Goal: Task Accomplishment & Management: Manage account settings

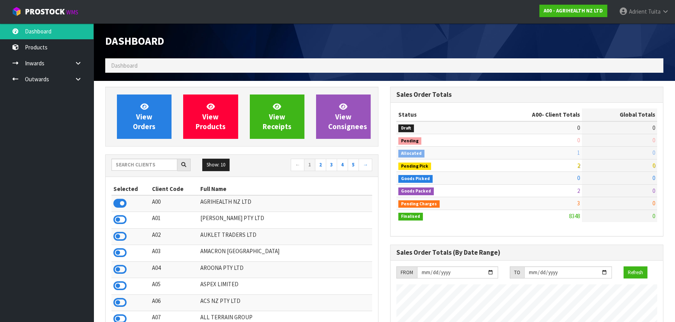
scroll to position [589, 284]
click at [116, 165] on input "text" at bounding box center [144, 165] width 66 height 12
type input "S00"
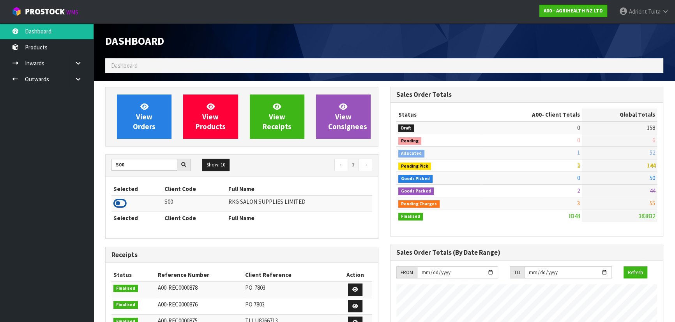
click at [116, 203] on icon at bounding box center [119, 204] width 13 height 12
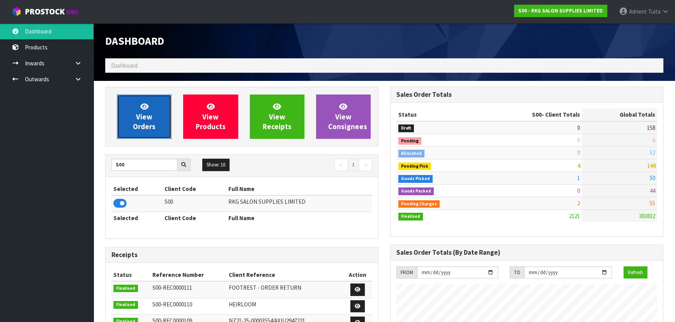
click at [137, 127] on span "View Orders" at bounding box center [144, 116] width 23 height 29
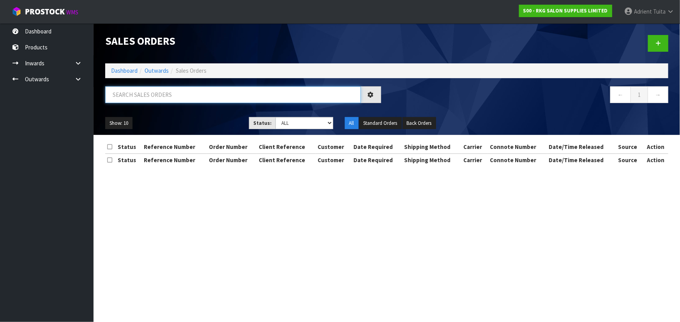
click at [160, 95] on input "text" at bounding box center [232, 94] width 255 height 17
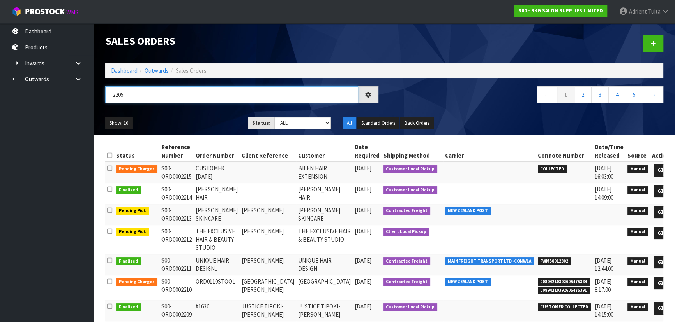
type input "2205"
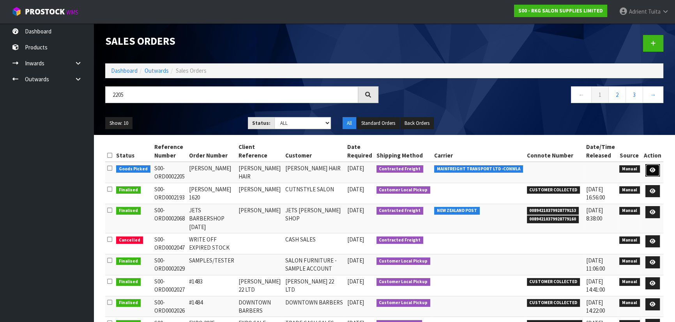
click at [650, 170] on icon at bounding box center [652, 170] width 6 height 5
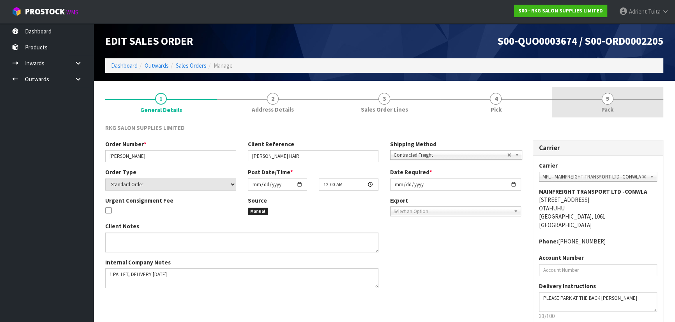
click at [629, 102] on link "5 Pack" at bounding box center [607, 102] width 111 height 31
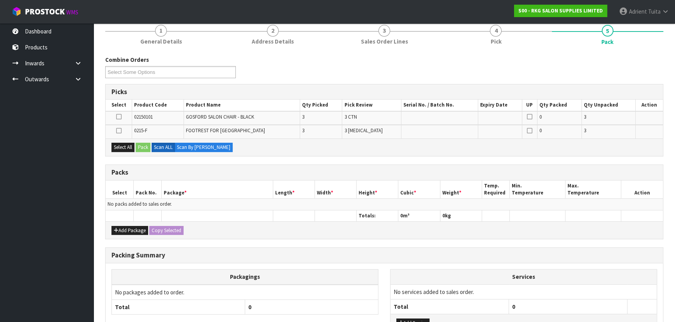
scroll to position [106, 0]
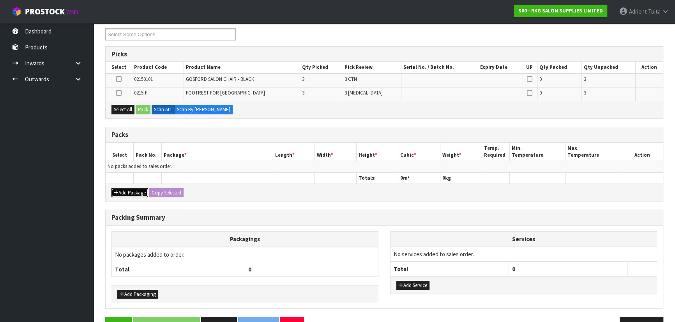
drag, startPoint x: 128, startPoint y: 190, endPoint x: 124, endPoint y: 175, distance: 15.3
click at [128, 189] on button "Add Package" at bounding box center [129, 193] width 37 height 9
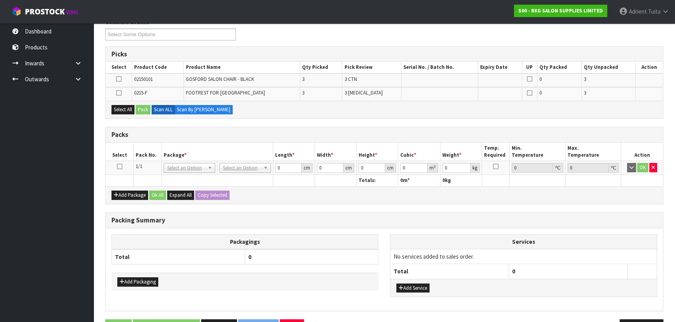
click at [120, 167] on icon at bounding box center [119, 167] width 5 height 0
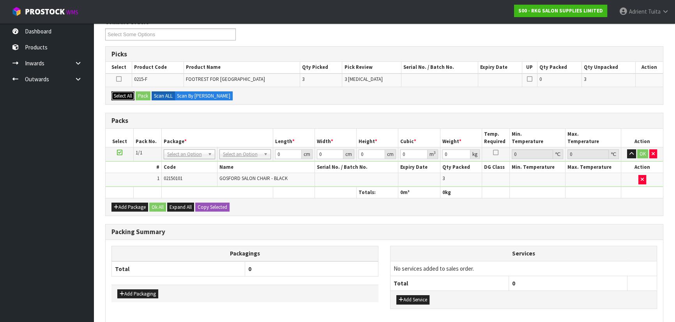
click at [126, 93] on button "Select All" at bounding box center [122, 96] width 23 height 9
click at [141, 93] on button "Pack" at bounding box center [143, 96] width 15 height 9
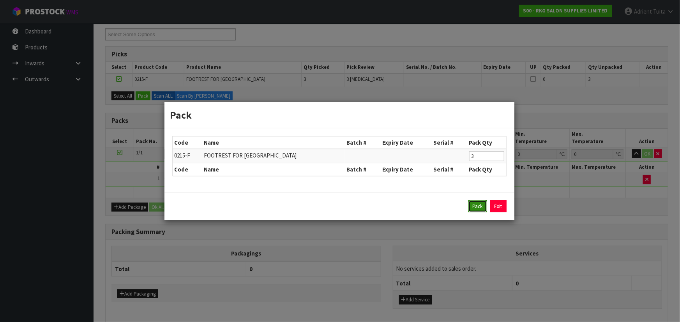
click at [477, 205] on button "Pack" at bounding box center [477, 207] width 19 height 12
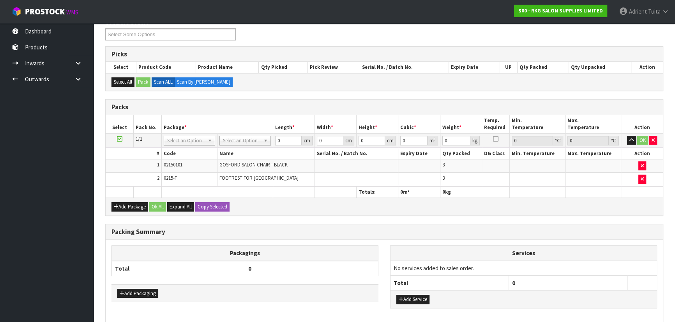
drag, startPoint x: 249, startPoint y: 143, endPoint x: 249, endPoint y: 149, distance: 6.2
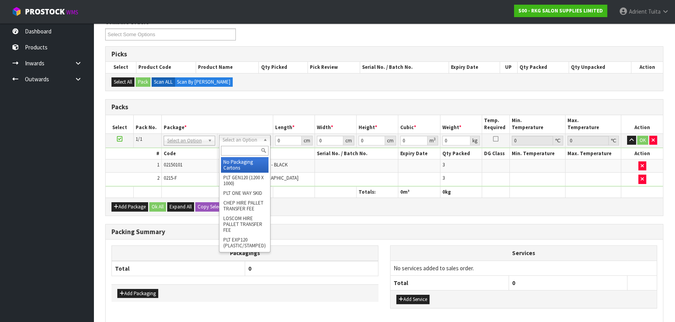
click at [249, 149] on input "text" at bounding box center [245, 151] width 48 height 10
type input "RE"
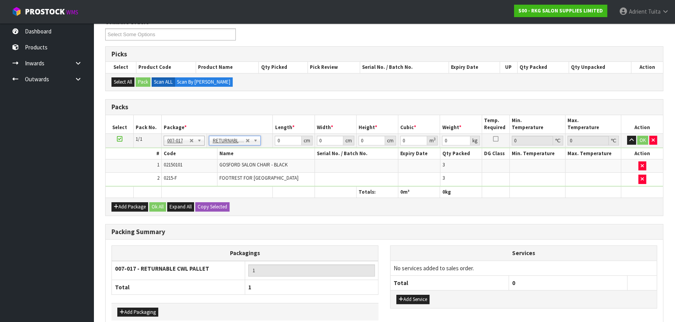
type input "110.4"
click at [283, 140] on input "0" at bounding box center [288, 141] width 26 height 10
type input "120"
type input "100"
type input "1"
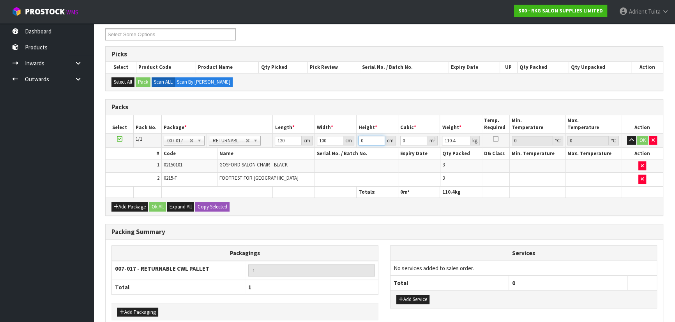
type input "0.012"
type input "15"
type input "0.18"
type input "150"
type input "1.8"
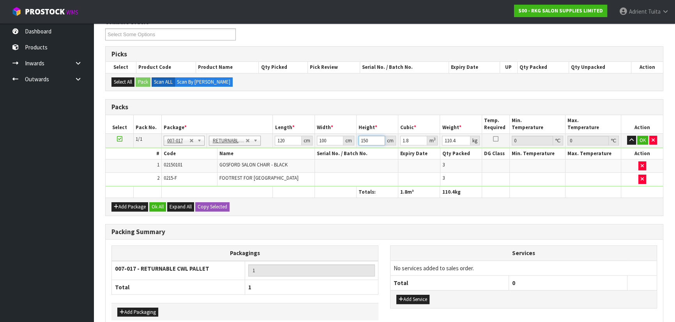
type input "150"
type input "115"
click at [639, 137] on button "OK" at bounding box center [642, 140] width 11 height 9
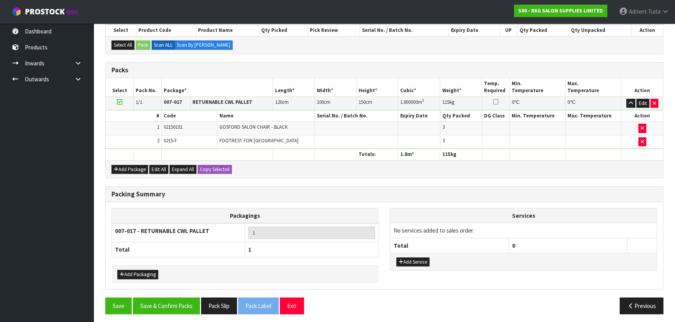
scroll to position [144, 0]
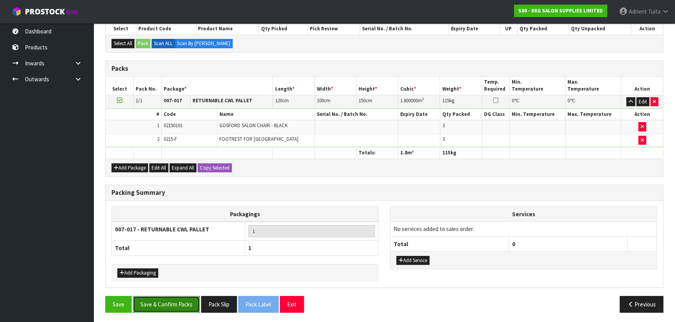
click at [187, 301] on button "Save & Confirm Packs" at bounding box center [166, 304] width 67 height 17
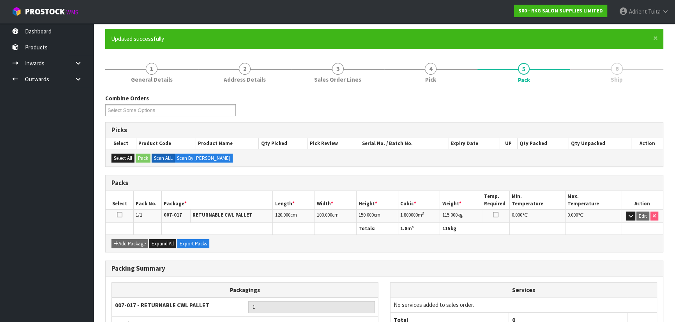
scroll to position [0, 0]
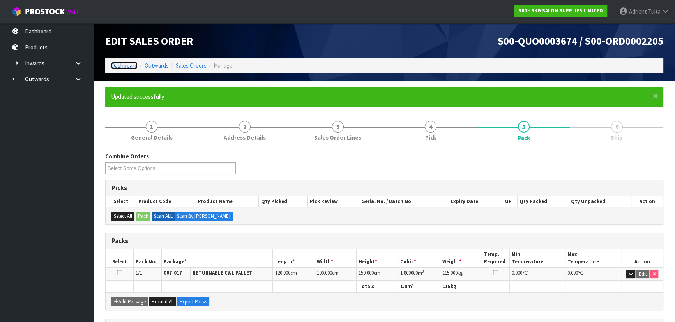
click at [133, 64] on link "Dashboard" at bounding box center [124, 65] width 26 height 7
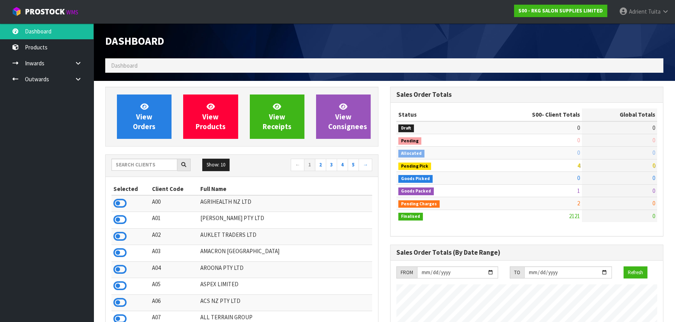
scroll to position [589, 284]
click at [129, 166] on input "text" at bounding box center [144, 165] width 66 height 12
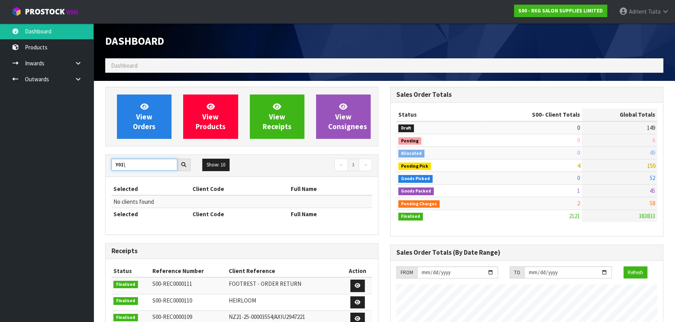
type input "Y01"
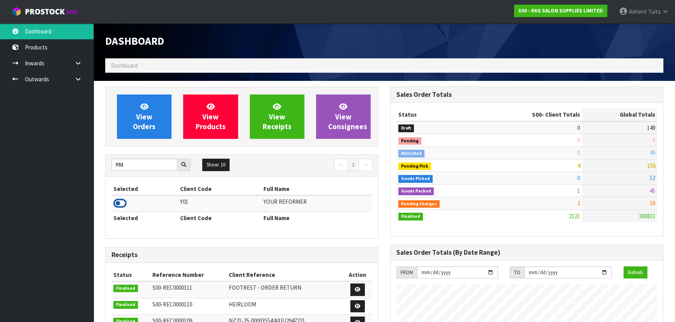
click at [123, 203] on icon at bounding box center [119, 204] width 13 height 12
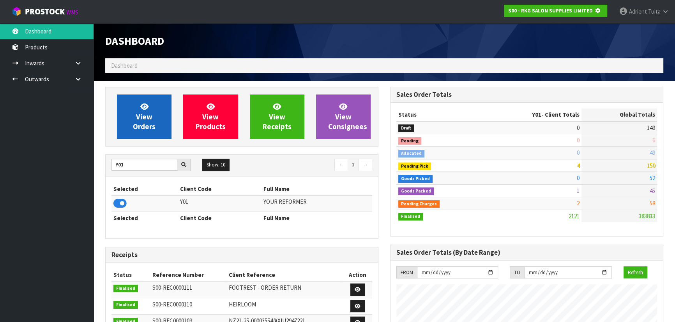
scroll to position [388996, 389196]
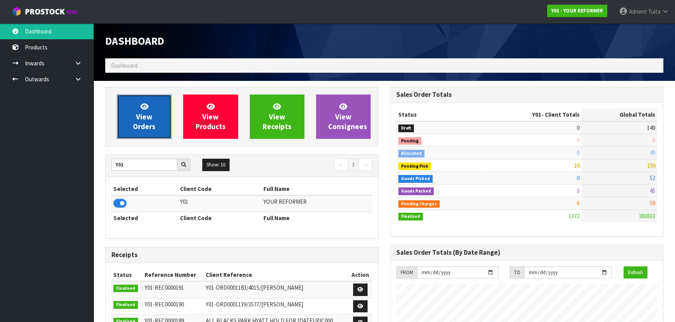
click at [136, 122] on span "View Orders" at bounding box center [144, 116] width 23 height 29
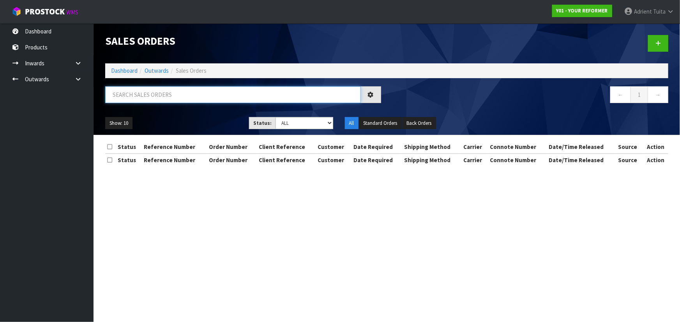
click at [157, 93] on input "text" at bounding box center [232, 94] width 255 height 17
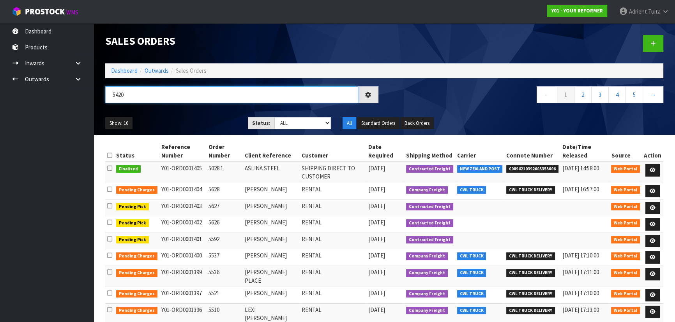
type input "5420"
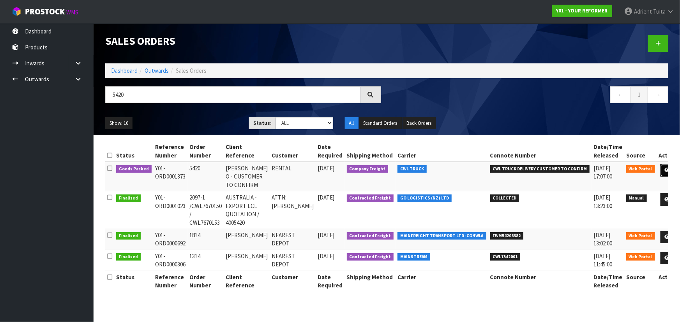
click at [664, 170] on icon at bounding box center [667, 170] width 6 height 5
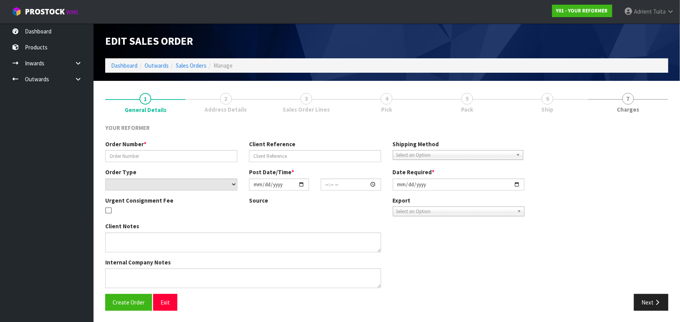
type input "5420"
type input "JUAN DE LA O - CUSTOMER TO CONFIRM"
select select "number:0"
type input "2025-09-17"
type input "10:23:00.000"
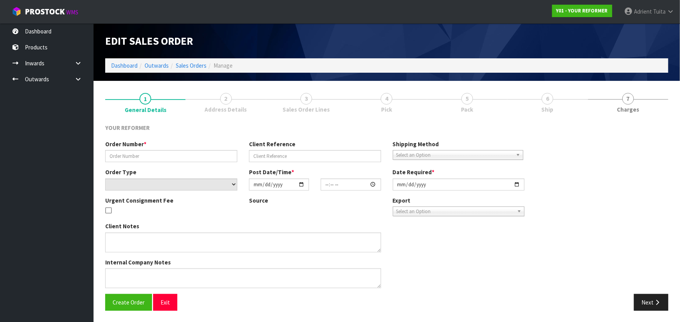
type input "2025-09-17"
type textarea "JUAN DE LA O 57 MAHUHU CRESCENT APARTMENT 107, FRANKLIN BLDG AUK AUCKLAND 1010 …"
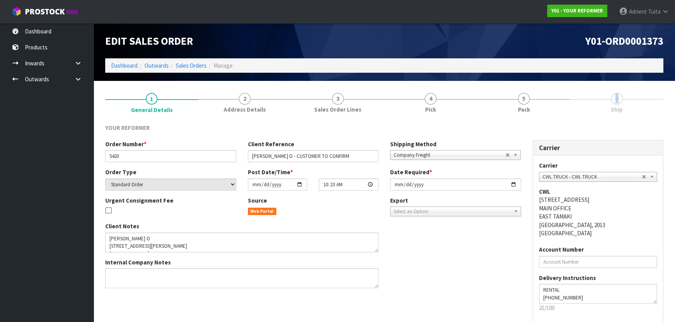
click at [570, 99] on link "6 Ship" at bounding box center [616, 102] width 93 height 31
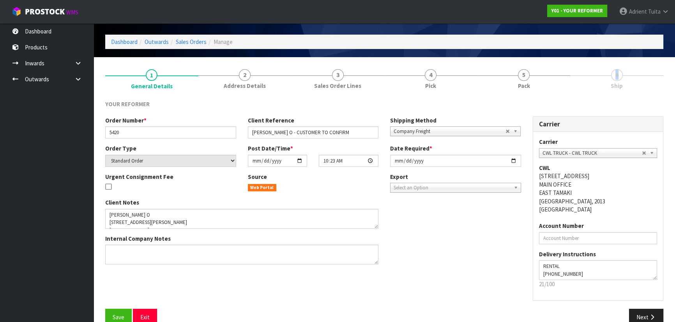
scroll to position [39, 0]
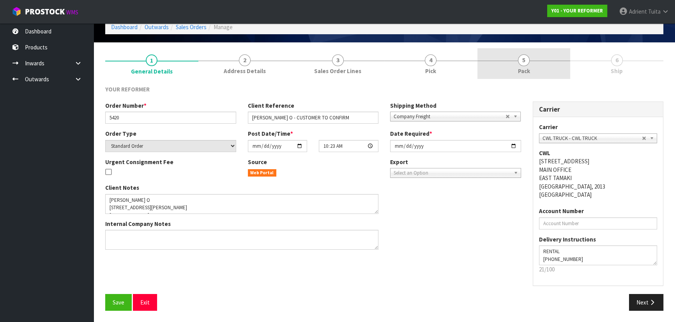
click at [539, 71] on link "5 Pack" at bounding box center [523, 63] width 93 height 31
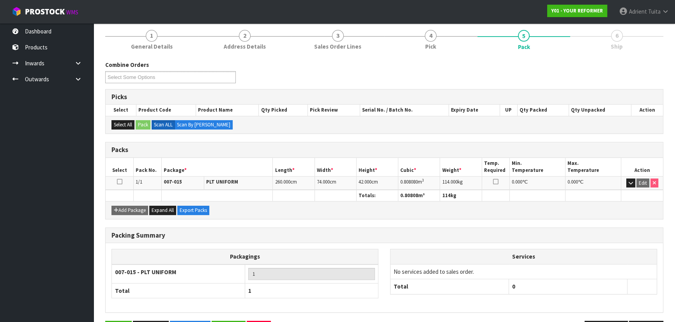
scroll to position [89, 0]
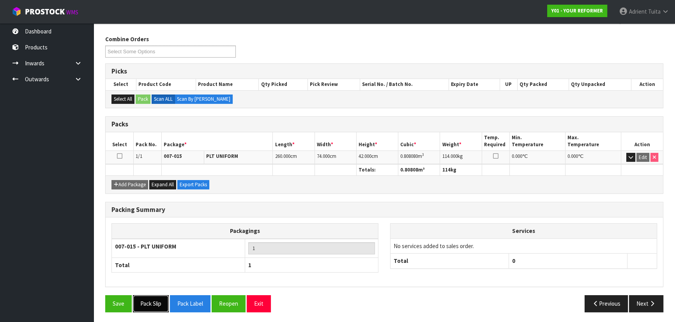
click at [141, 303] on button "Pack Slip" at bounding box center [151, 304] width 36 height 17
click at [195, 301] on button "Pack Label" at bounding box center [190, 304] width 41 height 17
click at [192, 301] on button "Pack Label" at bounding box center [190, 304] width 41 height 17
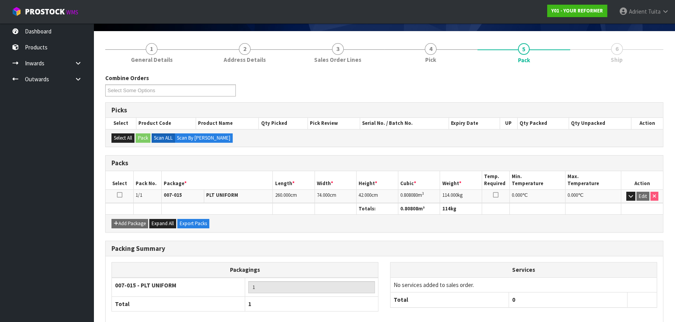
scroll to position [0, 0]
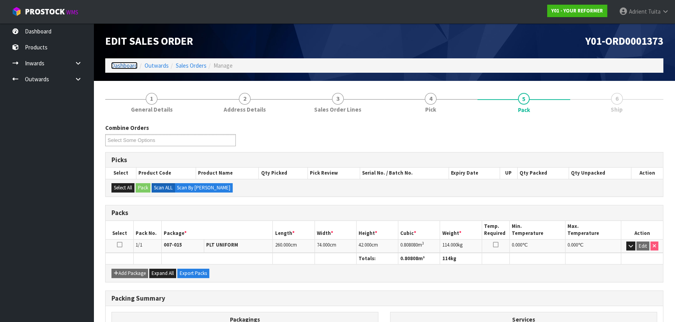
click at [122, 65] on link "Dashboard" at bounding box center [124, 65] width 26 height 7
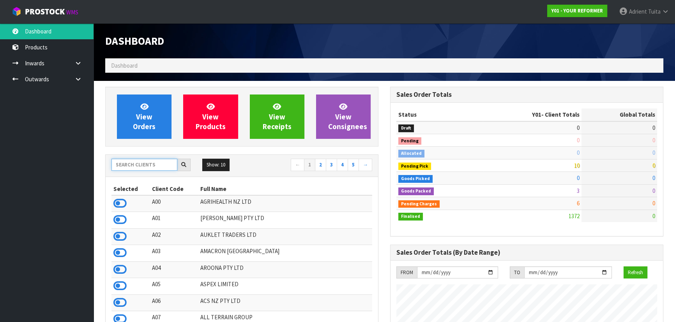
scroll to position [526, 284]
click at [137, 168] on input "text" at bounding box center [144, 165] width 66 height 12
type input "VA"
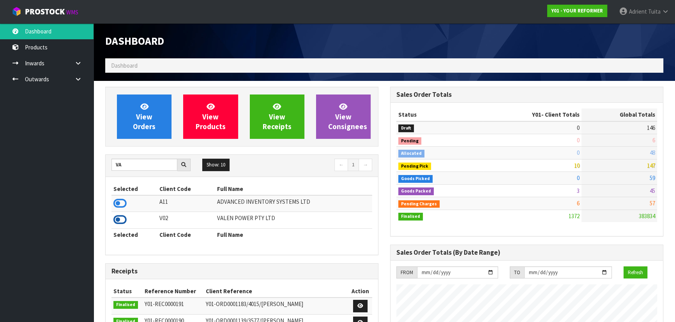
click at [119, 218] on icon at bounding box center [119, 220] width 13 height 12
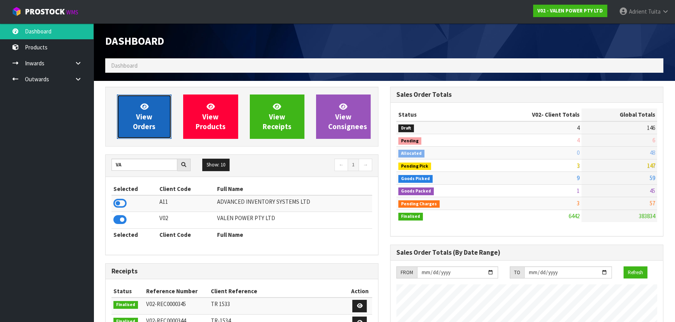
scroll to position [614, 284]
click at [131, 122] on link "View Orders" at bounding box center [144, 117] width 55 height 44
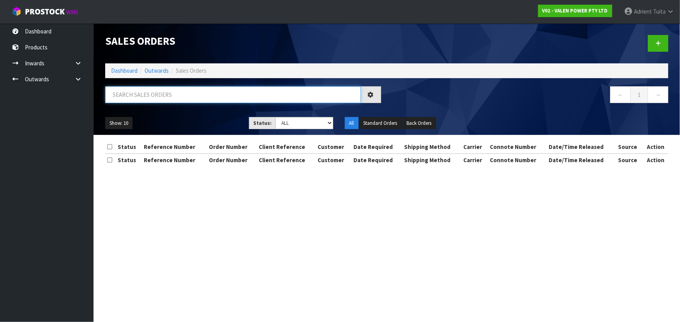
click at [141, 99] on input "text" at bounding box center [232, 94] width 255 height 17
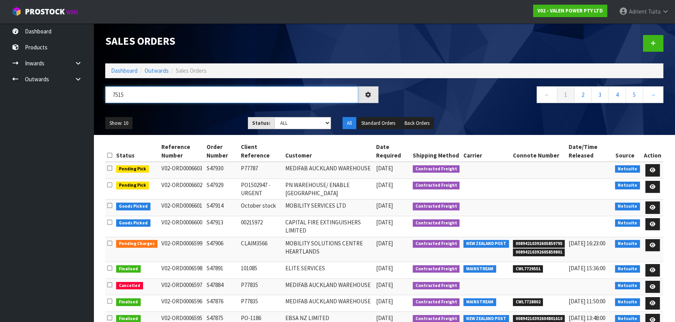
type input "7515"
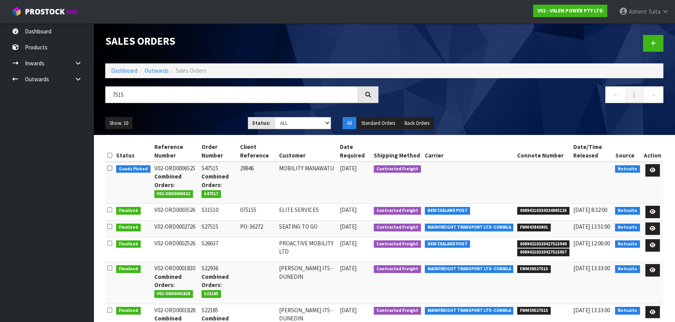
click at [654, 176] on td at bounding box center [651, 183] width 21 height 42
click at [651, 171] on icon at bounding box center [652, 170] width 6 height 5
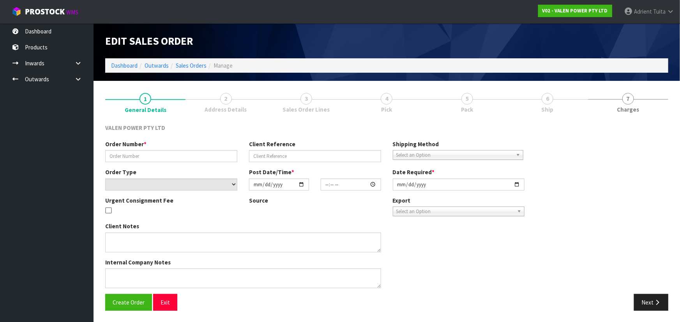
type input "S47515"
type input "29846"
select select "number:0"
type input "2025-09-03"
type input "11:00:08.000"
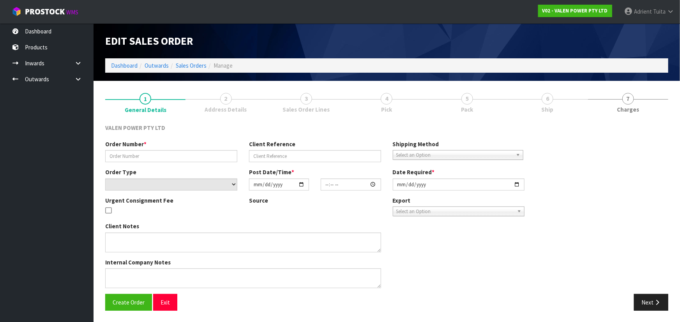
type input "[DATE]"
type textarea "BACK ORDER 12VF70 COMBINE"
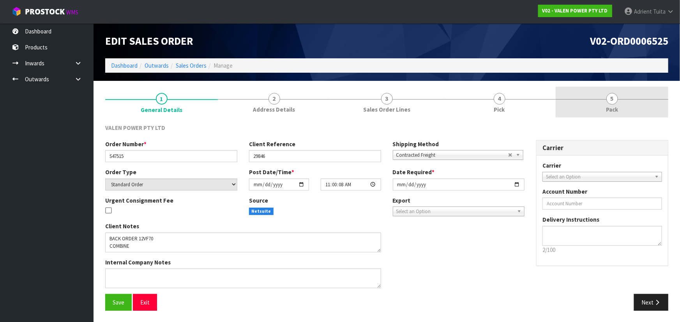
drag, startPoint x: 608, startPoint y: 103, endPoint x: 575, endPoint y: 106, distance: 33.6
click at [608, 103] on span "5" at bounding box center [612, 99] width 12 height 12
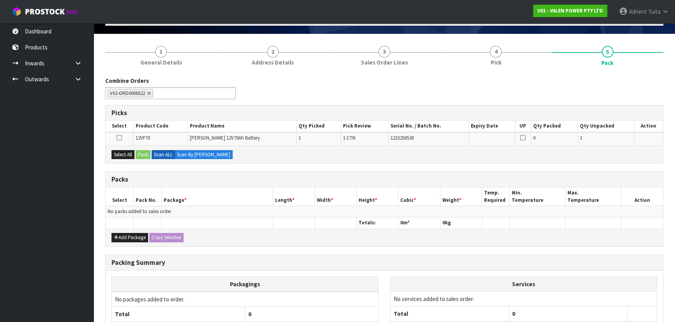
scroll to position [114, 0]
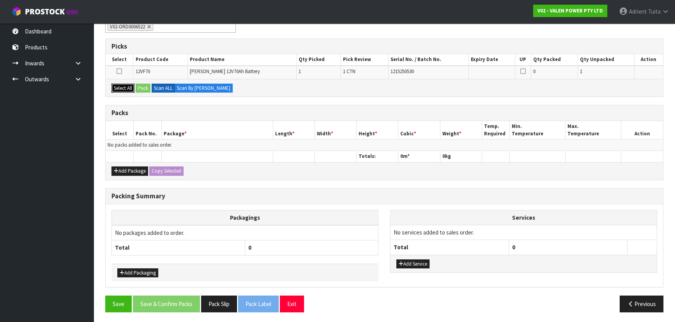
click at [122, 90] on button "Select All" at bounding box center [122, 88] width 23 height 9
click at [135, 86] on div "Select All Pack Scan ALL Scan By Quantity" at bounding box center [384, 88] width 557 height 18
click at [144, 86] on button "Pack" at bounding box center [143, 88] width 15 height 9
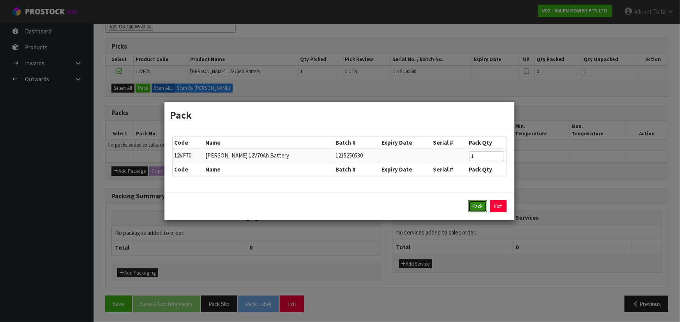
click at [484, 209] on button "Pack" at bounding box center [477, 207] width 19 height 12
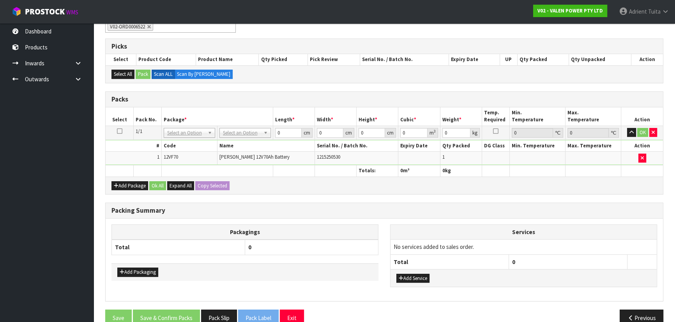
drag, startPoint x: 245, startPoint y: 130, endPoint x: 243, endPoint y: 136, distance: 6.0
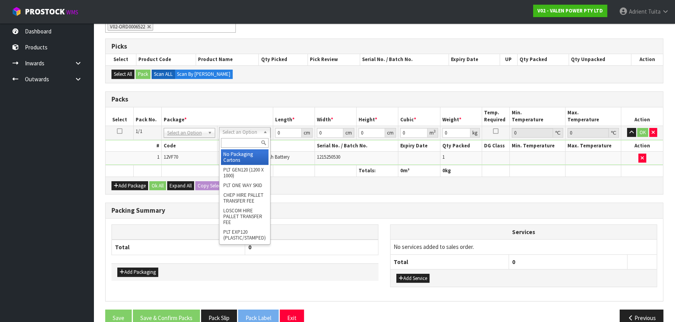
click at [243, 138] on input "text" at bounding box center [245, 143] width 48 height 10
type input "VA"
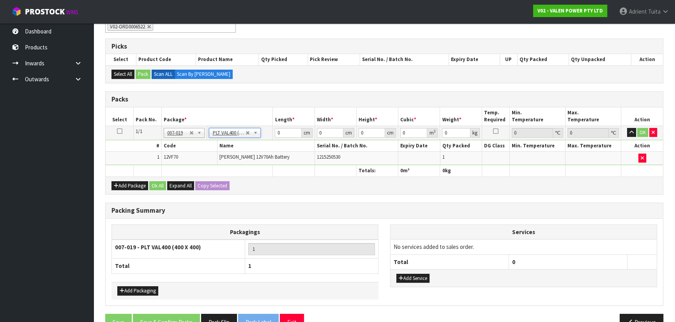
type input "40"
type input "29.85"
click at [273, 134] on td "40 cm" at bounding box center [294, 133] width 42 height 14
click at [277, 133] on input "40" at bounding box center [288, 133] width 26 height 10
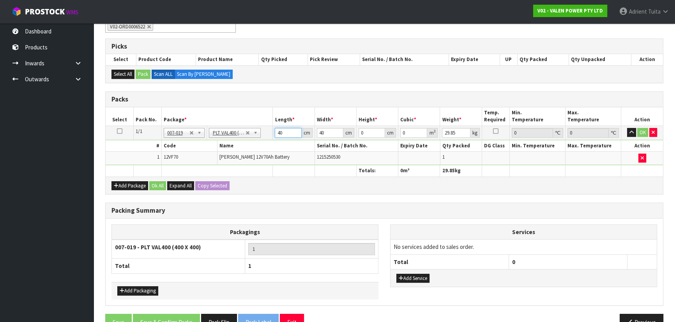
click at [277, 133] on input "40" at bounding box center [288, 133] width 26 height 10
type input "41"
type input "3"
type input "0.005043"
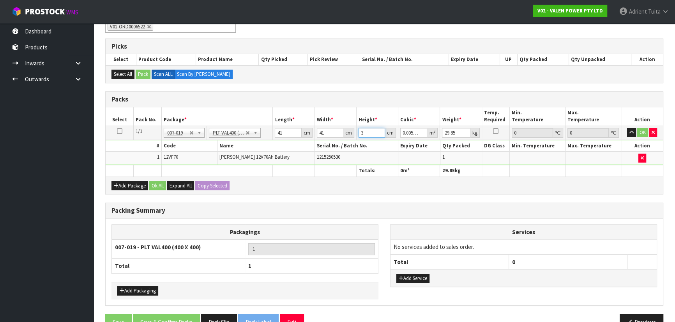
type input "35"
type input "0.058835"
type input "35"
type input "44"
click at [643, 133] on button "OK" at bounding box center [642, 132] width 11 height 9
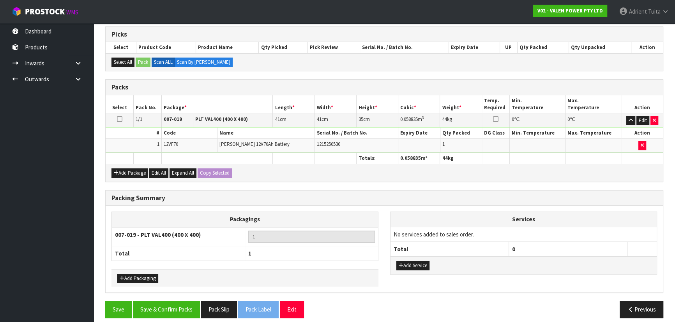
scroll to position [131, 0]
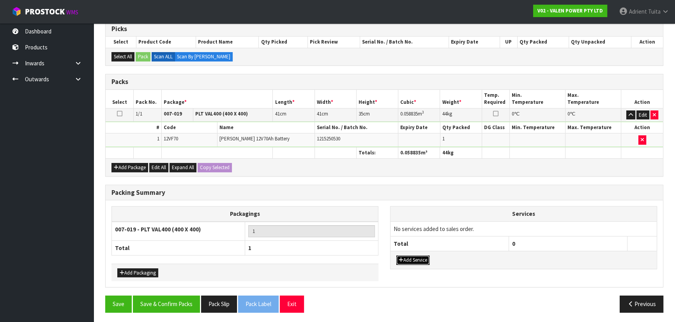
click at [413, 256] on button "Add Service" at bounding box center [412, 260] width 33 height 9
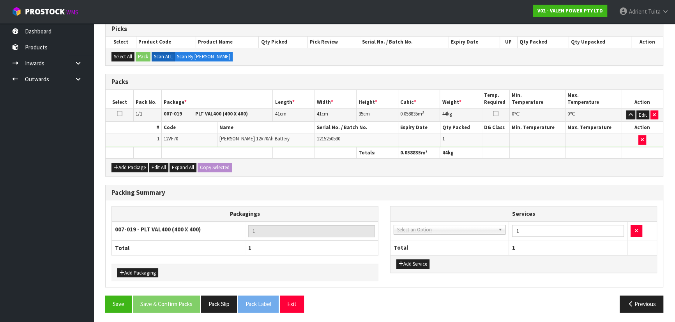
click at [416, 235] on td "003-036 - EXTERNAL PLANT HIRE 008-035 - OUTWARD HDLG+/HOIST LIFT ON/OFF 008-036…" at bounding box center [449, 231] width 118 height 19
click at [418, 234] on td "003-036 - EXTERNAL PLANT HIRE 008-035 - OUTWARD HDLG+/HOIST LIFT ON/OFF 008-036…" at bounding box center [449, 231] width 118 height 19
drag, startPoint x: 418, startPoint y: 232, endPoint x: 418, endPoint y: 236, distance: 4.4
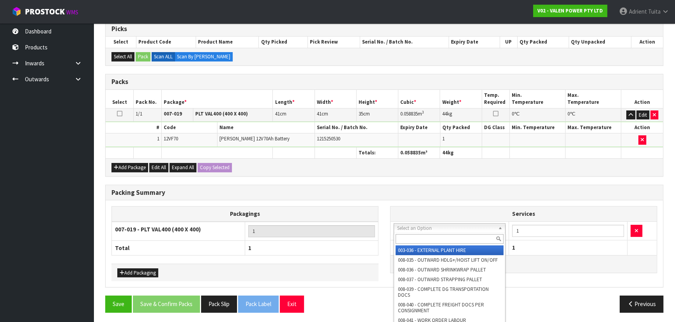
click at [418, 236] on input "text" at bounding box center [449, 239] width 108 height 10
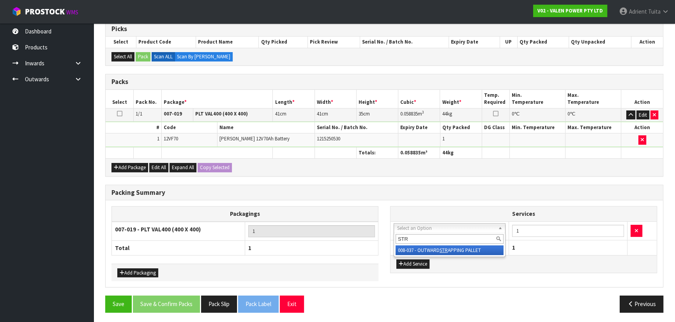
type input "STR"
drag, startPoint x: 419, startPoint y: 250, endPoint x: 419, endPoint y: 255, distance: 5.5
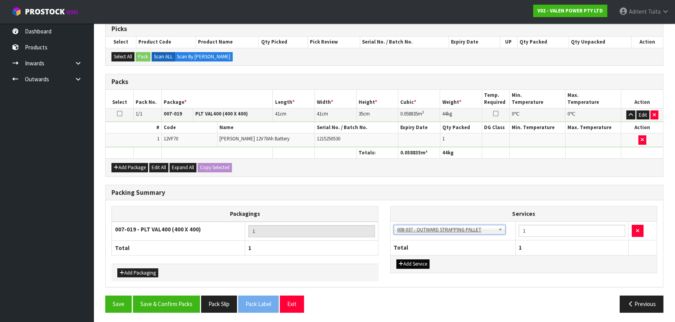
drag, startPoint x: 419, startPoint y: 257, endPoint x: 419, endPoint y: 264, distance: 7.0
click at [419, 264] on div "Add Service" at bounding box center [523, 264] width 266 height 18
drag, startPoint x: 419, startPoint y: 263, endPoint x: 419, endPoint y: 258, distance: 4.7
click at [419, 263] on button "Add Service" at bounding box center [412, 264] width 33 height 9
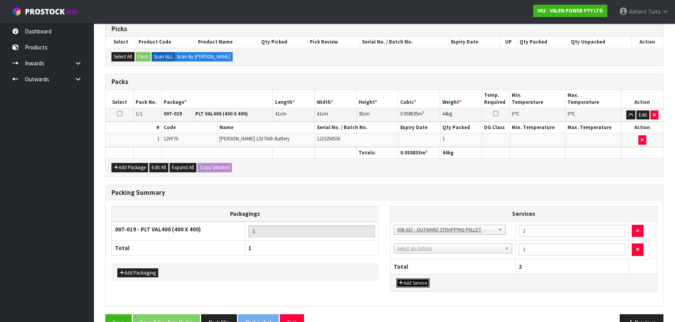
drag, startPoint x: 425, startPoint y: 247, endPoint x: 419, endPoint y: 263, distance: 16.0
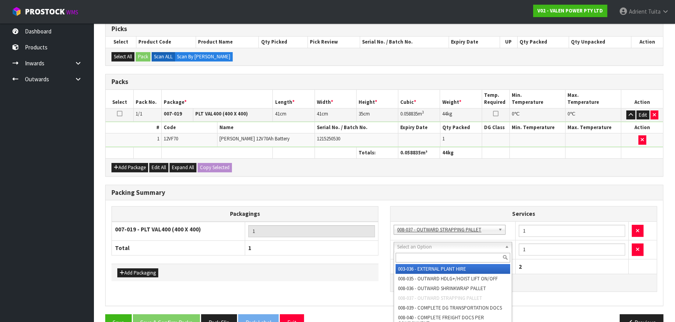
click at [418, 263] on div at bounding box center [453, 258] width 118 height 13
click at [418, 262] on input "text" at bounding box center [452, 258] width 115 height 10
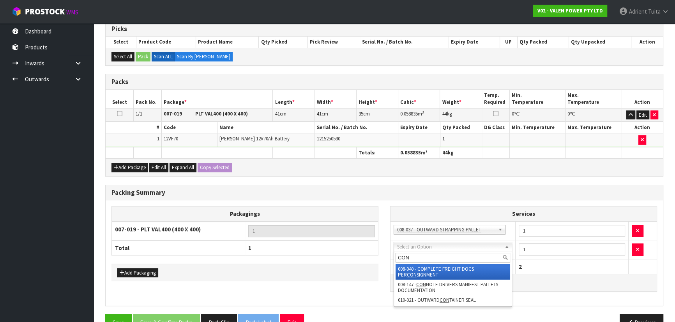
type input "CON"
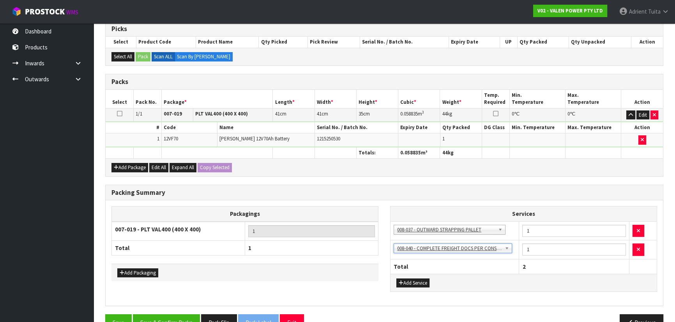
scroll to position [150, 0]
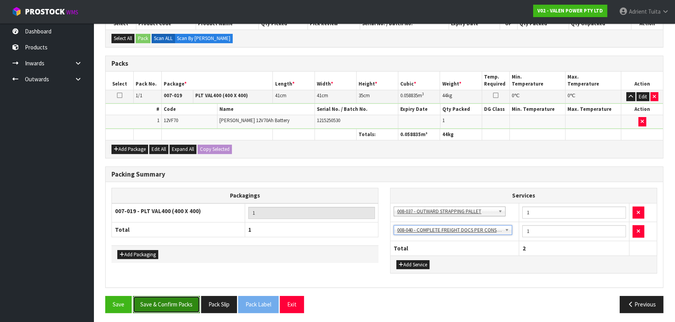
click at [161, 303] on button "Save & Confirm Packs" at bounding box center [166, 304] width 67 height 17
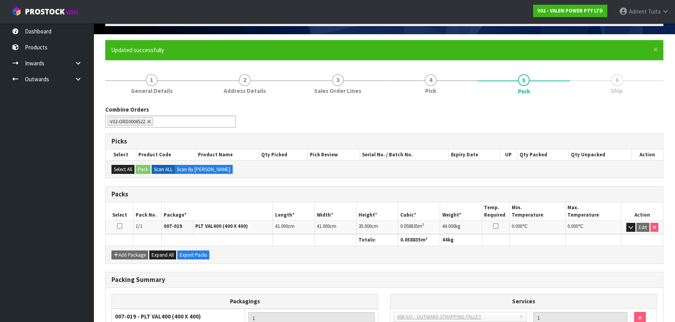
scroll to position [0, 0]
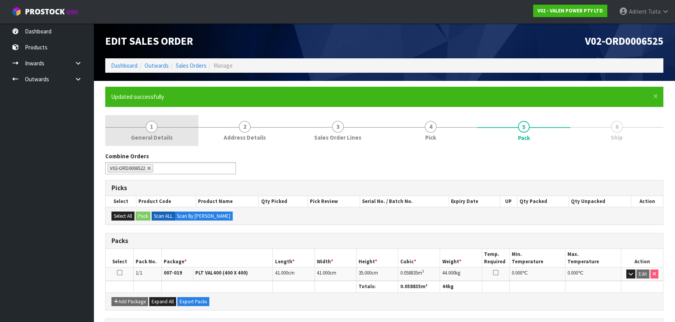
click at [148, 122] on span "1" at bounding box center [152, 127] width 12 height 12
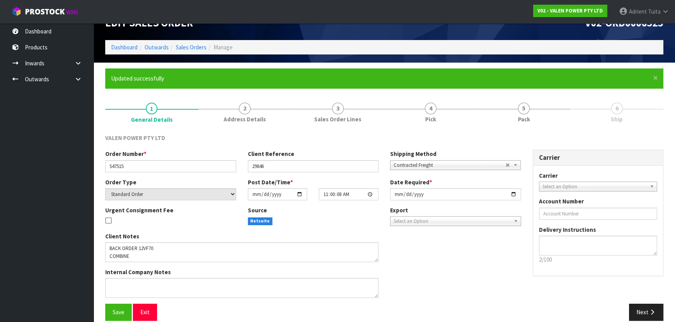
scroll to position [28, 0]
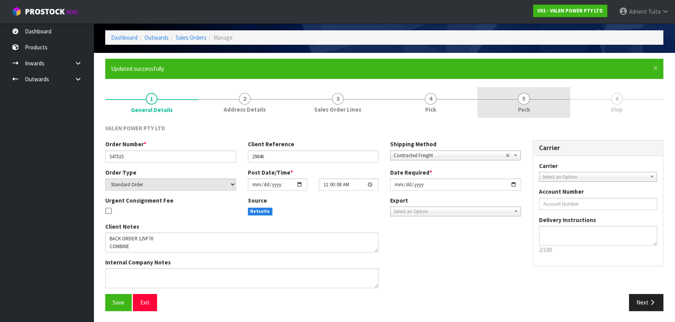
drag, startPoint x: 578, startPoint y: 105, endPoint x: 550, endPoint y: 102, distance: 28.2
click at [576, 105] on link "6 Ship" at bounding box center [616, 102] width 93 height 31
click at [550, 102] on link "5 Pack" at bounding box center [523, 102] width 93 height 31
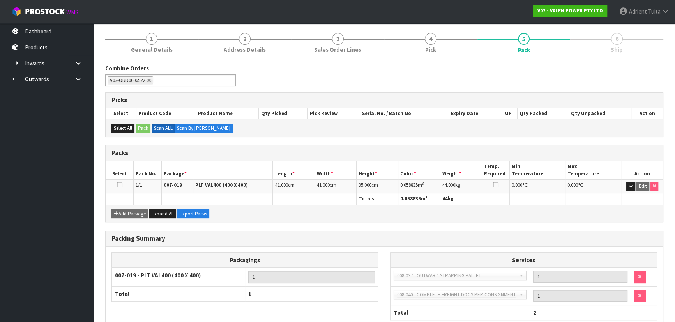
scroll to position [136, 0]
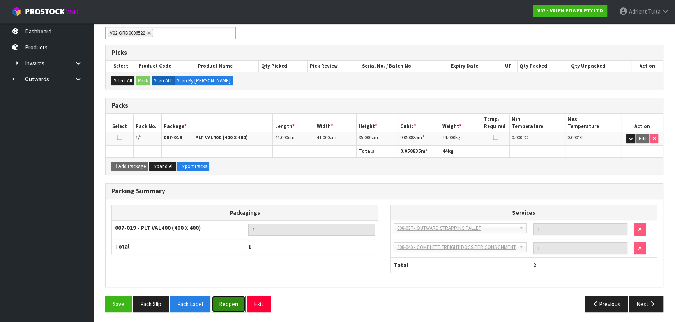
click at [227, 303] on button "Reopen" at bounding box center [228, 304] width 34 height 17
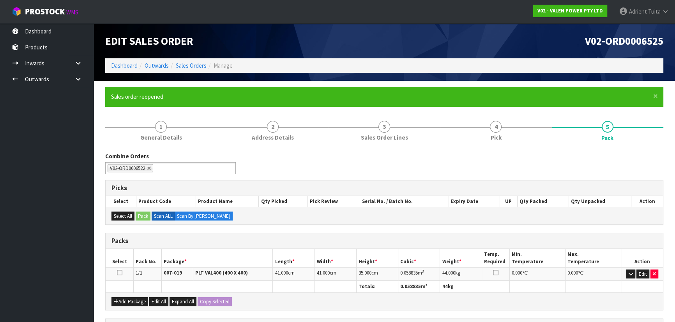
scroll to position [153, 0]
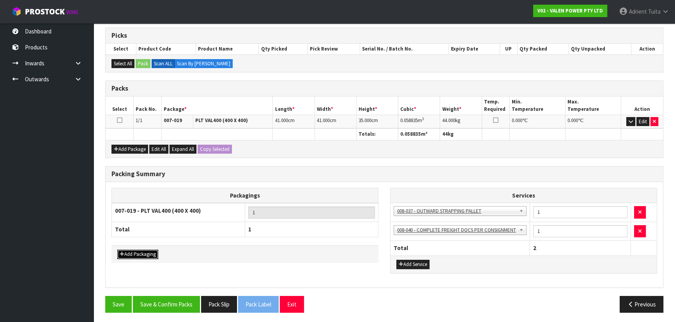
click at [153, 250] on button "Add Packaging" at bounding box center [137, 254] width 41 height 9
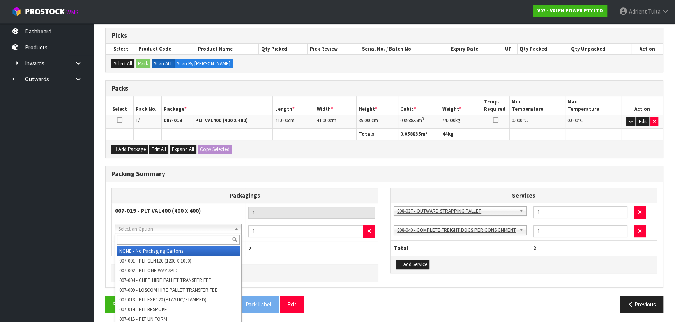
drag, startPoint x: 162, startPoint y: 230, endPoint x: 161, endPoint y: 237, distance: 6.6
click at [161, 237] on input "text" at bounding box center [178, 240] width 123 height 10
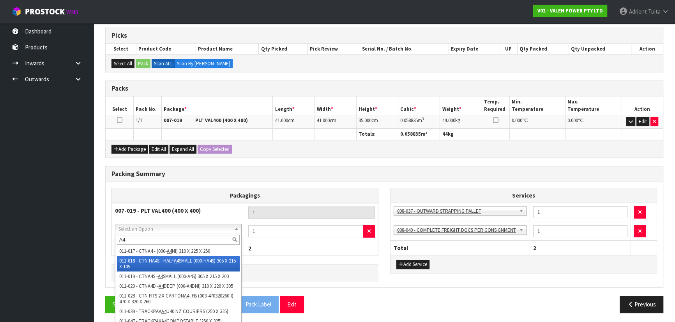
scroll to position [18, 0]
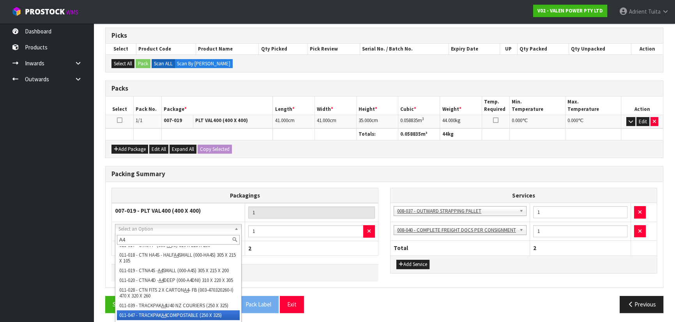
type input "A4"
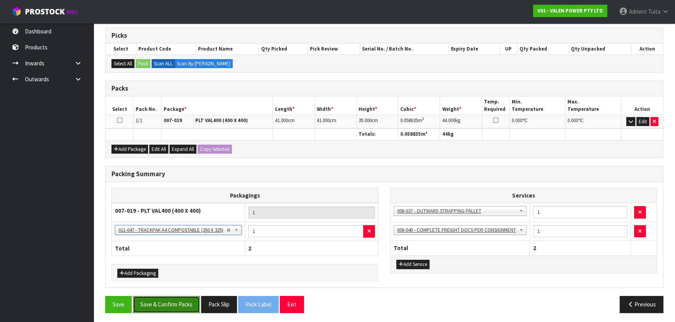
click at [160, 300] on button "Save & Confirm Packs" at bounding box center [166, 304] width 67 height 17
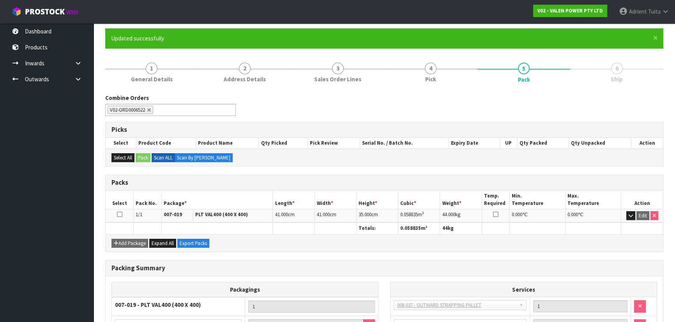
scroll to position [136, 0]
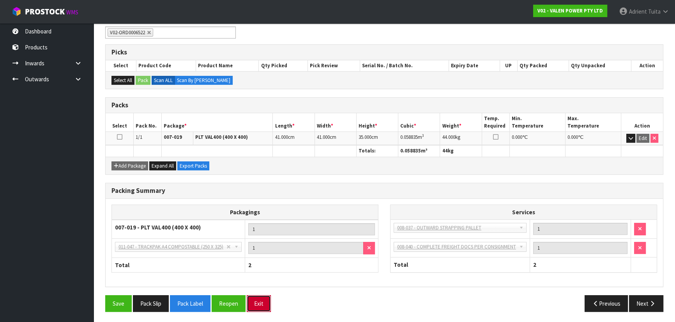
click at [254, 298] on button "Exit" at bounding box center [259, 304] width 24 height 17
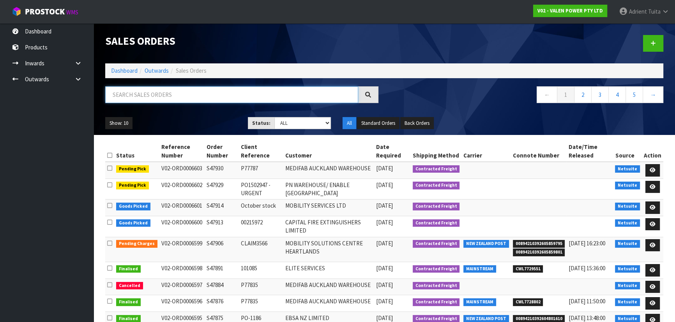
click at [197, 97] on input "text" at bounding box center [231, 94] width 253 height 17
type input "6440"
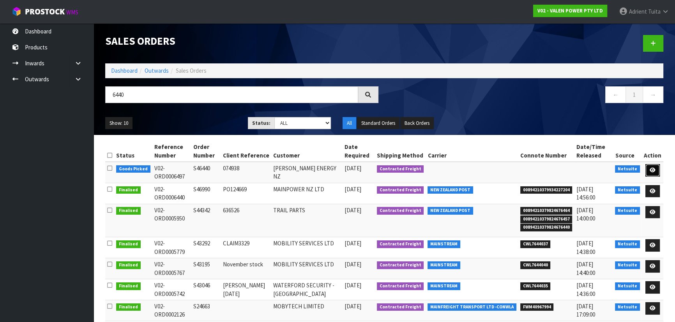
click at [649, 167] on link at bounding box center [652, 170] width 14 height 12
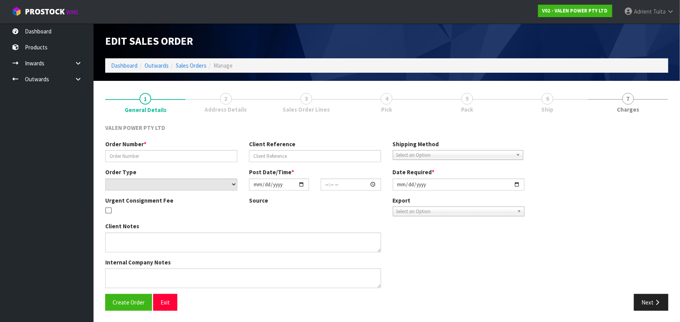
type input "S46440"
type input "074938"
select select "number:0"
type input "2025-08-21"
type input "17:45:07.000"
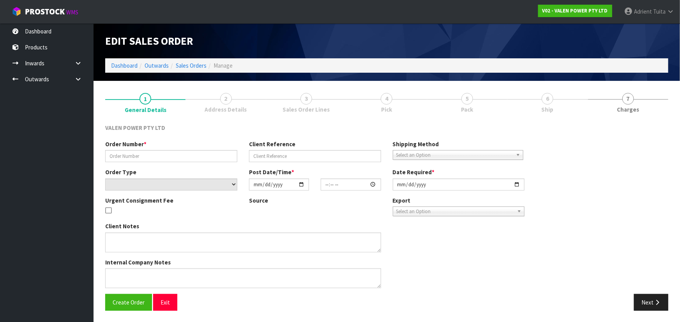
type input "[DATE]"
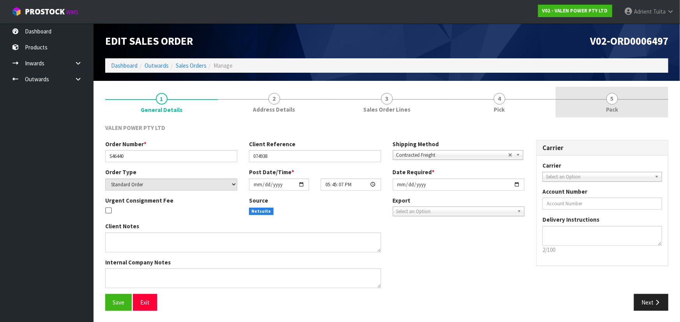
click at [620, 113] on link "5 Pack" at bounding box center [611, 102] width 113 height 31
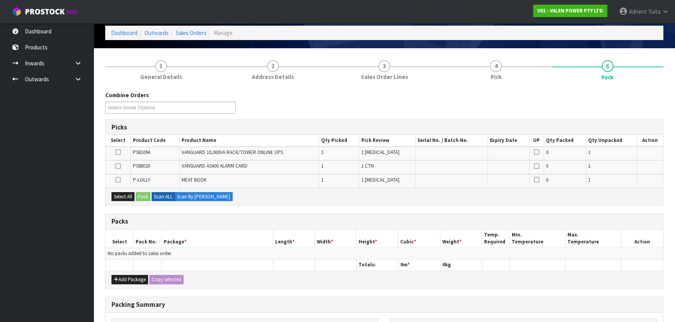
scroll to position [70, 0]
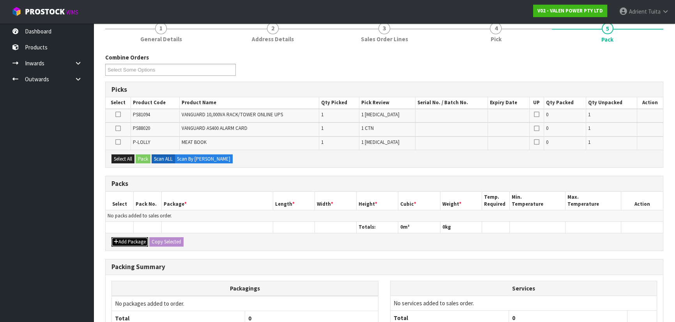
click at [123, 238] on button "Add Package" at bounding box center [129, 242] width 37 height 9
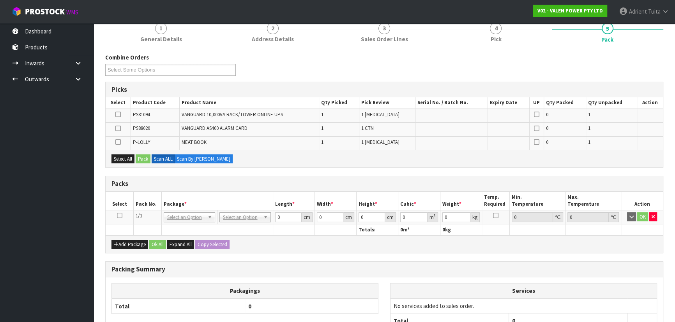
click at [119, 216] on icon at bounding box center [119, 216] width 5 height 0
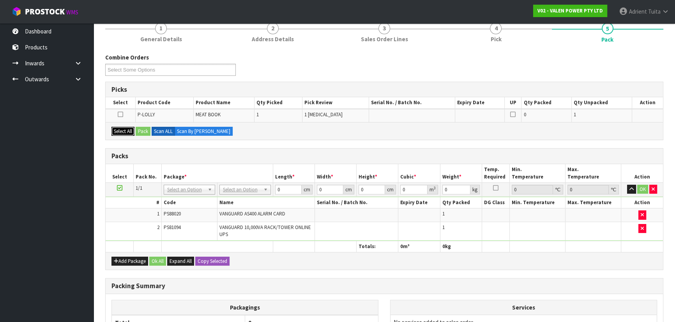
click at [125, 132] on button "Select All" at bounding box center [122, 131] width 23 height 9
click at [141, 130] on button "Pack" at bounding box center [143, 131] width 15 height 9
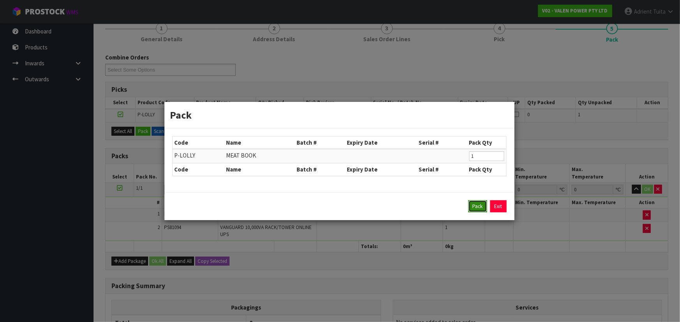
click at [472, 207] on button "Pack" at bounding box center [477, 207] width 19 height 12
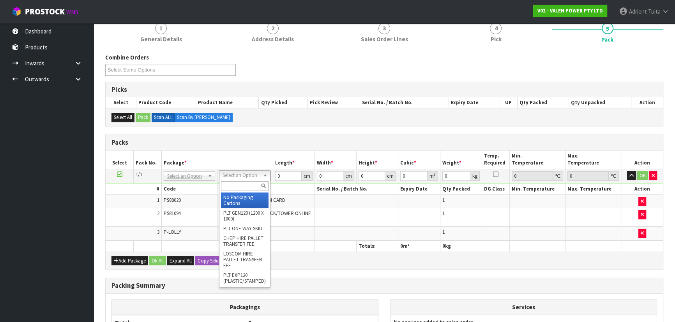
click at [234, 182] on input "text" at bounding box center [245, 186] width 48 height 10
type input "VA"
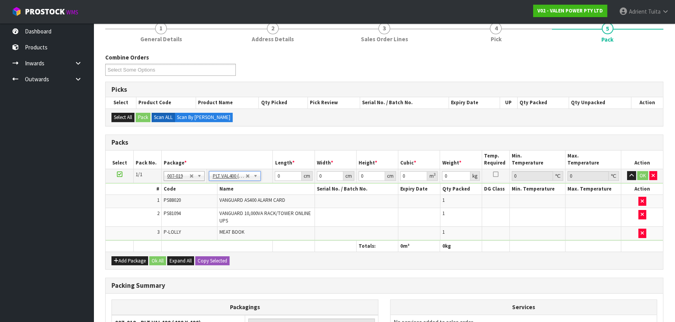
type input "40"
type input "68.3"
click at [234, 182] on input "text" at bounding box center [235, 186] width 48 height 10
type input "0"
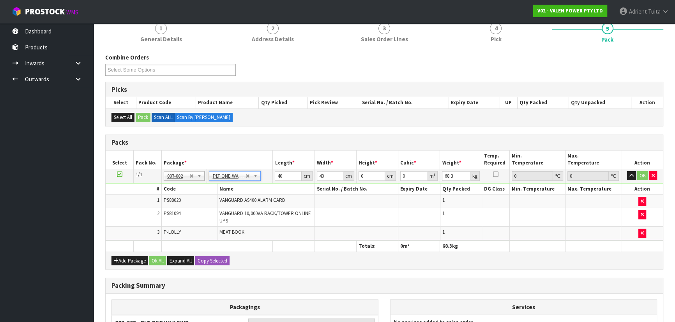
type input "0"
type input "64.3"
click at [283, 175] on input "0" at bounding box center [288, 176] width 26 height 10
type input "81"
type input "63"
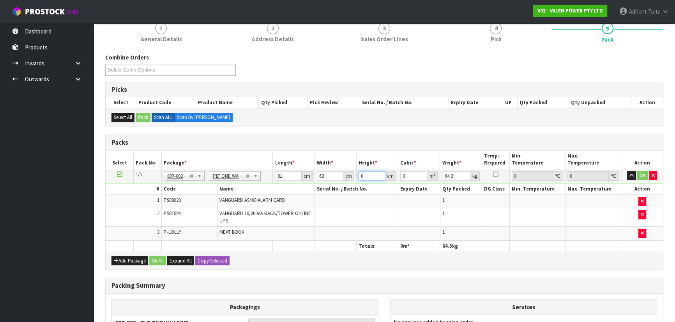
type input "4"
type input "0.020412"
type input "43"
type input "0.219429"
type input "43"
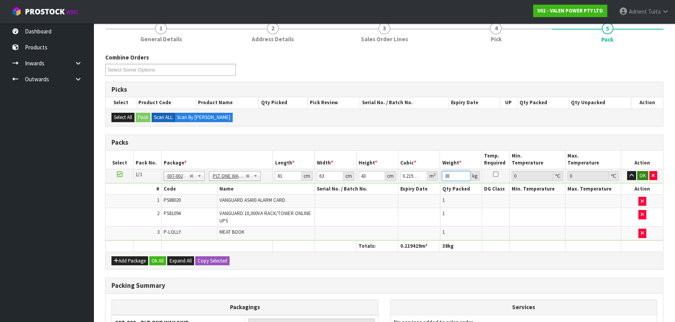
type input "38"
click at [639, 176] on button "OK" at bounding box center [642, 175] width 11 height 9
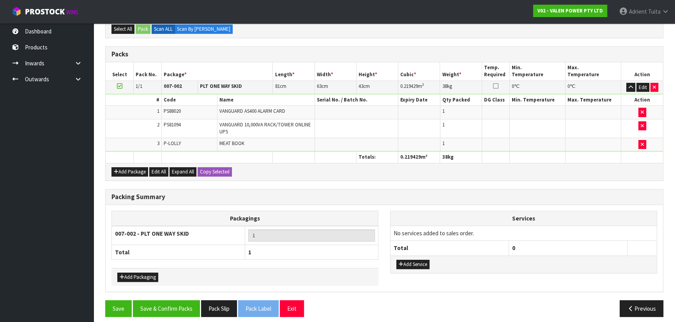
scroll to position [163, 0]
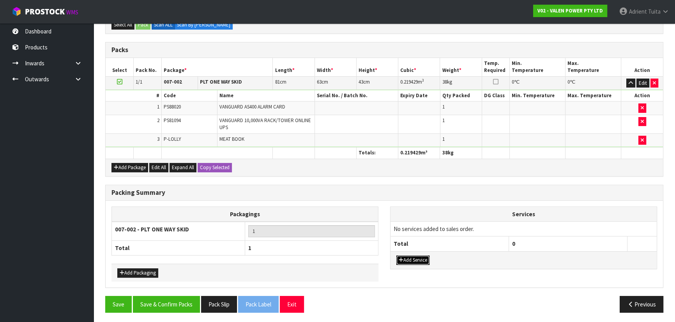
click at [415, 256] on button "Add Service" at bounding box center [412, 260] width 33 height 9
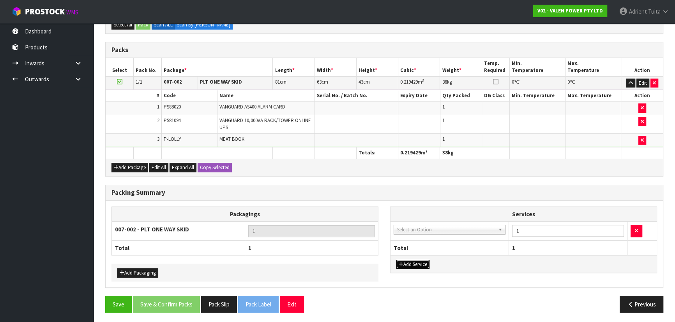
drag, startPoint x: 425, startPoint y: 227, endPoint x: 424, endPoint y: 234, distance: 7.0
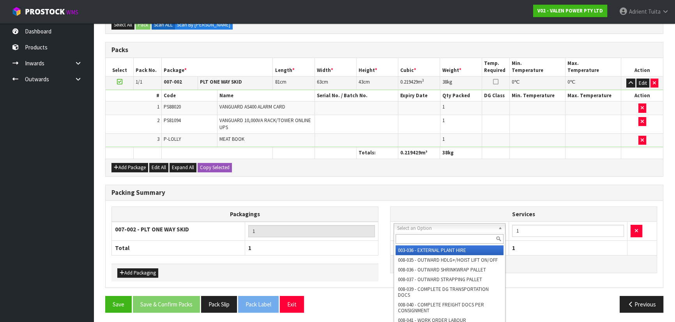
click at [424, 234] on div at bounding box center [449, 239] width 111 height 13
click at [424, 236] on input "text" at bounding box center [449, 239] width 108 height 10
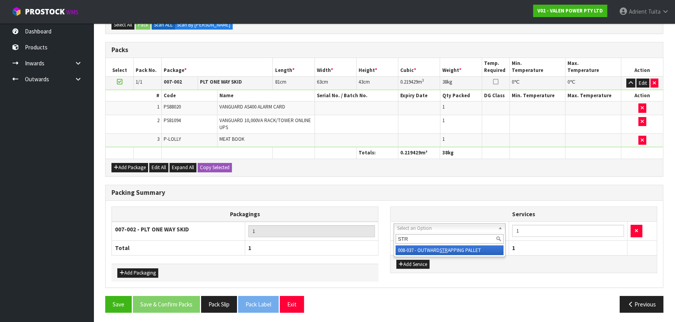
type input "STR"
drag, startPoint x: 424, startPoint y: 248, endPoint x: 420, endPoint y: 263, distance: 15.2
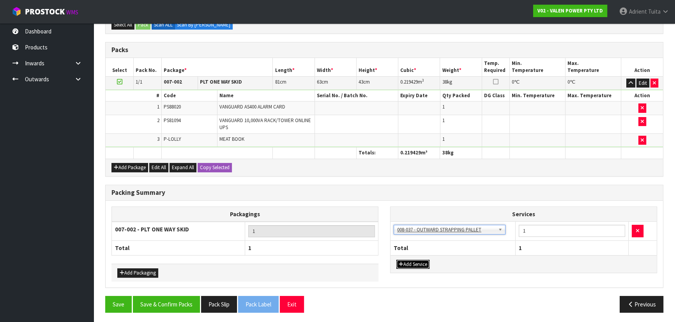
click at [420, 264] on button "Add Service" at bounding box center [412, 264] width 33 height 9
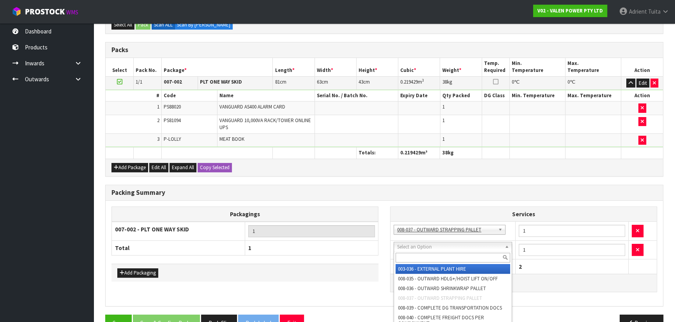
drag, startPoint x: 425, startPoint y: 247, endPoint x: 425, endPoint y: 257, distance: 10.5
click at [425, 257] on input "text" at bounding box center [452, 258] width 115 height 10
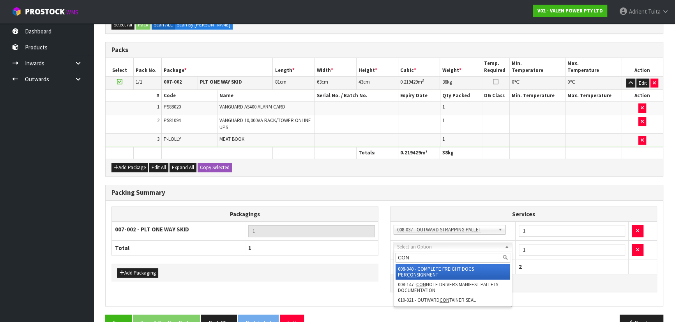
type input "CON"
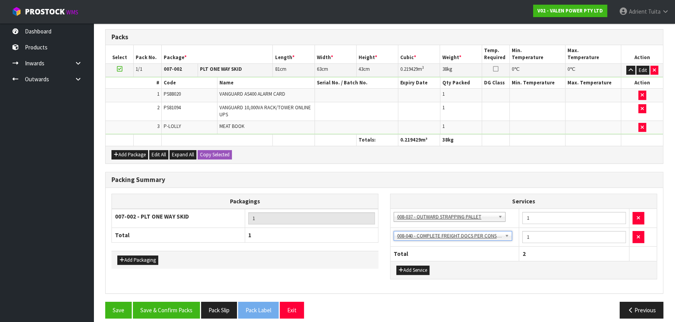
scroll to position [182, 0]
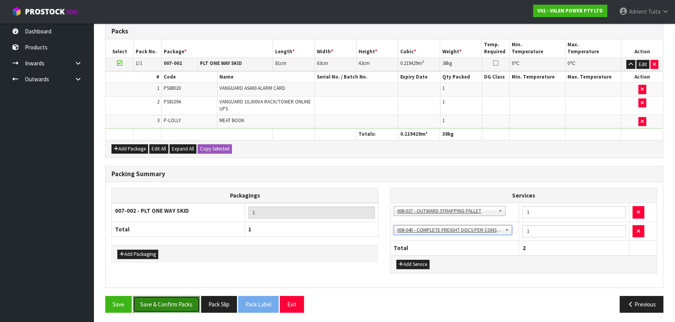
click at [152, 301] on button "Save & Confirm Packs" at bounding box center [166, 304] width 67 height 17
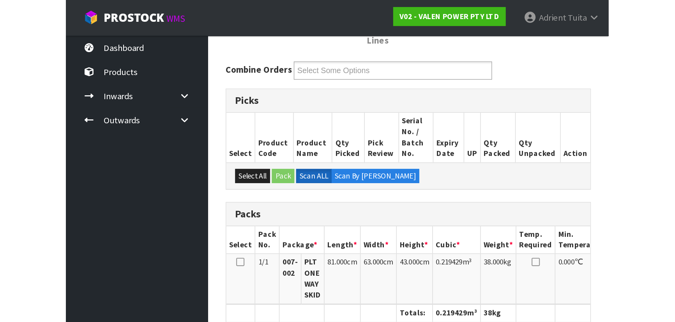
scroll to position [136, 0]
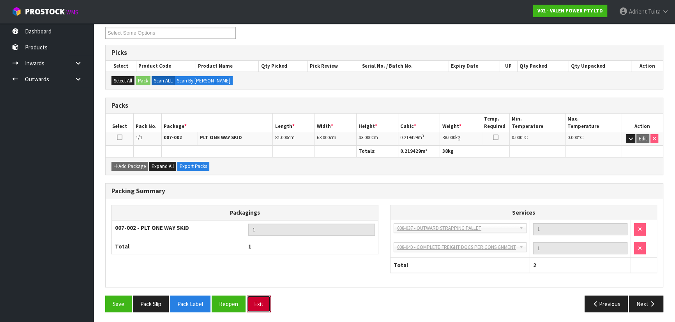
drag, startPoint x: 260, startPoint y: 301, endPoint x: 248, endPoint y: 256, distance: 46.8
click at [260, 302] on button "Exit" at bounding box center [259, 304] width 24 height 17
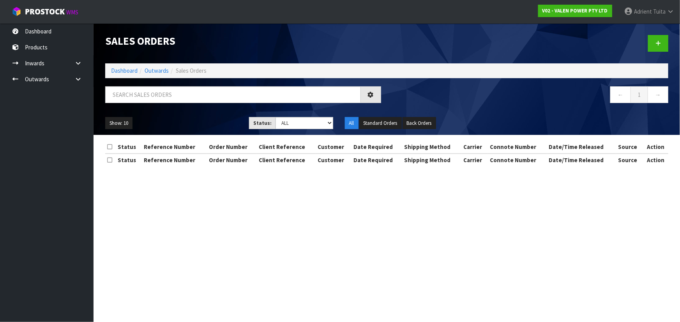
drag, startPoint x: 228, startPoint y: 85, endPoint x: 228, endPoint y: 92, distance: 6.2
click at [228, 86] on div "Sales Orders Dashboard Outwards Sales Orders ← 1 → Show: 10 5 10 25 50 Status: …" at bounding box center [386, 79] width 574 height 112
click at [228, 92] on input "text" at bounding box center [232, 94] width 255 height 17
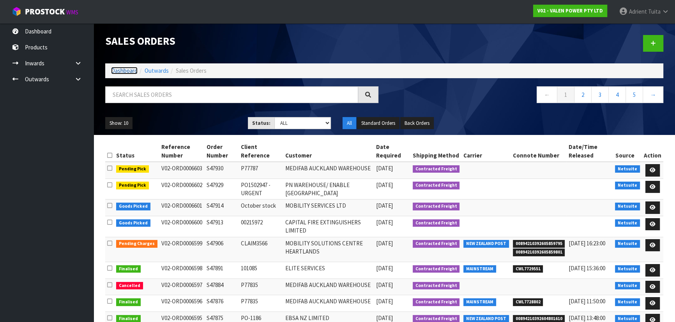
click at [118, 67] on link "Dashboard" at bounding box center [124, 70] width 26 height 7
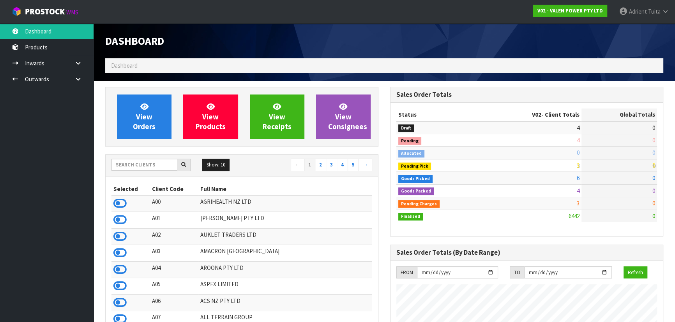
scroll to position [606, 284]
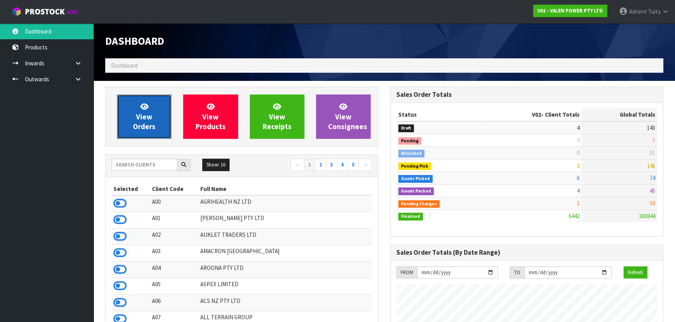
click at [147, 116] on span "View Orders" at bounding box center [144, 116] width 23 height 29
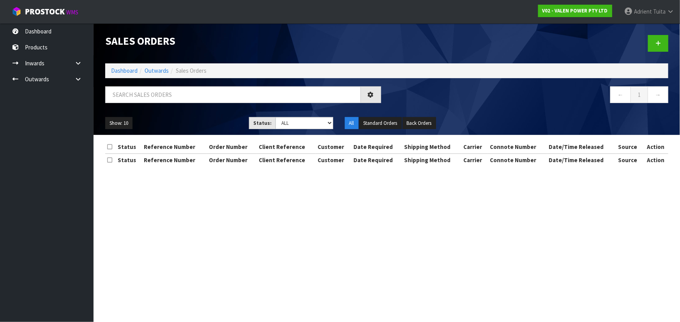
click at [161, 85] on div "Sales Orders Dashboard Outwards Sales Orders ← 1 → Show: 10 5 10 25 50 Status: …" at bounding box center [386, 79] width 574 height 112
click at [160, 101] on input "text" at bounding box center [232, 94] width 255 height 17
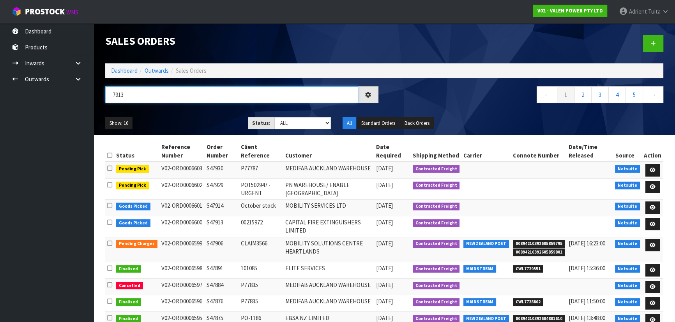
type input "7913"
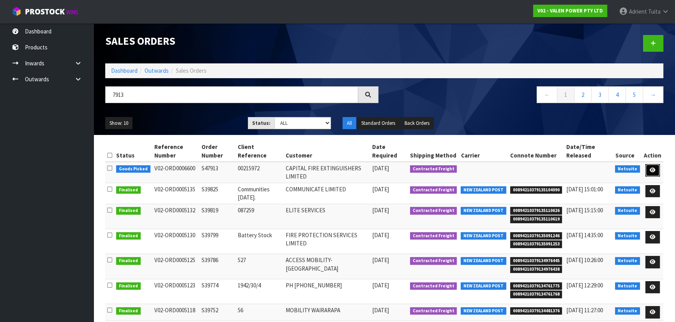
click at [656, 165] on link at bounding box center [652, 170] width 14 height 12
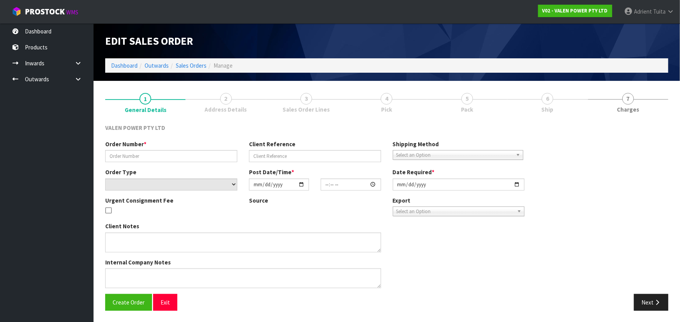
type input "S47913"
type input "00215972"
select select "number:0"
type input "[DATE]"
type input "10:15:08.000"
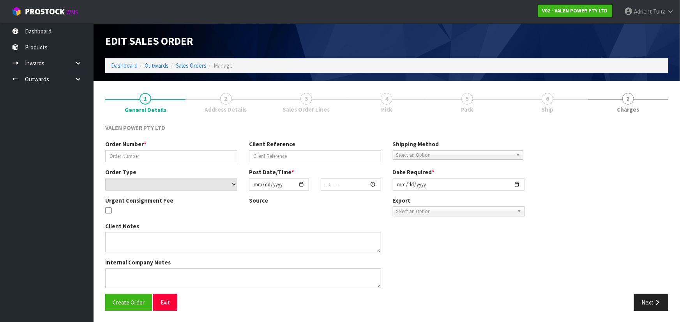
type input "[DATE]"
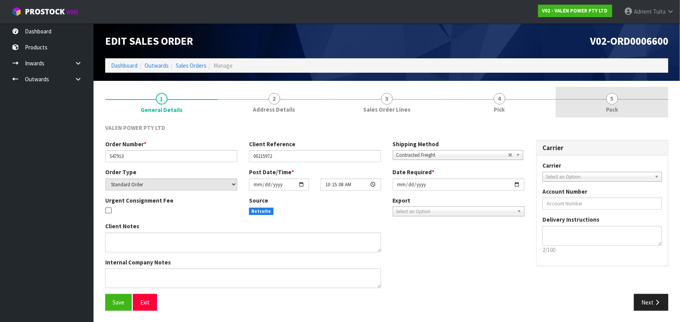
click at [625, 110] on link "5 Pack" at bounding box center [611, 102] width 113 height 31
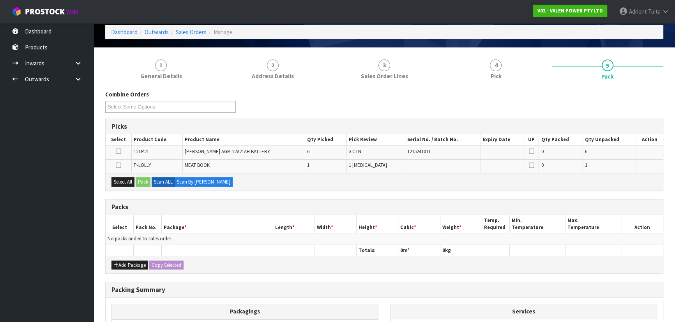
scroll to position [128, 0]
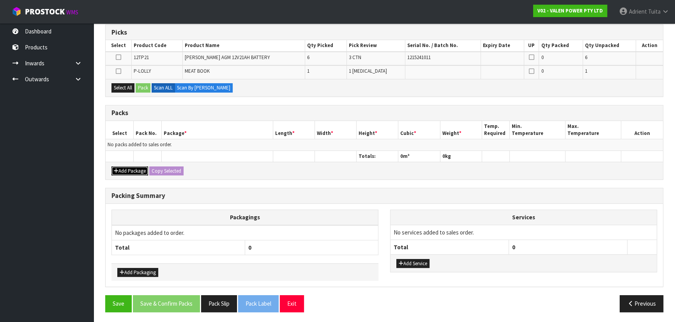
click at [127, 173] on button "Add Package" at bounding box center [129, 171] width 37 height 9
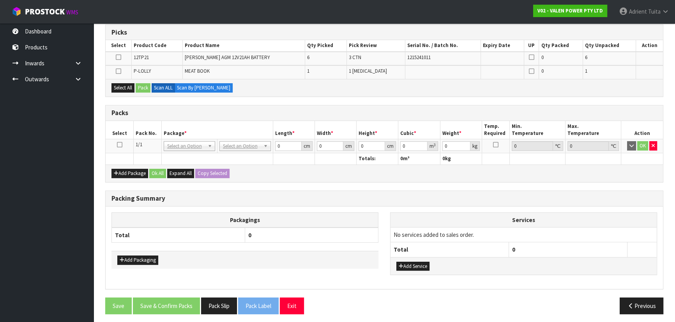
click at [119, 145] on icon at bounding box center [119, 145] width 5 height 0
click at [115, 69] on td at bounding box center [119, 71] width 26 height 13
click at [118, 72] on icon at bounding box center [118, 71] width 5 height 0
click at [0, 0] on input "checkbox" at bounding box center [0, 0] width 0 height 0
click at [142, 88] on button "Pack" at bounding box center [143, 87] width 15 height 9
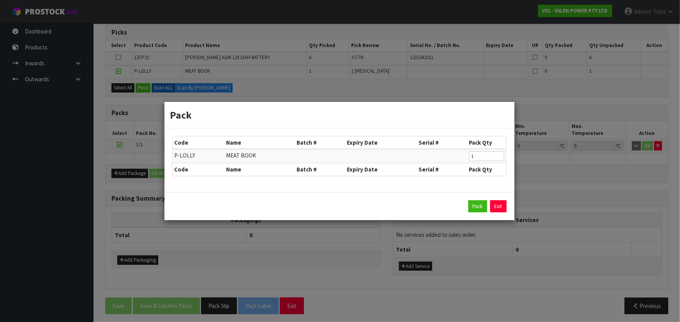
click at [477, 214] on div "Pack Exit" at bounding box center [339, 206] width 350 height 28
click at [467, 197] on div "Pack Exit" at bounding box center [339, 206] width 350 height 28
drag, startPoint x: 470, startPoint y: 199, endPoint x: 471, endPoint y: 203, distance: 4.0
click at [471, 203] on div "Pack Exit" at bounding box center [339, 206] width 350 height 28
drag, startPoint x: 478, startPoint y: 206, endPoint x: 466, endPoint y: 210, distance: 12.7
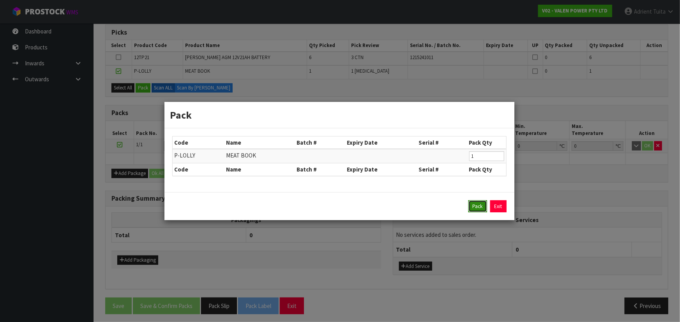
click at [478, 206] on button "Pack" at bounding box center [477, 207] width 19 height 12
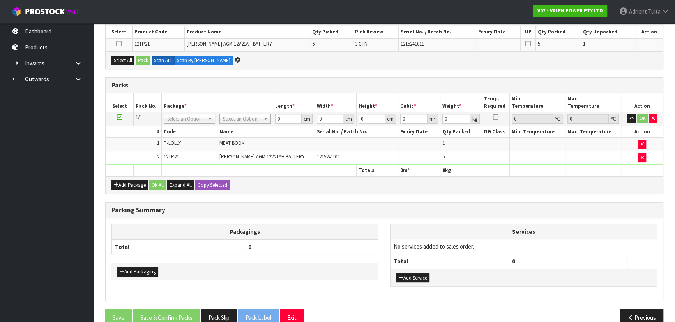
scroll to position [141, 0]
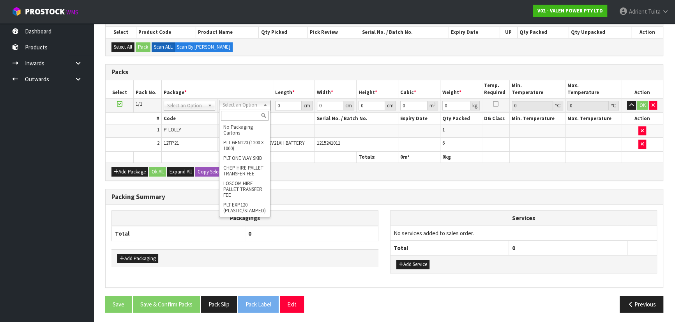
click at [247, 116] on input "text" at bounding box center [245, 116] width 48 height 10
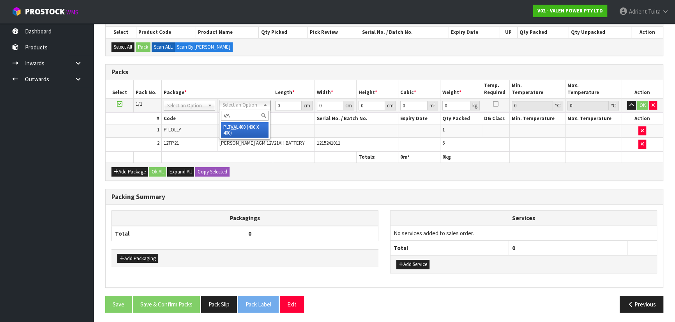
type input "VA"
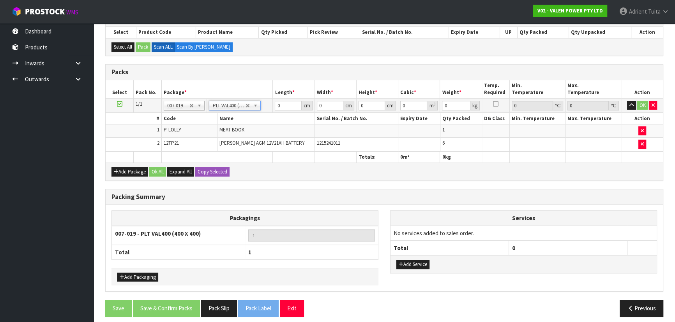
type input "40"
type input "46.59"
click at [294, 104] on input "40.001" at bounding box center [288, 106] width 26 height 10
click at [285, 106] on input "40.001" at bounding box center [288, 106] width 26 height 10
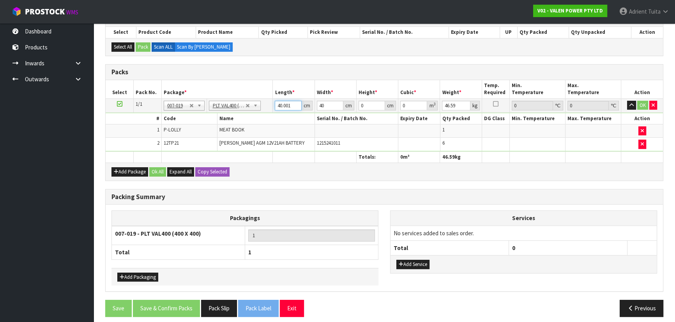
click at [285, 106] on input "40.001" at bounding box center [288, 106] width 26 height 10
type input "59"
type input "40"
type input "3"
type input "0.00708"
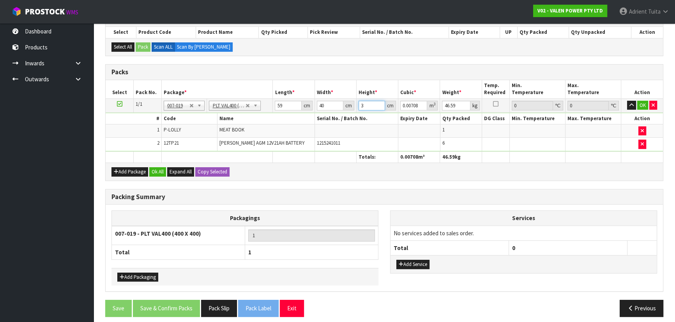
type input "31"
type input "0.07316"
type input "31"
type input "41"
click at [636, 103] on td "OK" at bounding box center [642, 106] width 42 height 14
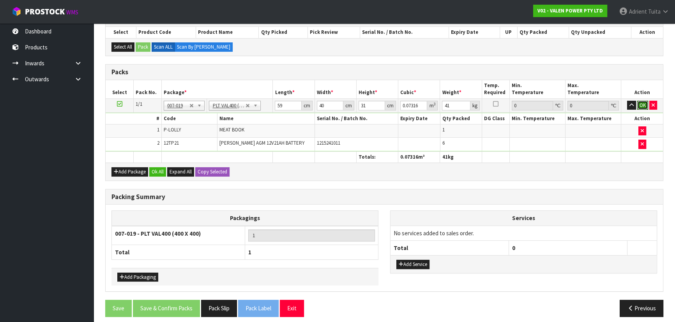
drag, startPoint x: 637, startPoint y: 103, endPoint x: 605, endPoint y: 121, distance: 37.0
click at [637, 103] on button "OK" at bounding box center [642, 105] width 11 height 9
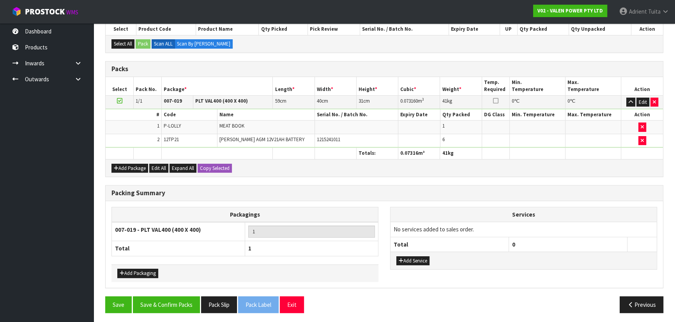
scroll to position [144, 0]
click at [410, 257] on button "Add Service" at bounding box center [412, 260] width 33 height 9
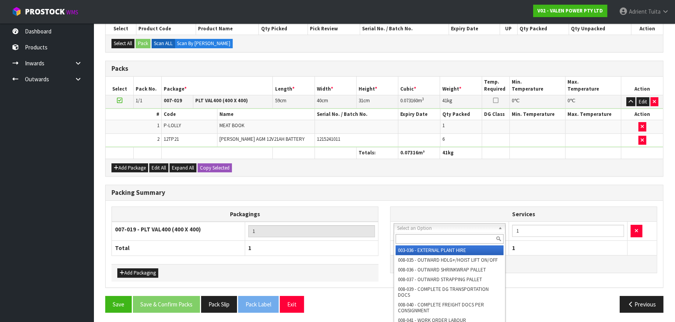
drag, startPoint x: 425, startPoint y: 227, endPoint x: 425, endPoint y: 237, distance: 10.1
click at [425, 237] on input "text" at bounding box center [449, 239] width 108 height 10
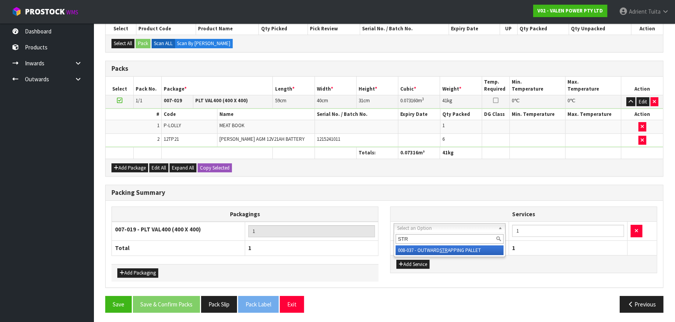
type input "STR"
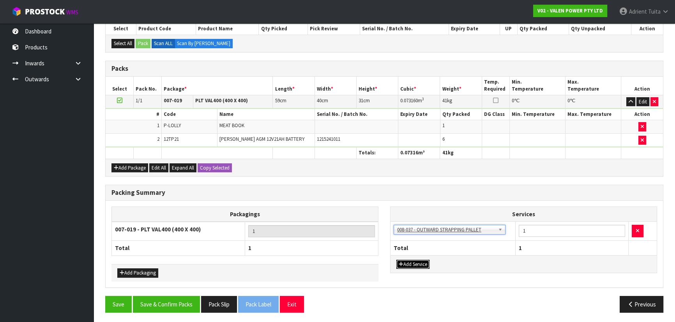
click at [420, 261] on button "Add Service" at bounding box center [412, 264] width 33 height 9
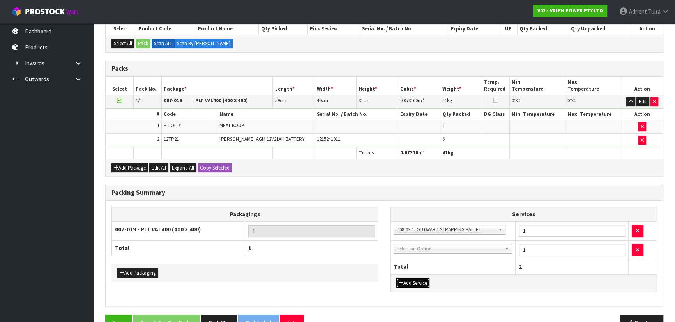
drag, startPoint x: 423, startPoint y: 249, endPoint x: 422, endPoint y: 254, distance: 4.9
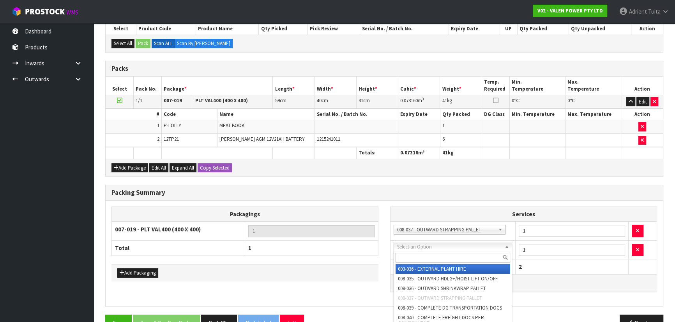
click at [422, 254] on input "text" at bounding box center [452, 258] width 115 height 10
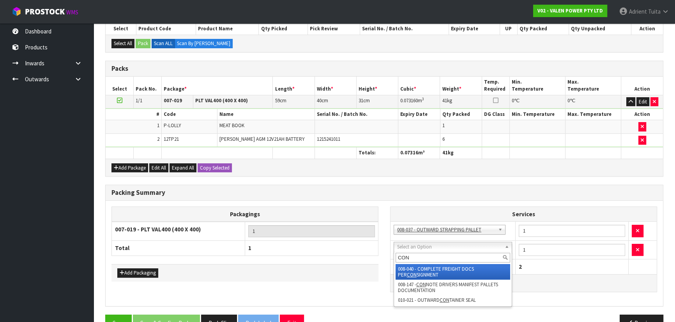
type input "CON"
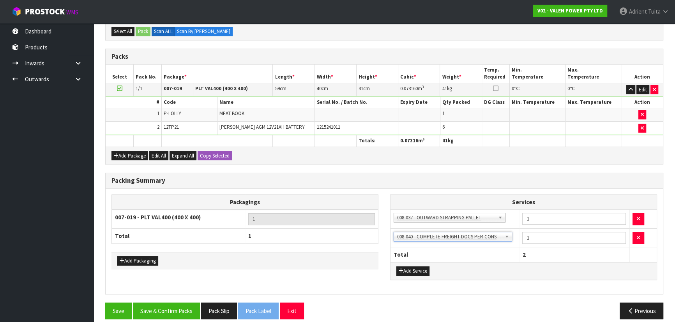
scroll to position [163, 0]
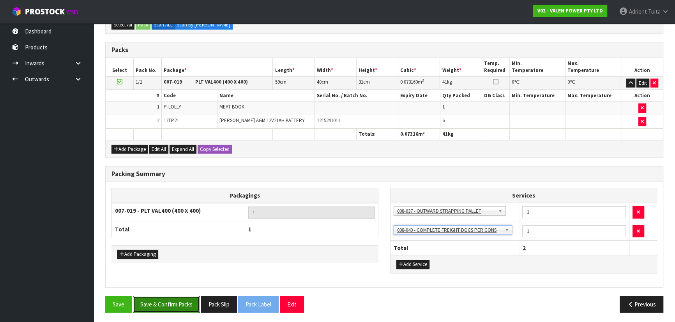
drag, startPoint x: 177, startPoint y: 299, endPoint x: 177, endPoint y: 304, distance: 4.7
click at [177, 302] on button "Save & Confirm Packs" at bounding box center [166, 304] width 67 height 17
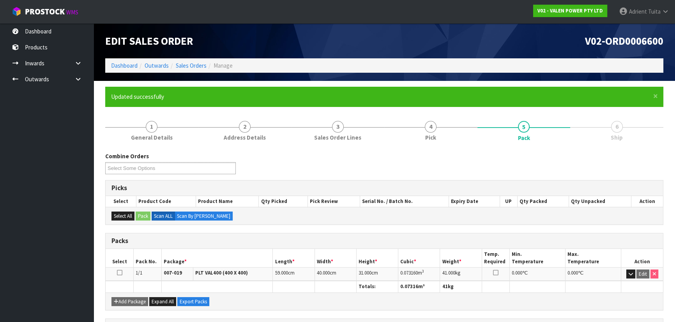
scroll to position [136, 0]
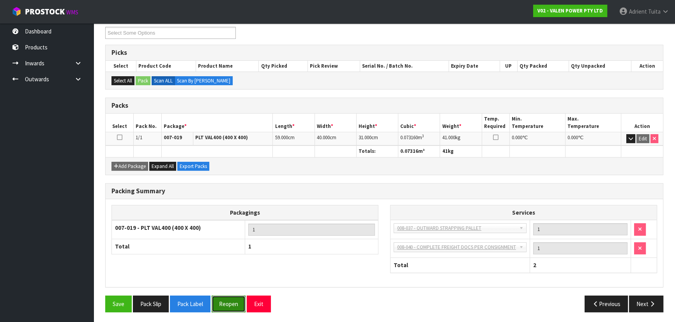
click at [221, 308] on button "Reopen" at bounding box center [228, 304] width 34 height 17
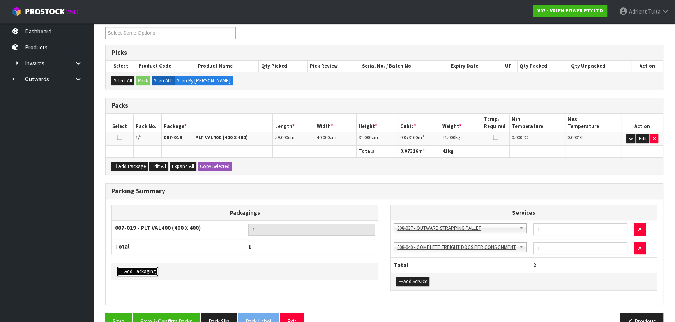
click at [145, 268] on button "Add Packaging" at bounding box center [137, 271] width 41 height 9
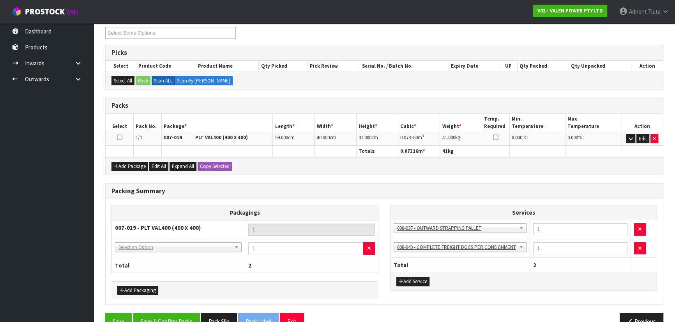
drag, startPoint x: 145, startPoint y: 255, endPoint x: 145, endPoint y: 261, distance: 5.9
click at [145, 256] on td "NONE - No Packaging Cartons 007-001 - PLT GEN120 (1200 X 1000) 007-002 - PLT ON…" at bounding box center [178, 249] width 133 height 19
click at [145, 261] on th "Total" at bounding box center [178, 265] width 133 height 15
drag, startPoint x: 150, startPoint y: 251, endPoint x: 150, endPoint y: 257, distance: 5.5
click at [150, 254] on td "NONE - No Packaging Cartons 007-001 - PLT GEN120 (1200 X 1000) 007-002 - PLT ON…" at bounding box center [178, 249] width 133 height 19
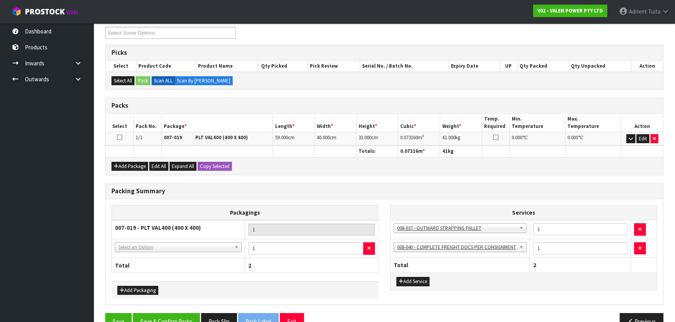
drag, startPoint x: 157, startPoint y: 241, endPoint x: 157, endPoint y: 250, distance: 8.2
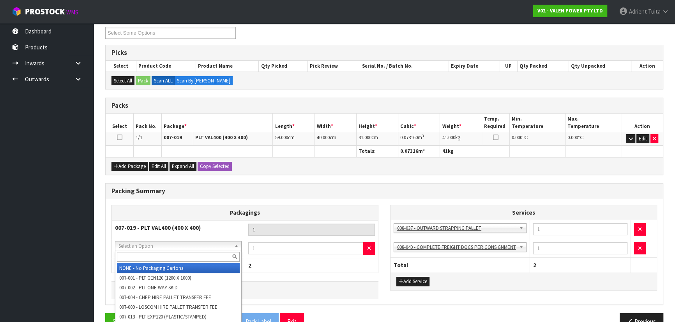
click at [157, 256] on input "text" at bounding box center [178, 257] width 123 height 10
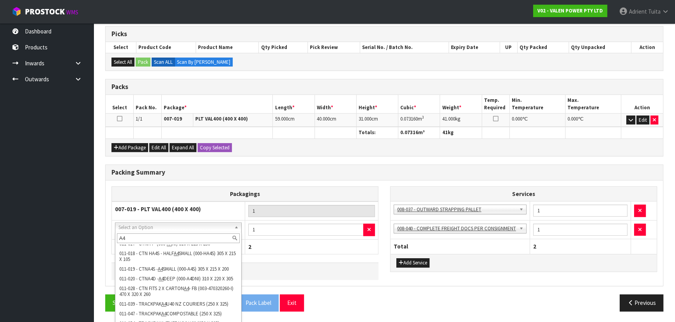
scroll to position [171, 0]
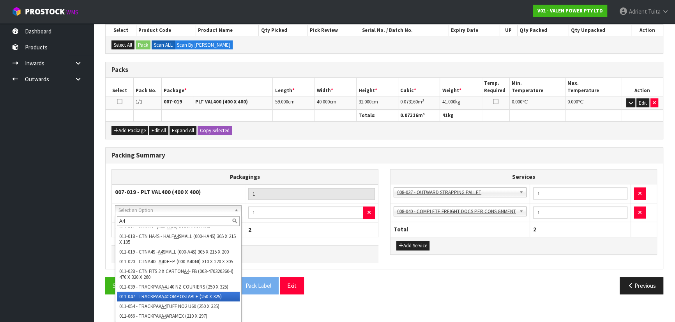
type input "A4"
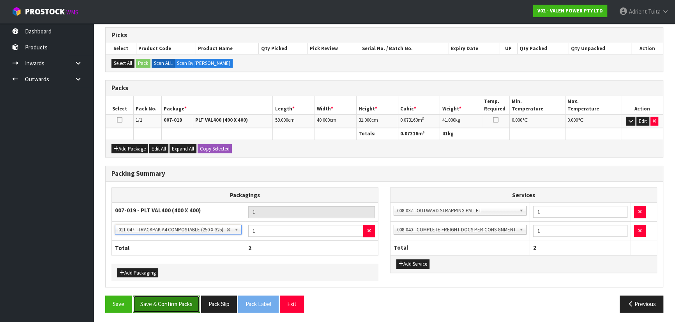
click at [167, 301] on button "Save & Confirm Packs" at bounding box center [166, 304] width 67 height 17
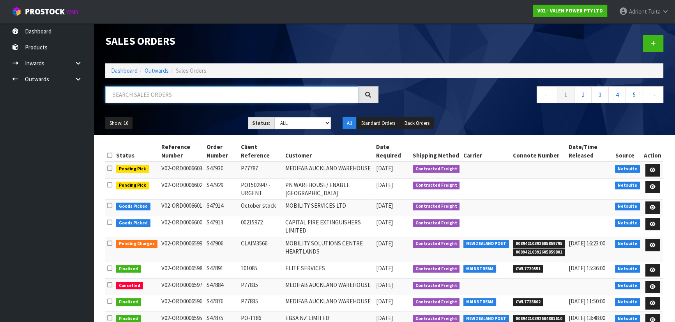
click at [190, 92] on input "text" at bounding box center [231, 94] width 253 height 17
type input "7517"
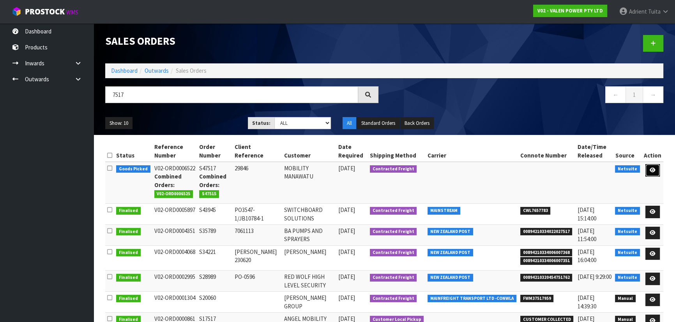
click at [649, 174] on link at bounding box center [652, 170] width 14 height 12
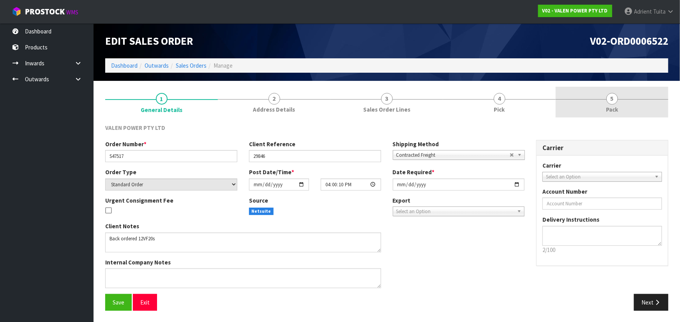
click at [611, 102] on span "5" at bounding box center [612, 99] width 12 height 12
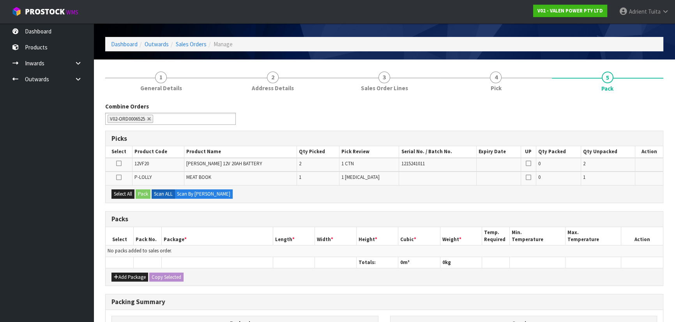
scroll to position [106, 0]
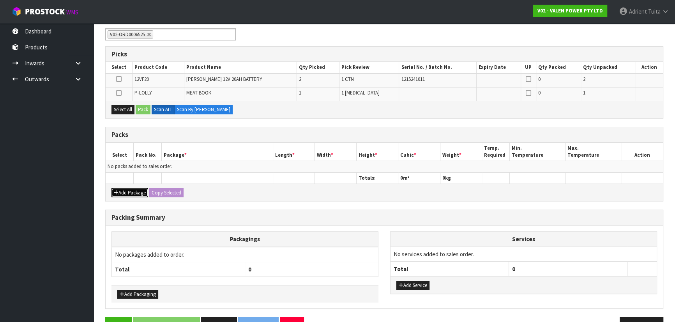
click at [125, 189] on button "Add Package" at bounding box center [129, 193] width 37 height 9
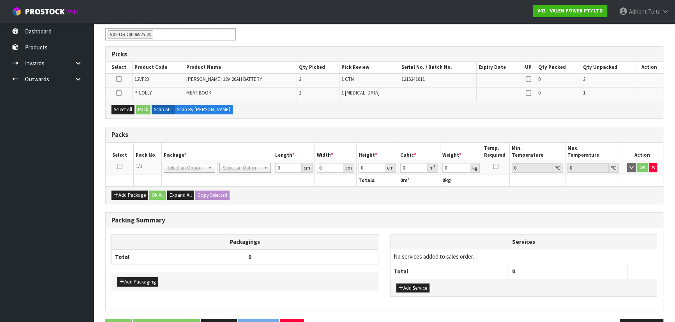
click at [117, 167] on icon at bounding box center [119, 167] width 5 height 0
drag, startPoint x: 116, startPoint y: 110, endPoint x: 121, endPoint y: 110, distance: 4.7
click at [117, 110] on button "Select All" at bounding box center [122, 109] width 23 height 9
click at [144, 107] on button "Pack" at bounding box center [143, 109] width 15 height 9
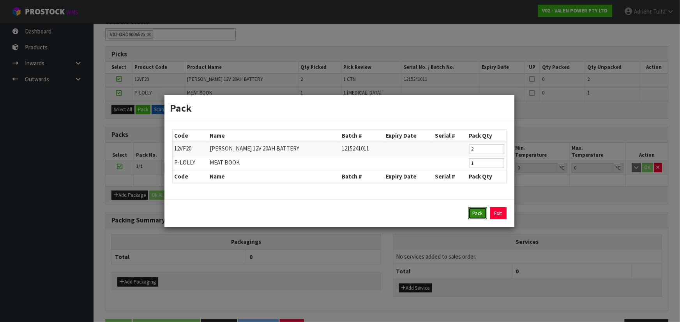
click at [478, 211] on button "Pack" at bounding box center [477, 214] width 19 height 12
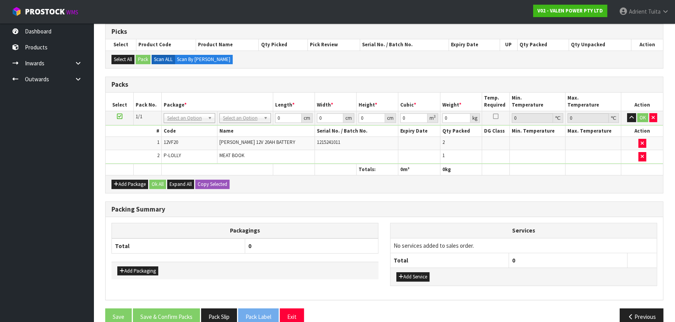
scroll to position [141, 0]
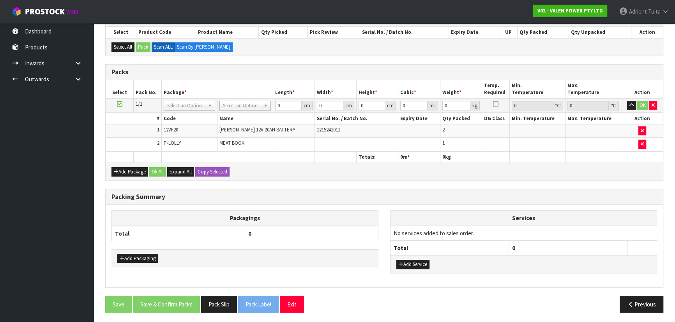
drag, startPoint x: 229, startPoint y: 106, endPoint x: 229, endPoint y: 113, distance: 6.7
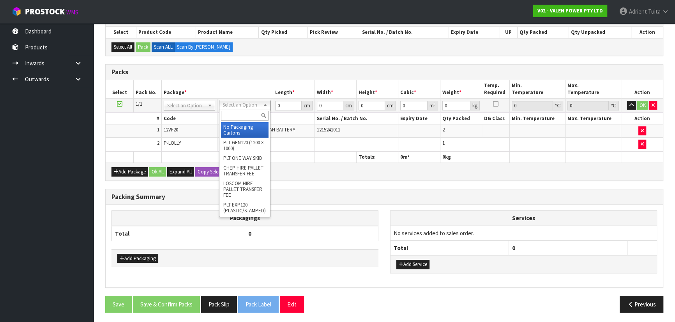
click at [228, 118] on input "text" at bounding box center [245, 116] width 48 height 10
type input "T"
type input "VA"
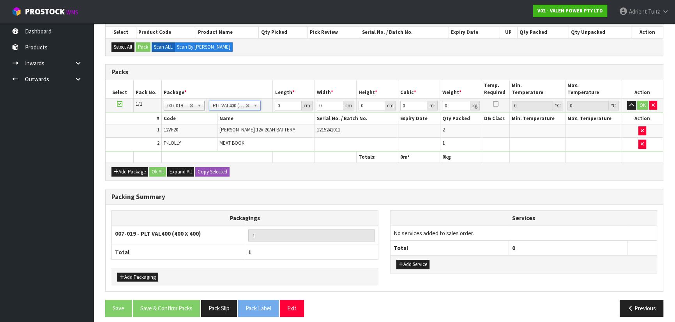
type input "40"
type input "19.25"
click at [241, 110] on td "No Packaging Cartons PLT GEN120 (1200 X 1000) PLT ONE WAY SKID CHEP HIRE PALLET…" at bounding box center [240, 106] width 66 height 14
type input "0"
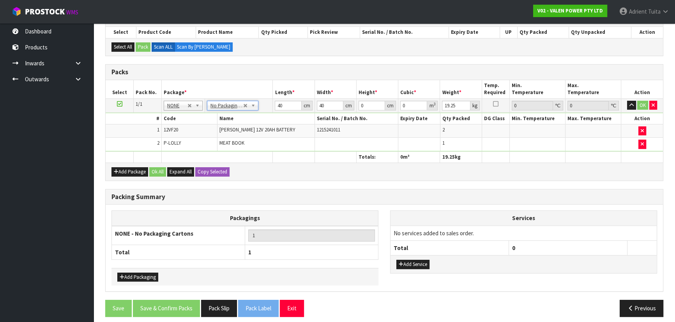
type input "0"
click at [284, 105] on input "0" at bounding box center [288, 106] width 26 height 10
type input "41"
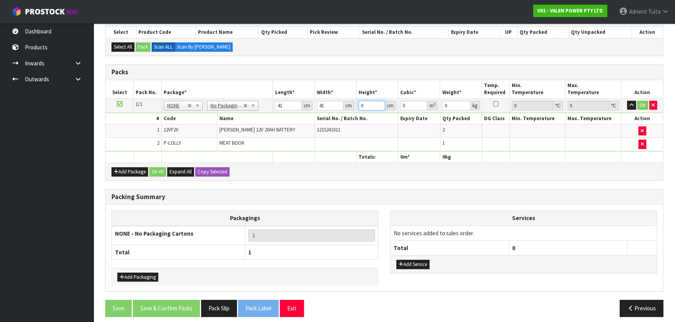
type input "3"
type input "0.005043"
type input "35"
type input "0.058835"
type input "35"
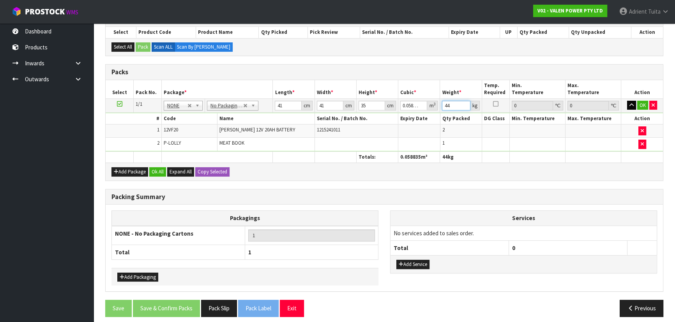
type input "44"
click at [635, 105] on button "button" at bounding box center [631, 105] width 9 height 9
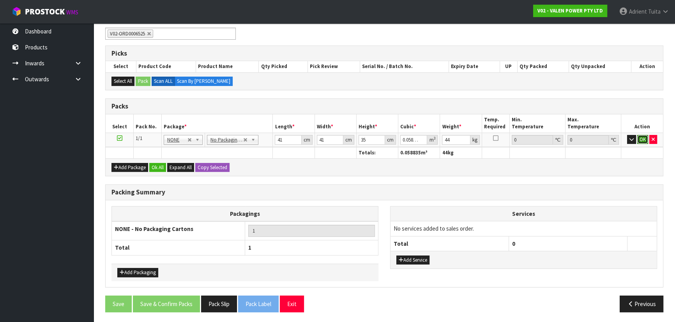
click at [641, 135] on button "OK" at bounding box center [642, 139] width 11 height 9
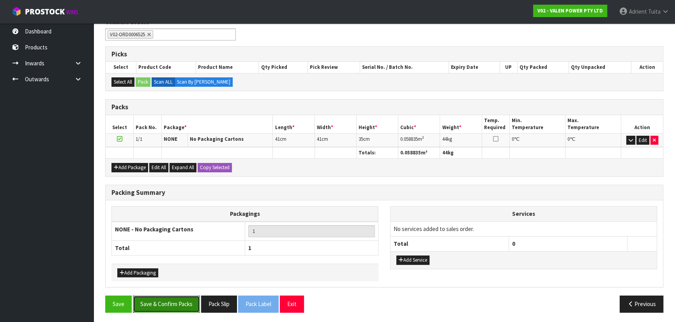
drag, startPoint x: 168, startPoint y: 305, endPoint x: 167, endPoint y: 295, distance: 9.8
click at [168, 305] on button "Save & Confirm Packs" at bounding box center [166, 304] width 67 height 17
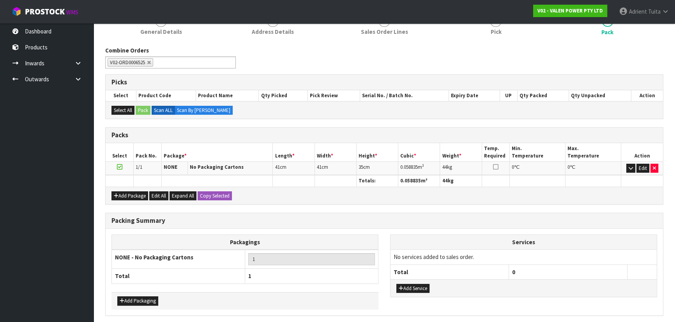
scroll to position [0, 0]
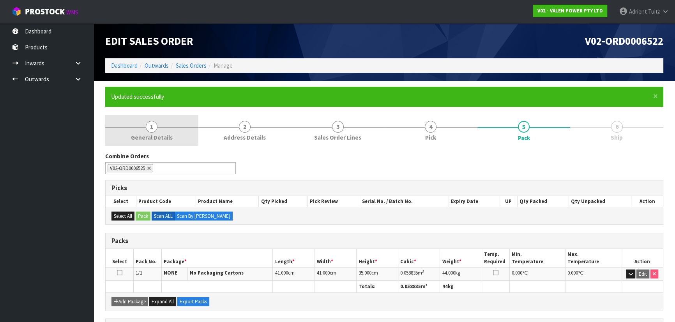
click at [157, 125] on link "1 General Details" at bounding box center [151, 130] width 93 height 31
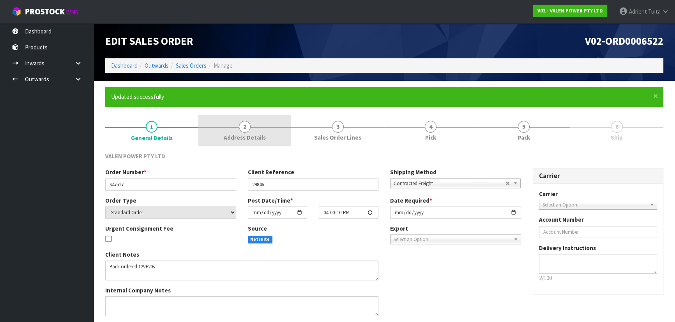
scroll to position [28, 0]
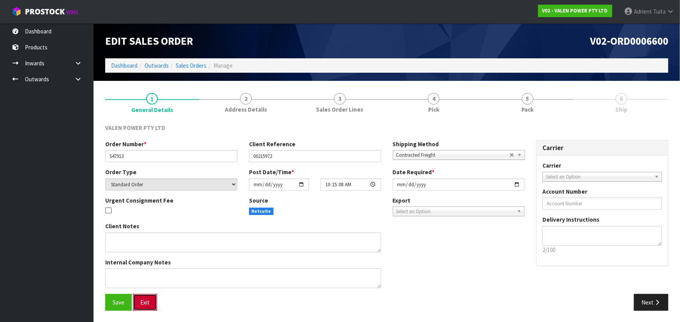
click at [143, 301] on button "Exit" at bounding box center [145, 302] width 24 height 17
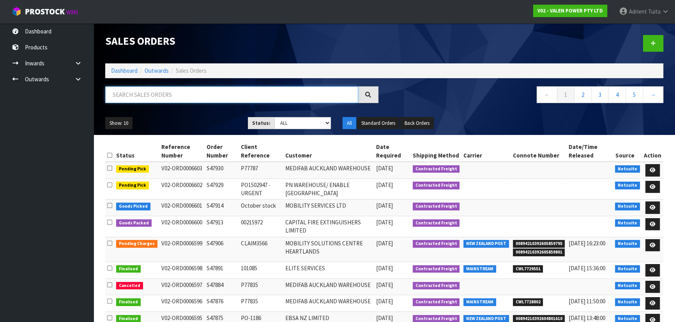
click at [183, 100] on input "text" at bounding box center [231, 94] width 253 height 17
type input "7914"
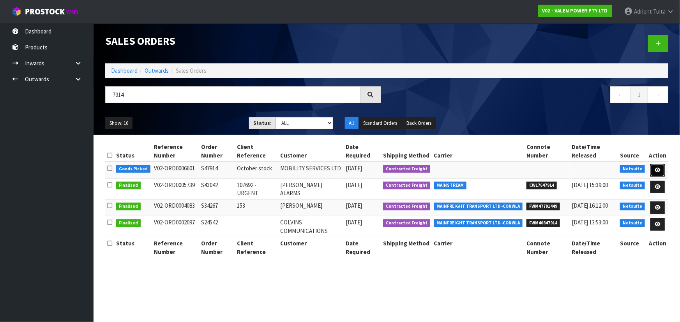
click at [654, 169] on link at bounding box center [657, 170] width 14 height 12
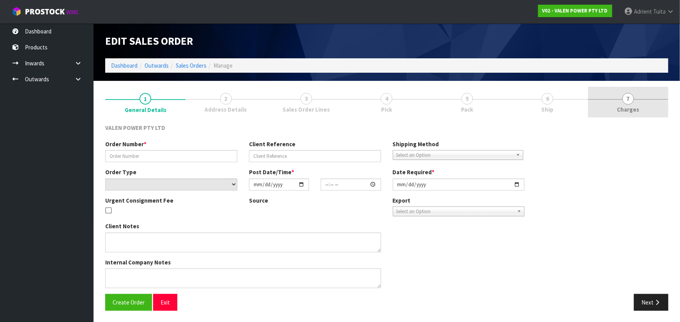
type input "S47914"
type input "October stock"
select select "number:0"
type input "[DATE]"
type input "11:30:07.000"
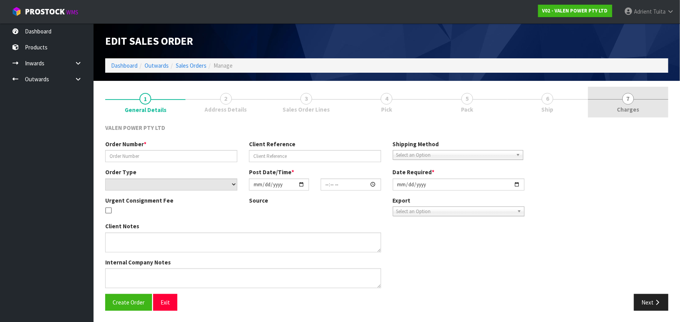
type input "[DATE]"
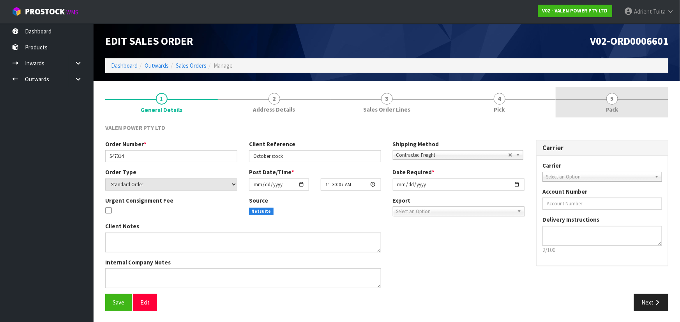
click at [627, 109] on link "5 Pack" at bounding box center [611, 102] width 113 height 31
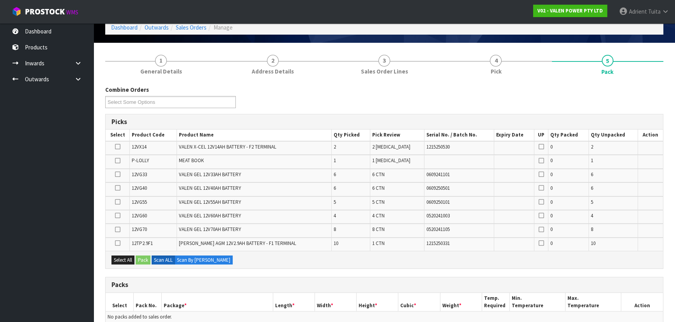
scroll to position [141, 0]
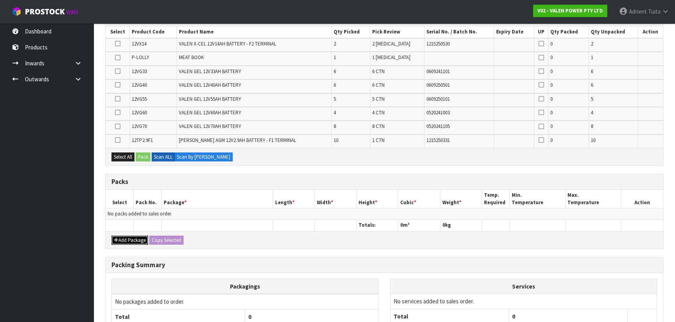
click at [133, 236] on button "Add Package" at bounding box center [129, 240] width 37 height 9
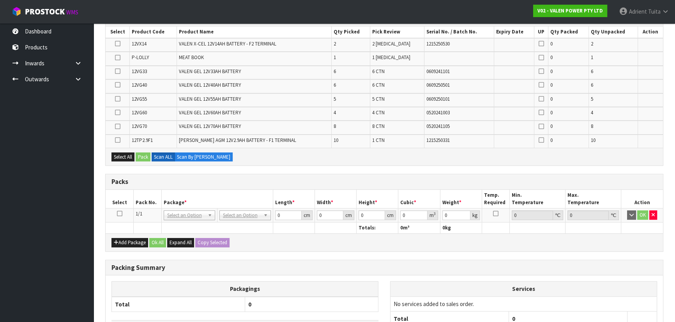
click at [121, 214] on icon at bounding box center [119, 214] width 5 height 0
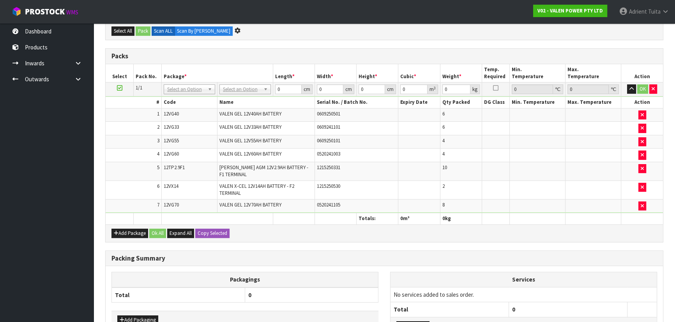
scroll to position [0, 0]
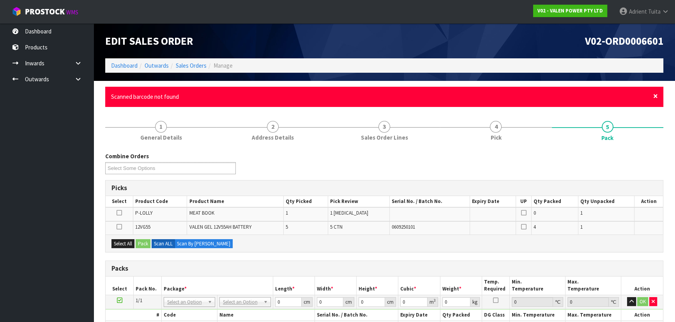
click at [657, 94] on span "×" at bounding box center [655, 96] width 5 height 11
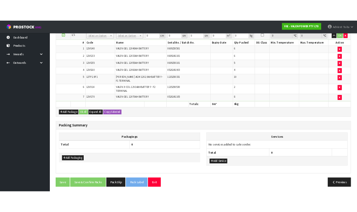
scroll to position [90, 0]
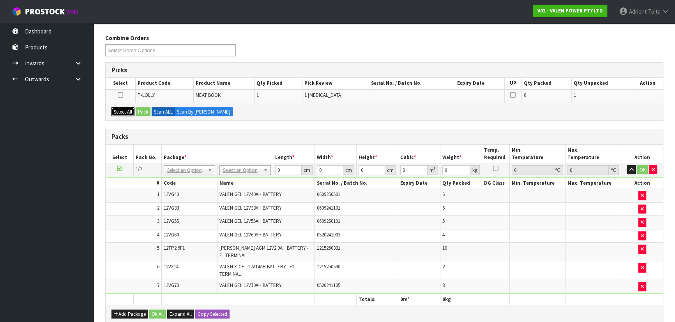
drag, startPoint x: 119, startPoint y: 111, endPoint x: 124, endPoint y: 111, distance: 4.7
click at [120, 111] on button "Select All" at bounding box center [122, 111] width 23 height 9
drag, startPoint x: 142, startPoint y: 110, endPoint x: 221, endPoint y: 135, distance: 82.5
click at [143, 110] on button "Pack" at bounding box center [143, 111] width 15 height 9
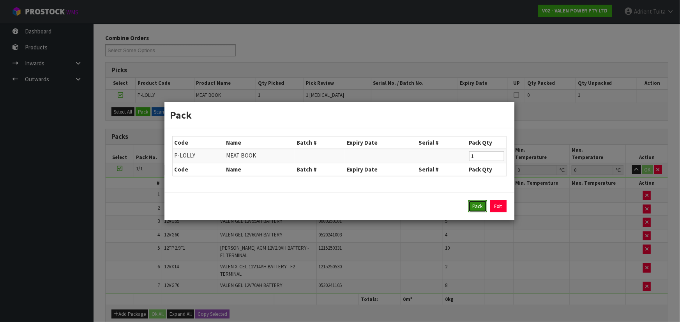
click at [479, 206] on button "Pack" at bounding box center [477, 207] width 19 height 12
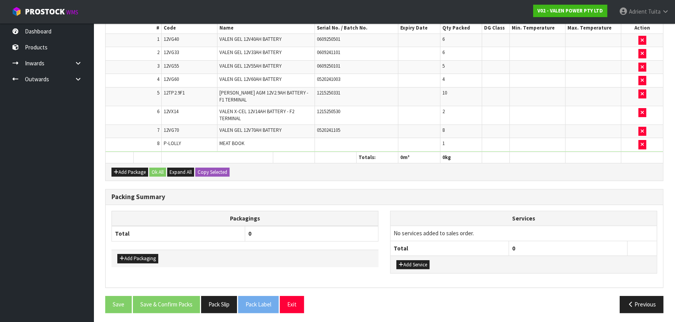
scroll to position [0, 0]
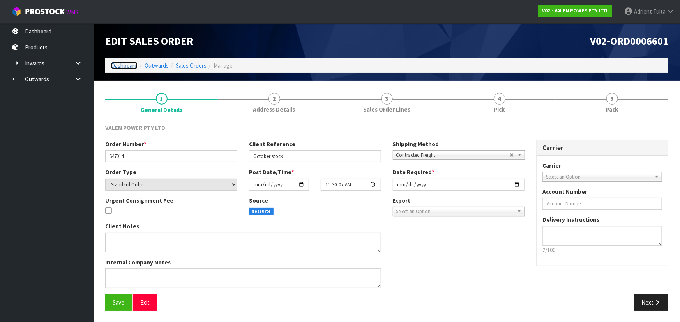
click at [131, 68] on link "Dashboard" at bounding box center [124, 65] width 26 height 7
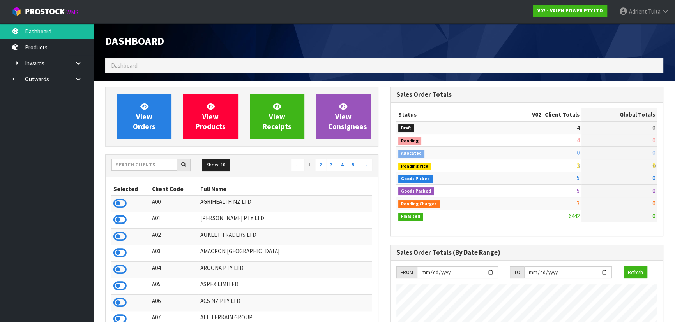
scroll to position [606, 284]
click at [143, 171] on div "Show: 10 5 10 25 50 ← 1 2 3 4 5 →" at bounding box center [242, 166] width 272 height 14
click at [143, 167] on input "text" at bounding box center [144, 165] width 66 height 12
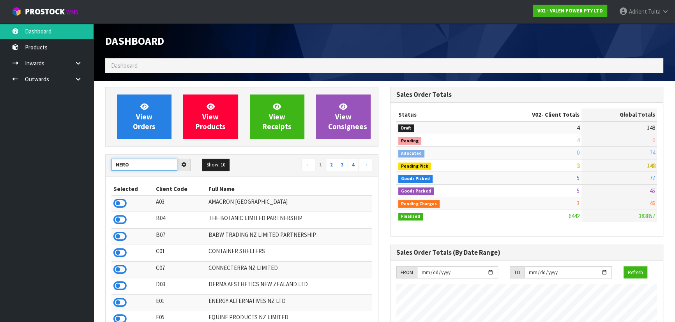
type input "NERO"
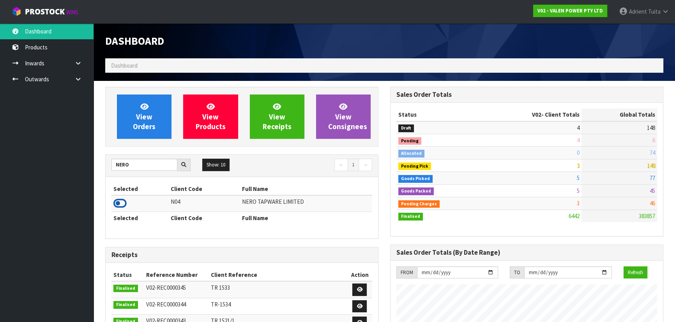
click at [121, 207] on icon at bounding box center [119, 204] width 13 height 12
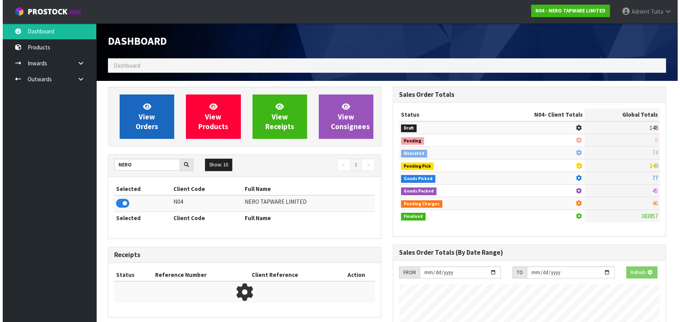
scroll to position [622, 284]
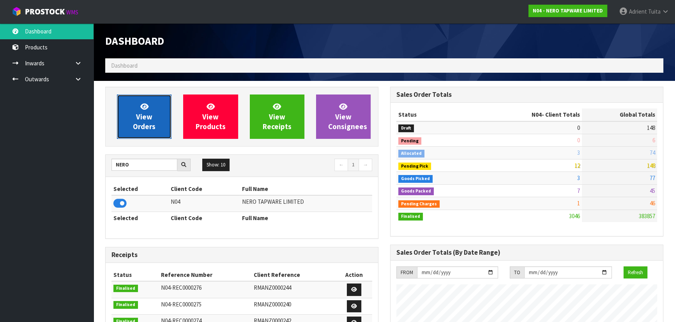
click at [137, 116] on span "View Orders" at bounding box center [144, 116] width 23 height 29
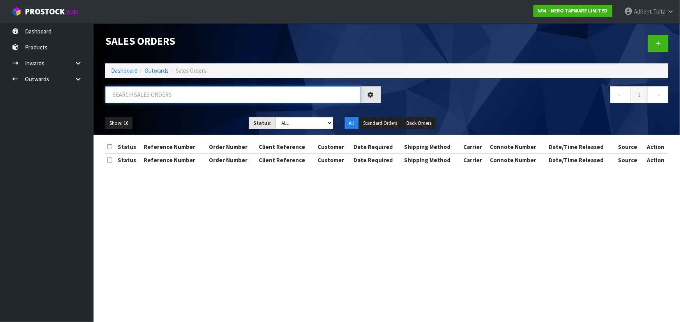
click at [156, 89] on input "text" at bounding box center [232, 94] width 255 height 17
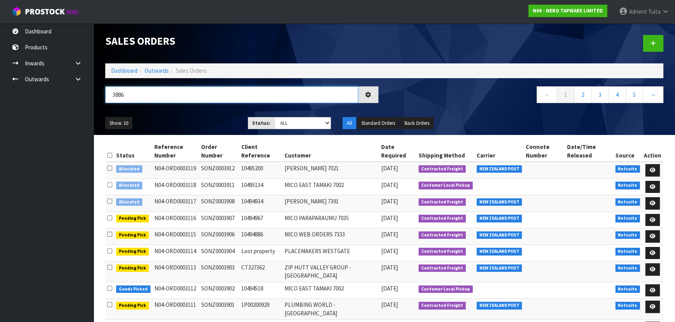
type input "3886"
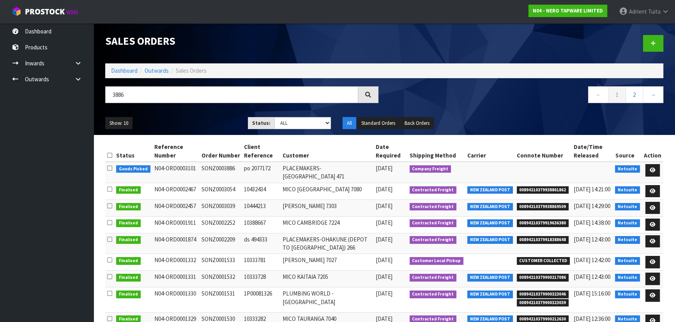
click at [645, 167] on td at bounding box center [651, 172] width 21 height 21
click at [647, 168] on link at bounding box center [652, 170] width 14 height 12
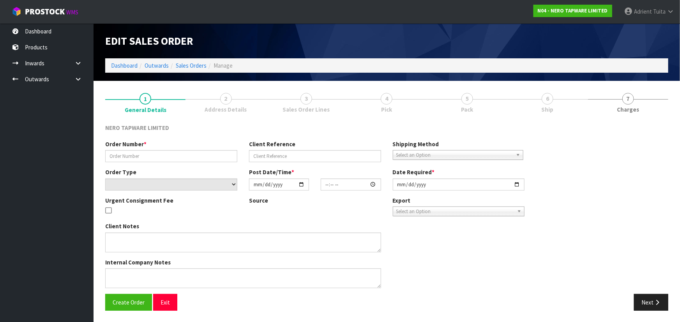
type input "SONZ0003886"
type input "po 2077172"
select select "number:0"
type input "[DATE]"
type input "11:15:11.000"
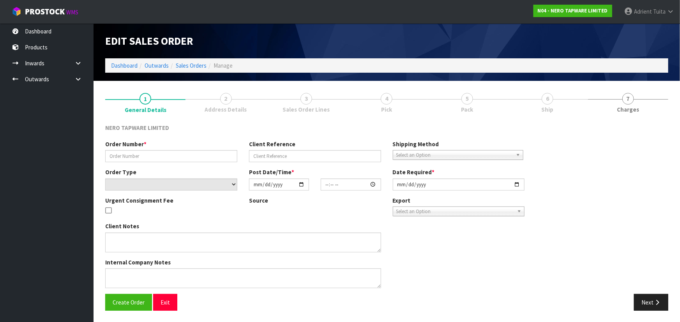
type input "[DATE]"
type textarea "LEAD FREE UPDATING CODE NR301502CH X 10 REMOVE CODES - NR301506CH, NR250802CH, …"
type textarea "CLEARLY LABEL EACH PALLET WITH LEAD FREE"
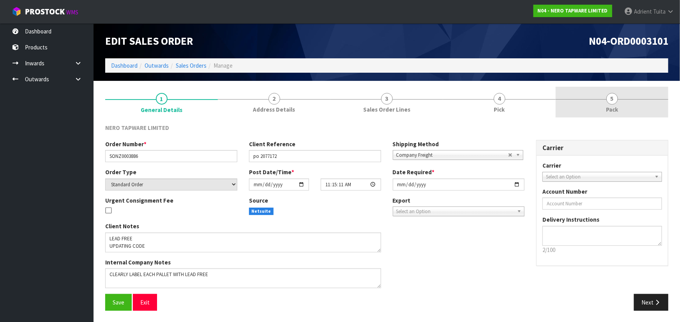
click at [627, 103] on link "5 Pack" at bounding box center [611, 102] width 113 height 31
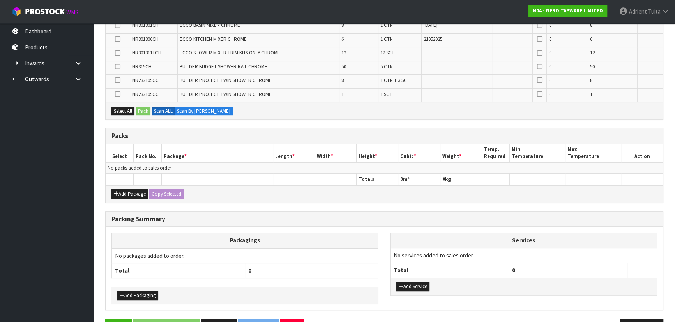
scroll to position [265, 0]
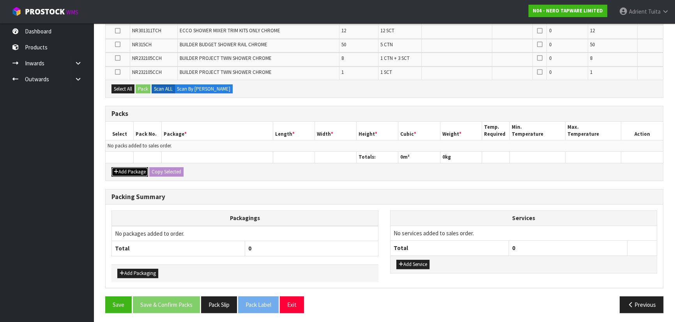
click at [132, 171] on button "Add Package" at bounding box center [129, 171] width 37 height 9
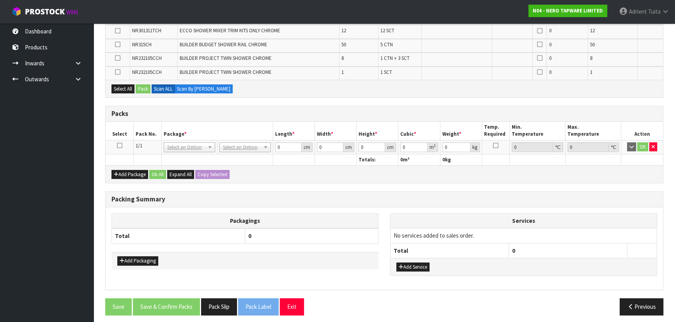
click at [121, 146] on icon at bounding box center [119, 146] width 5 height 0
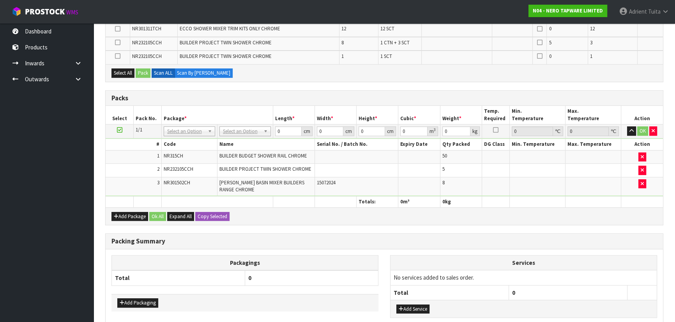
scroll to position [204, 0]
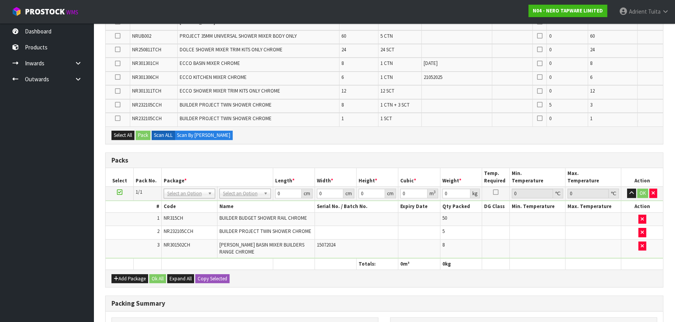
click at [116, 60] on label at bounding box center [117, 63] width 5 height 7
click at [0, 0] on input "checkbox" at bounding box center [0, 0] width 0 height 0
click at [145, 133] on button "Pack" at bounding box center [143, 135] width 15 height 9
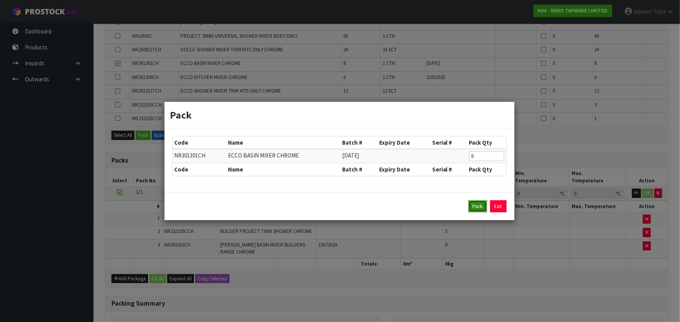
click at [483, 206] on button "Pack" at bounding box center [477, 207] width 19 height 12
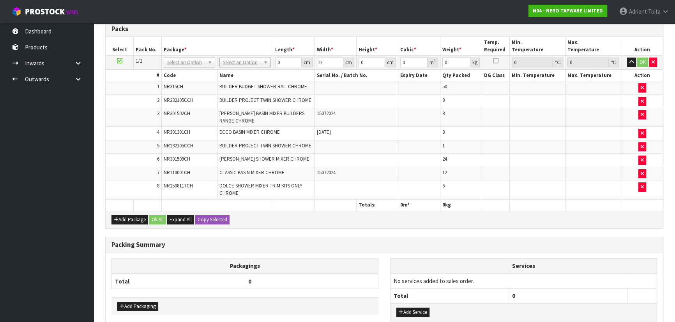
scroll to position [0, 0]
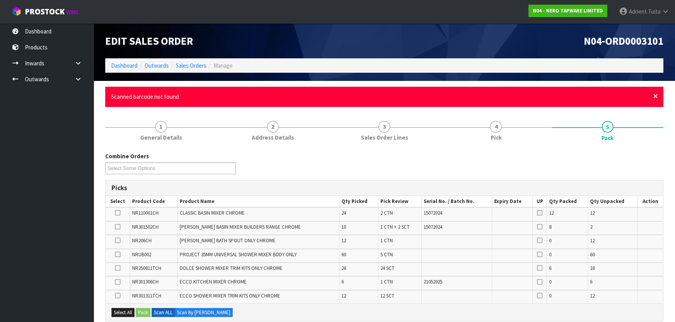
click at [653, 97] on span "×" at bounding box center [655, 96] width 5 height 11
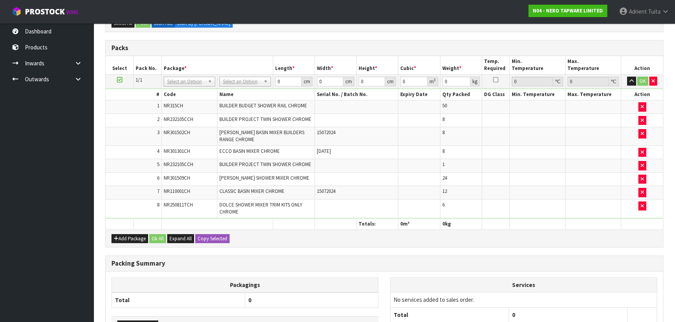
scroll to position [283, 0]
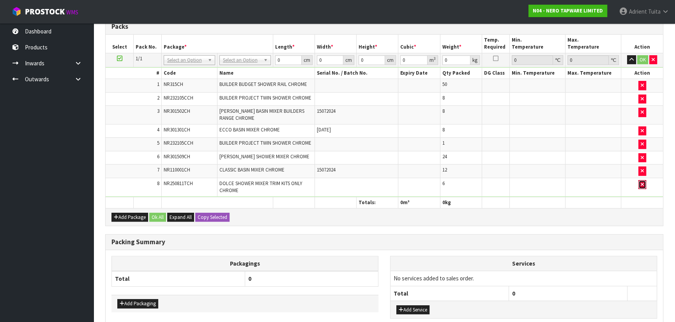
click at [639, 185] on button "button" at bounding box center [642, 184] width 8 height 9
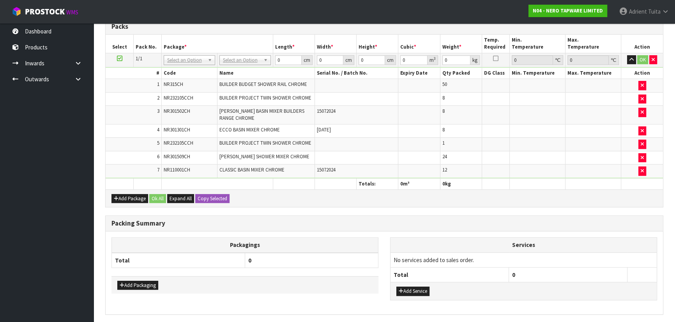
click at [485, 206] on div "Combine Orders N04-ORD0002993 N04-ORD0002995 N04-ORD0003074 N04-ORD0003090 N04-…" at bounding box center [384, 93] width 558 height 505
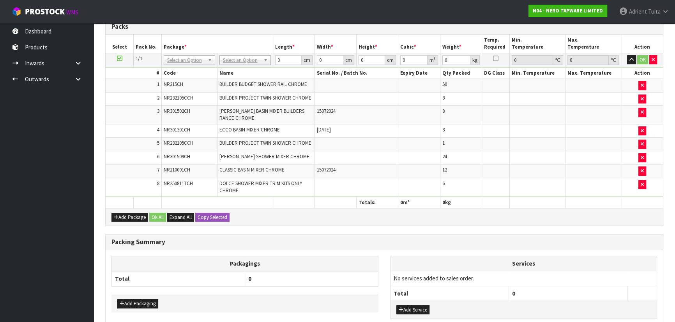
scroll to position [0, 0]
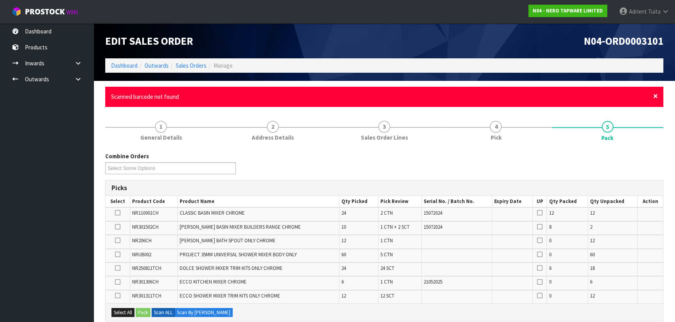
click at [656, 95] on span "×" at bounding box center [655, 96] width 5 height 11
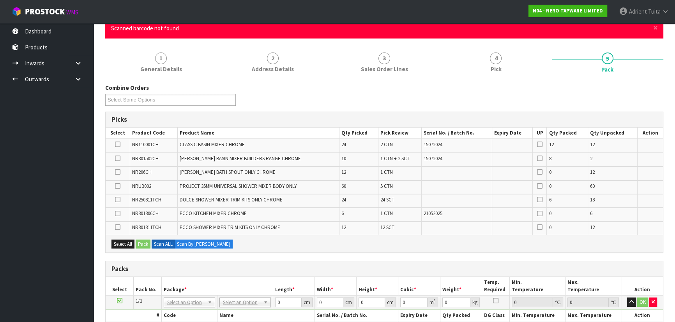
scroll to position [248, 0]
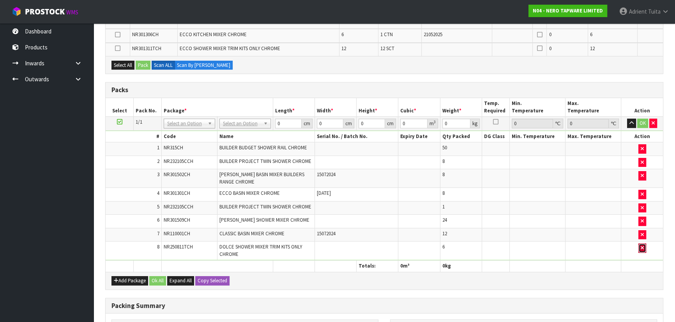
click at [640, 246] on icon "button" at bounding box center [641, 248] width 3 height 5
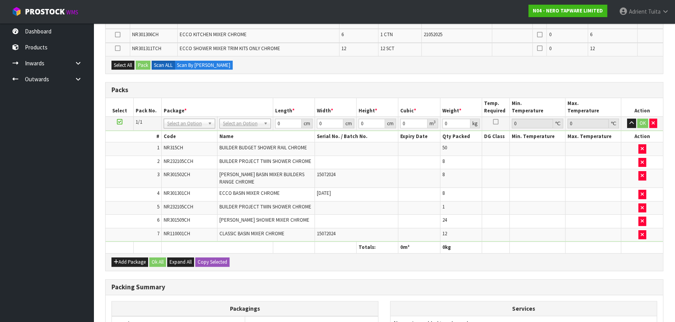
click at [499, 269] on div "Combine Orders N04-ORD0002993 N04-ORD0002995 N04-ORD0003074 N04-ORD0003090 N04-…" at bounding box center [384, 157] width 558 height 505
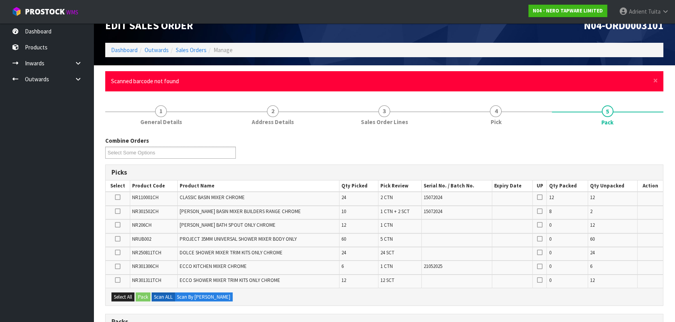
scroll to position [0, 0]
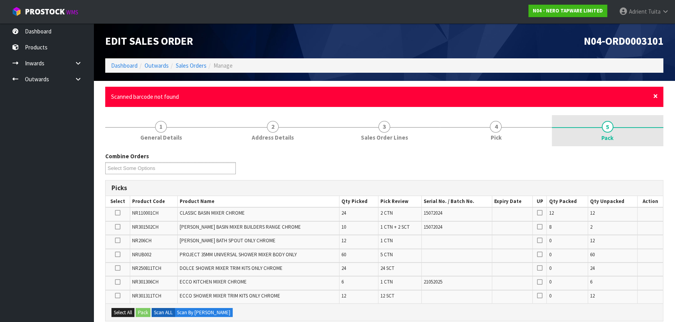
click at [653, 96] on span "×" at bounding box center [655, 96] width 5 height 11
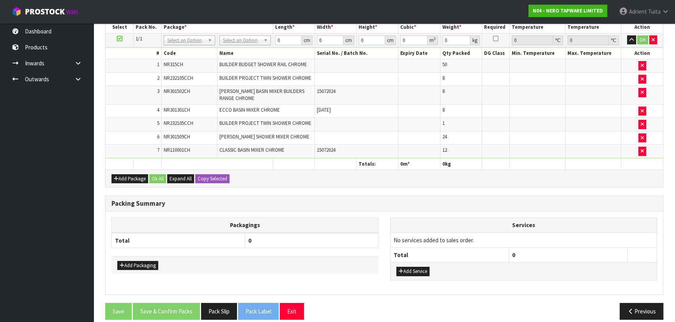
scroll to position [309, 0]
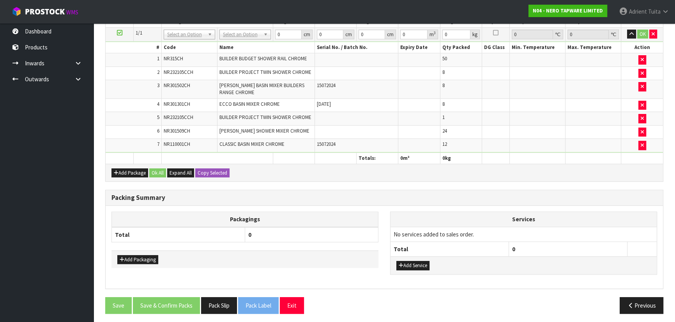
click at [310, 190] on div "Packing Summary" at bounding box center [384, 198] width 557 height 16
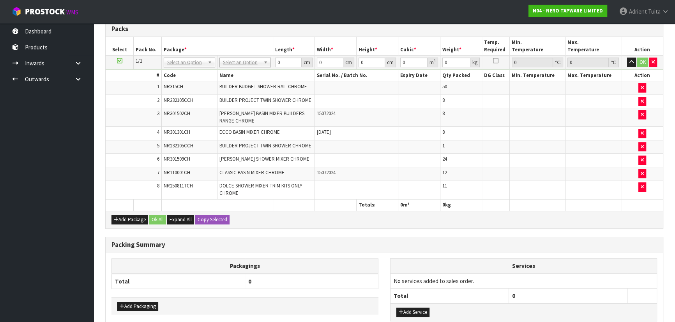
scroll to position [0, 0]
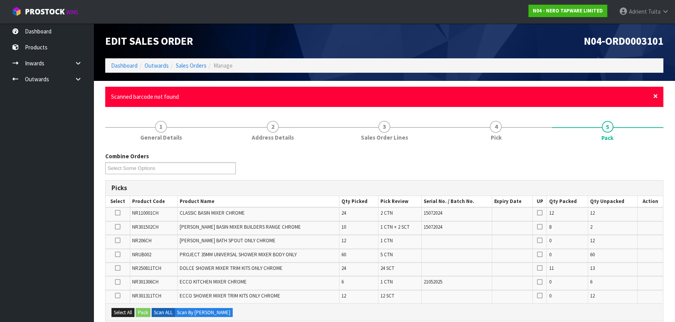
click at [657, 95] on span "×" at bounding box center [655, 96] width 5 height 11
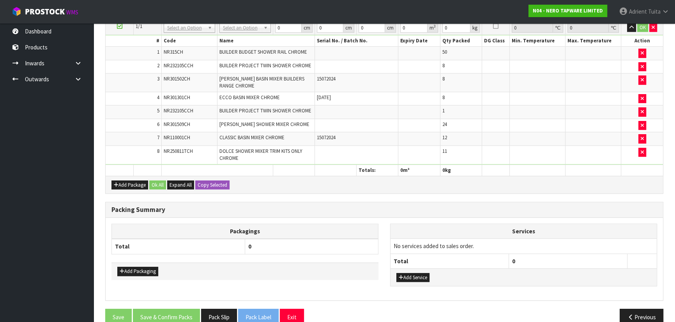
scroll to position [319, 0]
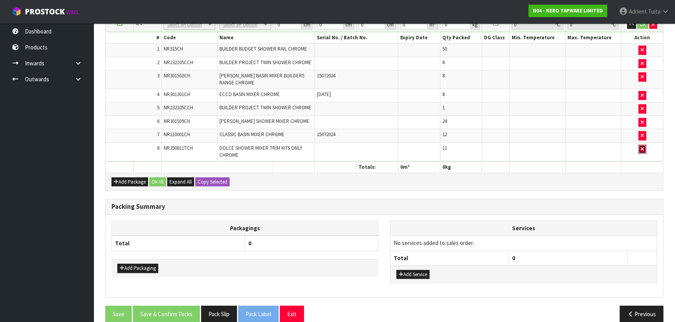
click at [640, 149] on icon "button" at bounding box center [641, 149] width 3 height 5
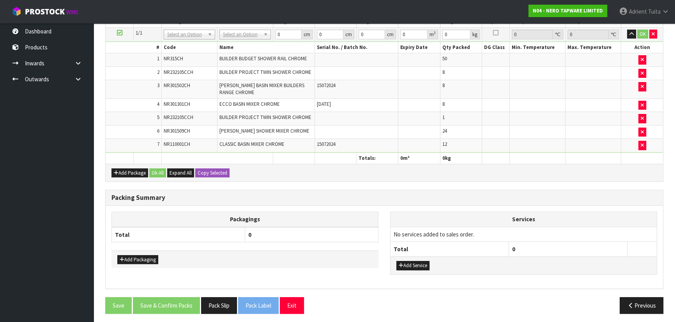
scroll to position [0, 0]
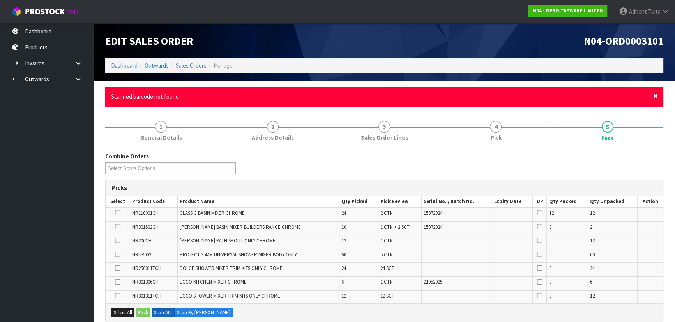
click at [654, 96] on span "×" at bounding box center [655, 96] width 5 height 11
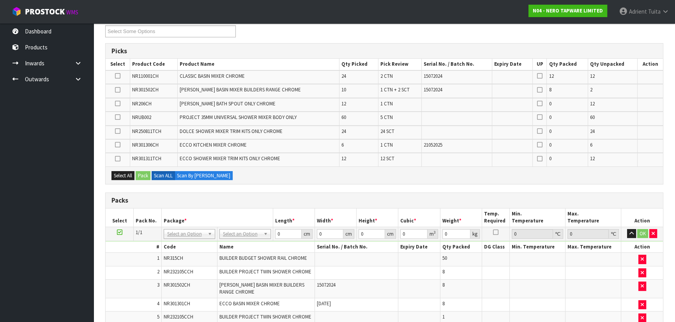
scroll to position [212, 0]
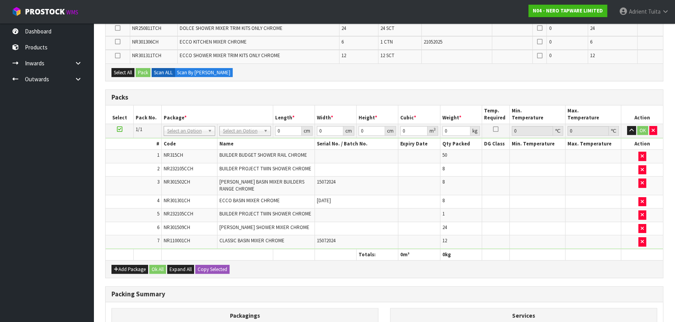
click at [451, 223] on td "24" at bounding box center [461, 229] width 42 height 14
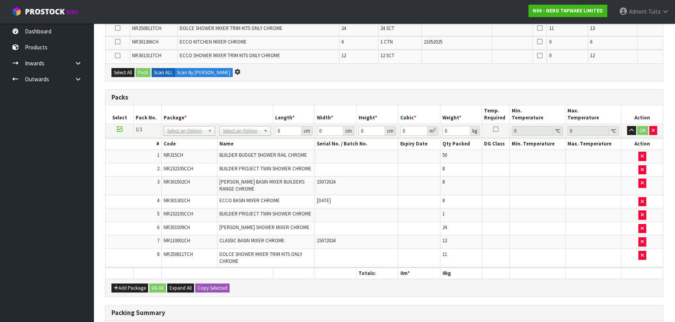
scroll to position [0, 0]
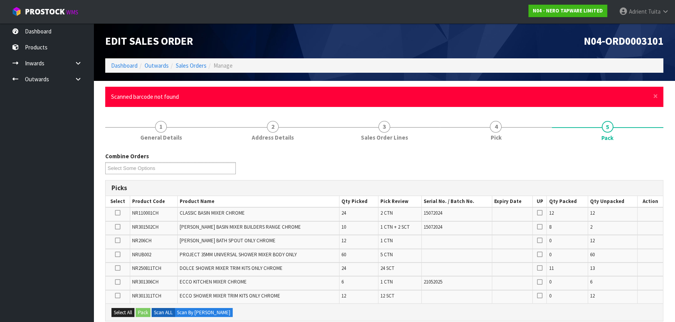
click at [658, 97] on div "× Close Scanned barcode not found" at bounding box center [384, 97] width 558 height 20
click at [654, 97] on span "×" at bounding box center [655, 96] width 5 height 11
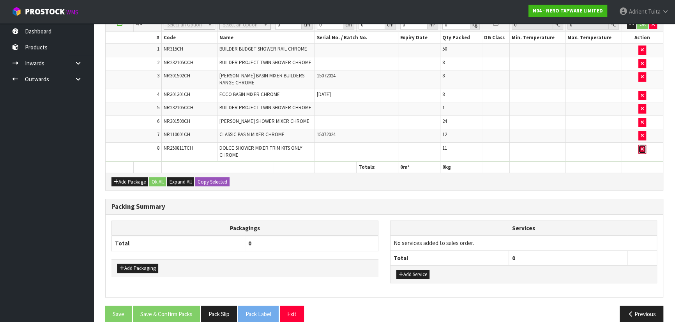
click at [639, 147] on button "button" at bounding box center [642, 149] width 8 height 9
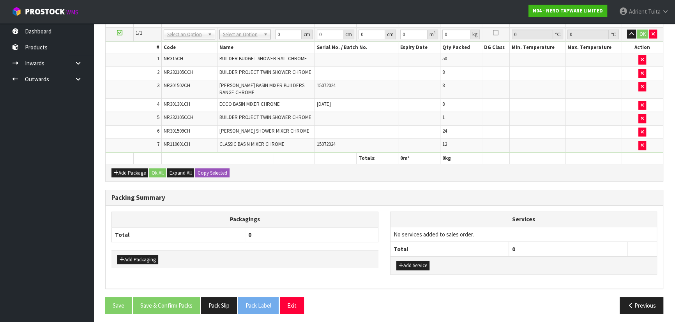
click at [495, 172] on div "Add Package Ok All Expand All Copy Selected" at bounding box center [384, 173] width 557 height 18
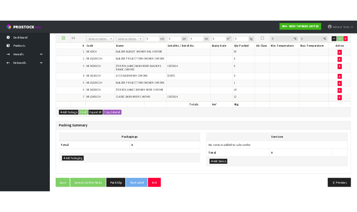
scroll to position [319, 0]
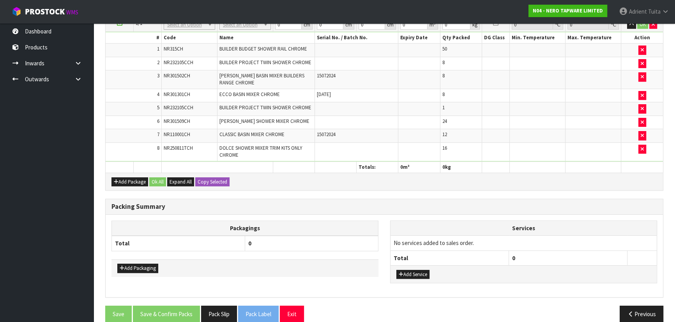
click at [296, 199] on div "Packing Summary" at bounding box center [384, 207] width 557 height 16
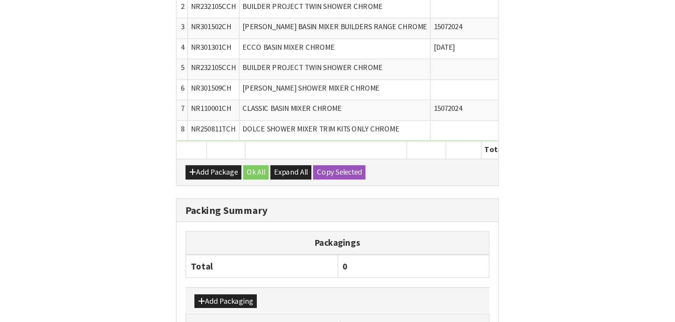
scroll to position [328, 0]
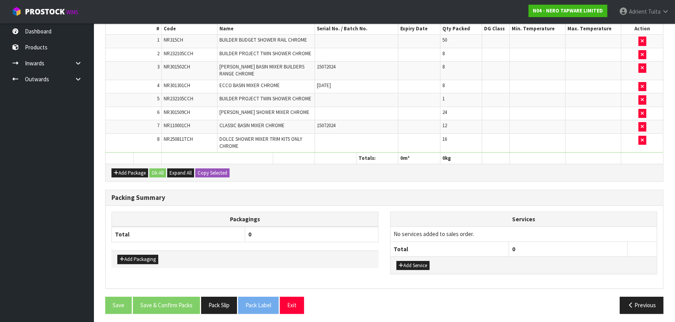
click at [308, 165] on div "Add Package Ok All Expand All Copy Selected" at bounding box center [384, 173] width 557 height 18
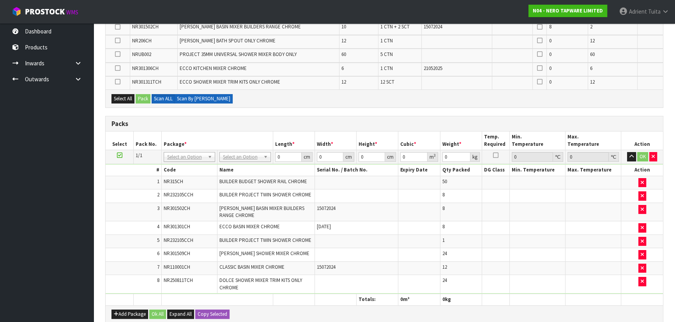
scroll to position [137, 0]
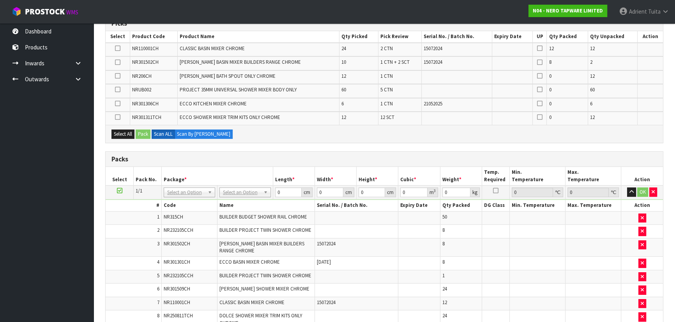
click at [117, 104] on icon at bounding box center [117, 104] width 5 height 0
click at [0, 0] on input "checkbox" at bounding box center [0, 0] width 0 height 0
click at [144, 130] on button "Pack" at bounding box center [143, 134] width 15 height 9
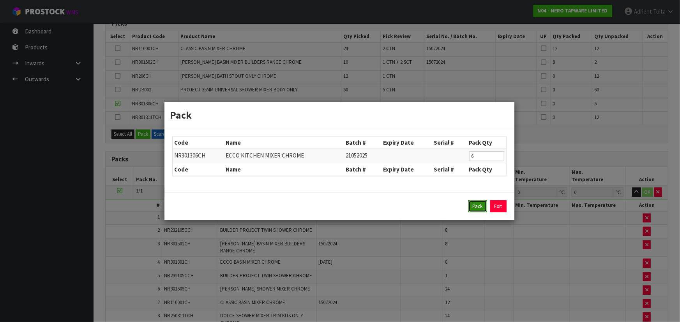
click at [472, 209] on button "Pack" at bounding box center [477, 207] width 19 height 12
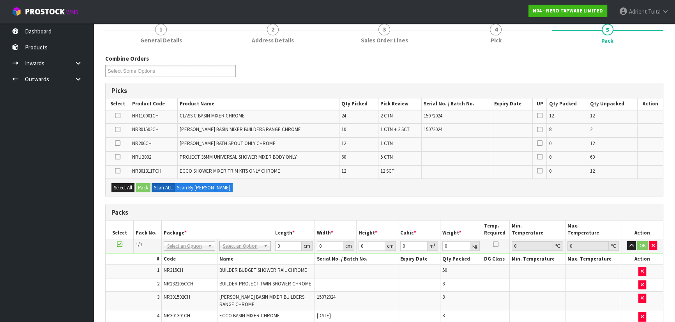
scroll to position [70, 0]
click at [199, 183] on label "Scan By [PERSON_NAME]" at bounding box center [203, 186] width 58 height 9
click at [275, 182] on div "Select All Pack Scan ALL Scan By Quantity" at bounding box center [384, 187] width 557 height 18
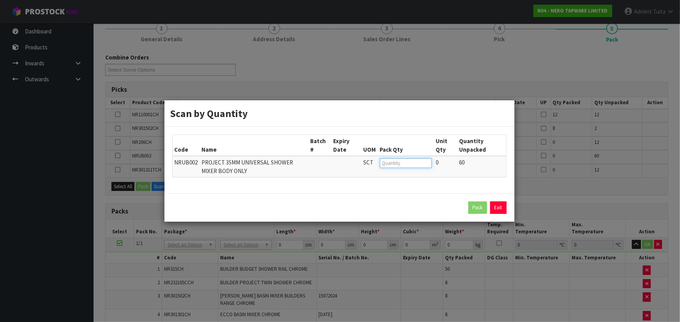
click at [400, 166] on input "number" at bounding box center [406, 164] width 52 height 10
type input "60"
click at [470, 205] on button "Pack" at bounding box center [477, 208] width 19 height 12
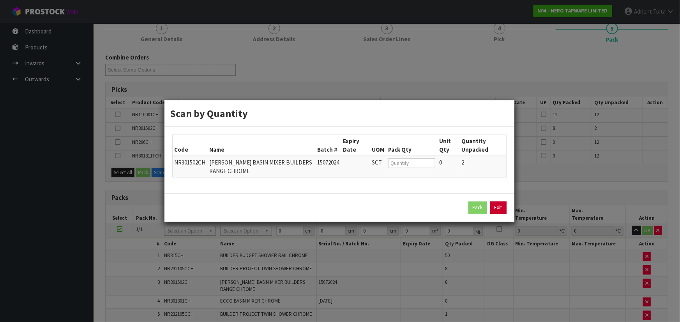
click at [500, 208] on link "Exit" at bounding box center [498, 208] width 16 height 12
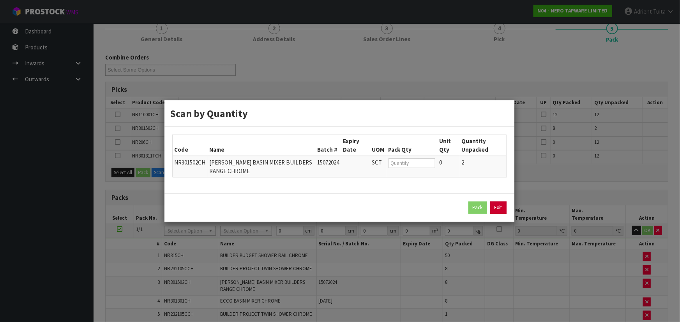
click at [500, 208] on link "Exit" at bounding box center [498, 208] width 16 height 12
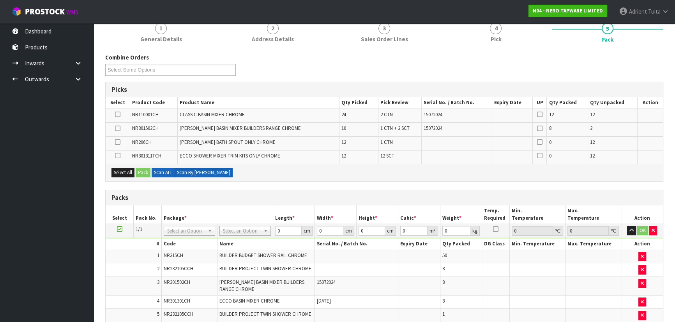
click at [169, 171] on label "Scan ALL" at bounding box center [163, 172] width 23 height 9
click at [253, 181] on div "Combine Orders N04-ORD0002993 N04-ORD0002995 N04-ORD0003074 N04-ORD0003090 N04-…" at bounding box center [384, 310] width 558 height 515
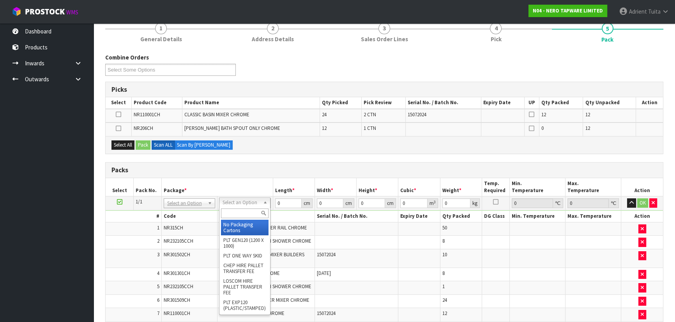
drag, startPoint x: 240, startPoint y: 202, endPoint x: 244, endPoint y: 245, distance: 43.0
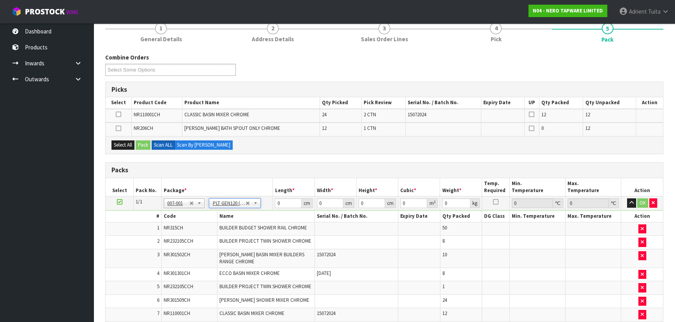
type input "120"
type input "100"
type input "235.67"
drag, startPoint x: 244, startPoint y: 245, endPoint x: 381, endPoint y: 160, distance: 161.6
drag, startPoint x: 381, startPoint y: 160, endPoint x: 361, endPoint y: 160, distance: 20.3
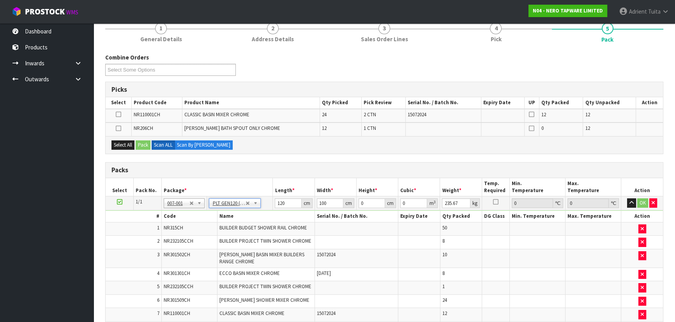
click at [361, 160] on div "Combine Orders N04-ORD0002993 N04-ORD0002995 N04-ORD0003074 N04-ORD0003090 N04-…" at bounding box center [384, 307] width 558 height 509
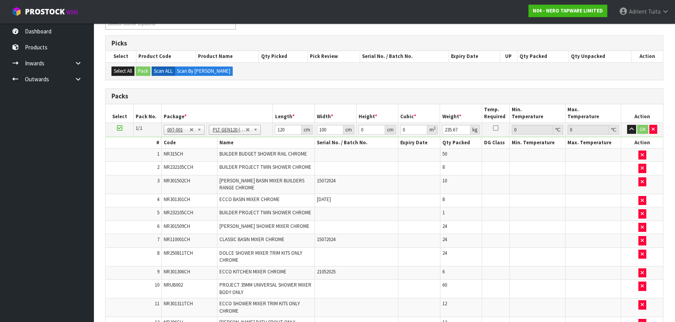
scroll to position [106, 0]
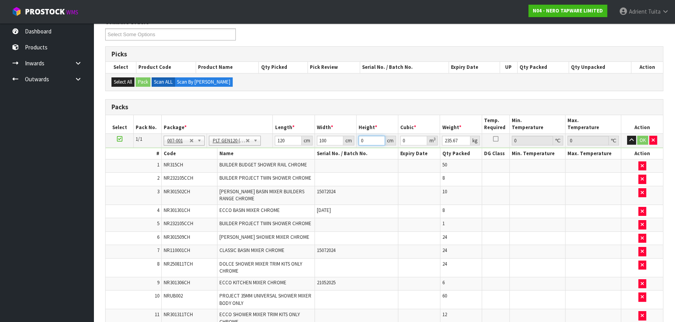
click at [362, 136] on input "0" at bounding box center [371, 141] width 26 height 10
click at [358, 141] on input "0" at bounding box center [371, 141] width 26 height 10
type input "1"
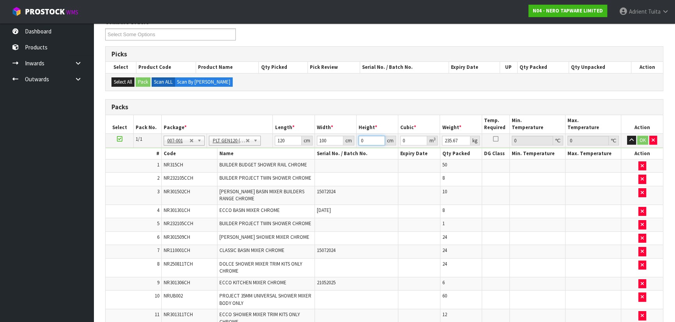
type input "0.012"
type input "13"
type input "0.156"
type input "139"
type input "1.668"
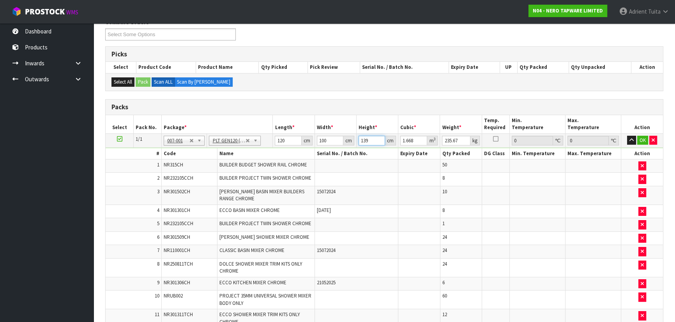
type input "139"
click at [443, 139] on input "235.67" at bounding box center [456, 141] width 28 height 10
type input "274"
click at [638, 137] on button "OK" at bounding box center [642, 140] width 11 height 9
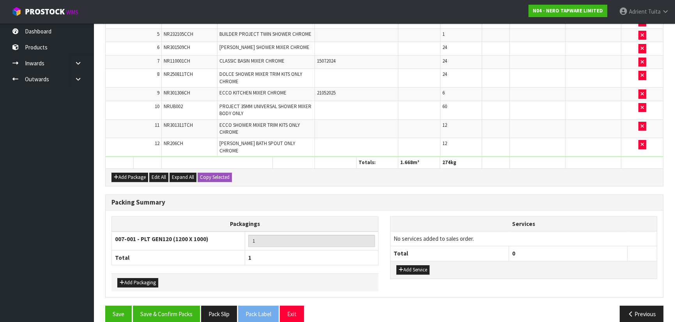
scroll to position [299, 0]
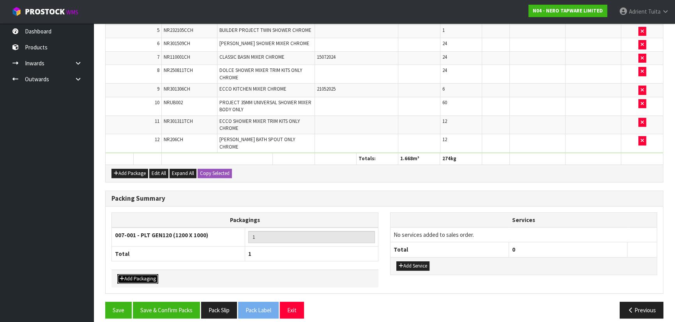
click at [139, 275] on button "Add Packaging" at bounding box center [137, 279] width 41 height 9
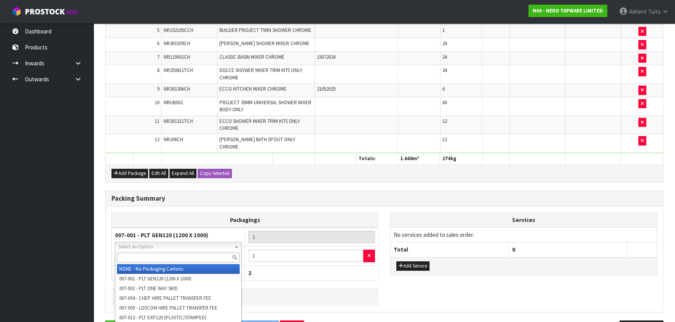
click at [162, 260] on input "text" at bounding box center [178, 258] width 123 height 10
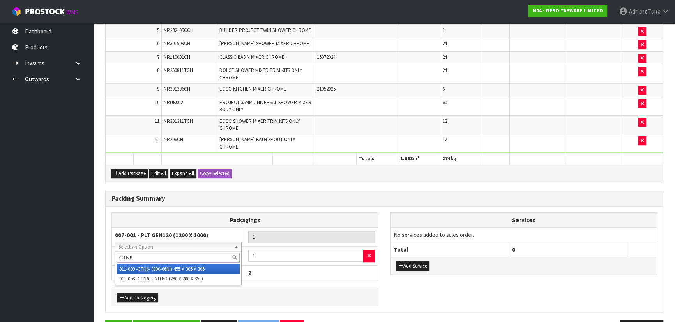
type input "CTN6"
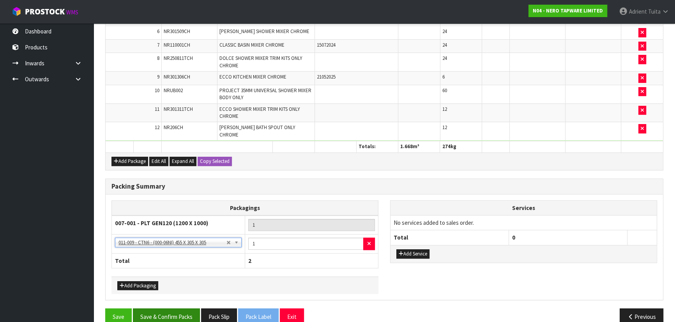
scroll to position [318, 0]
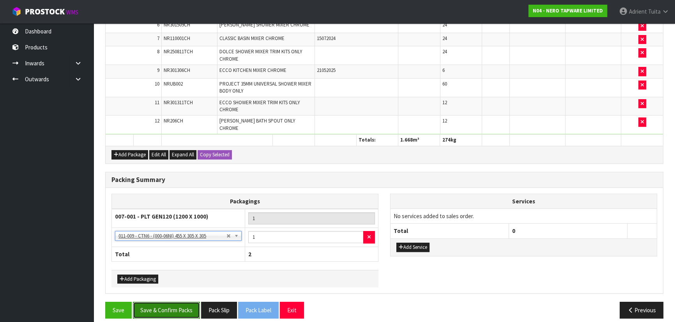
click at [189, 302] on button "Save & Confirm Packs" at bounding box center [166, 310] width 67 height 17
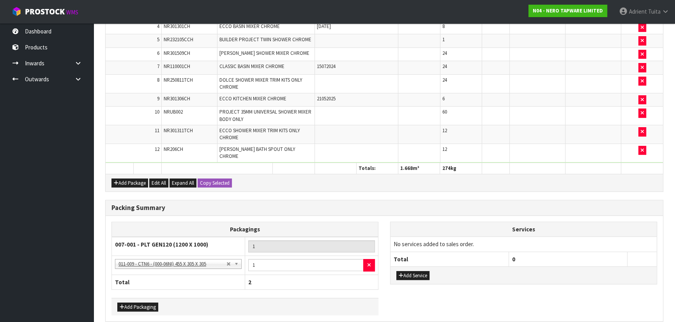
scroll to position [0, 0]
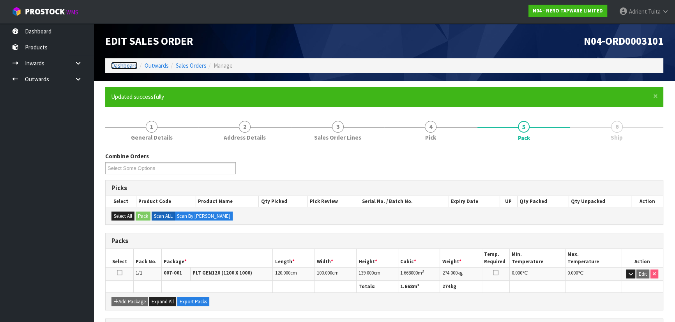
click at [120, 68] on link "Dashboard" at bounding box center [124, 65] width 26 height 7
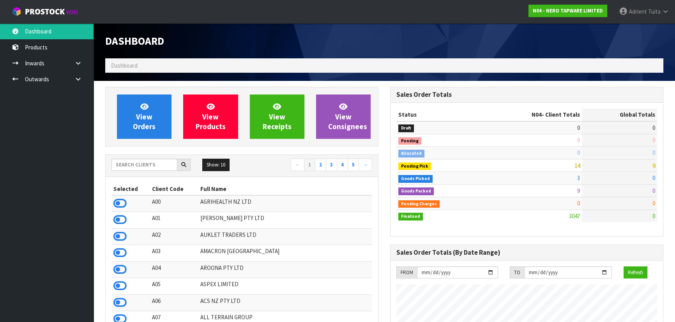
scroll to position [622, 284]
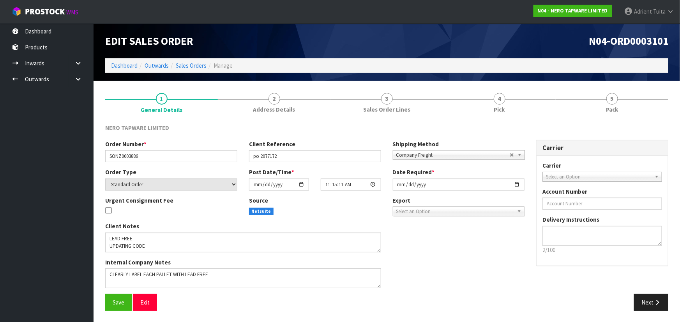
click at [627, 129] on div "NERO TAPWARE LIMITED" at bounding box center [386, 132] width 574 height 16
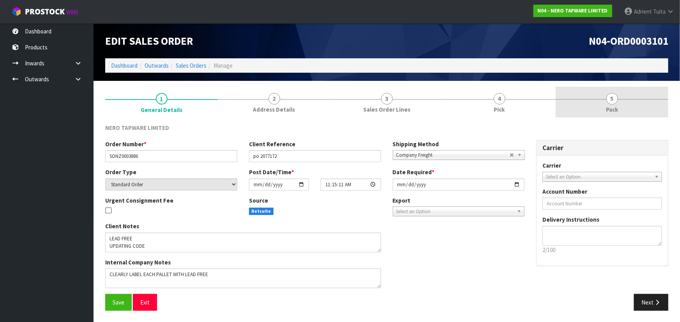
click at [629, 109] on link "5 Pack" at bounding box center [611, 102] width 113 height 31
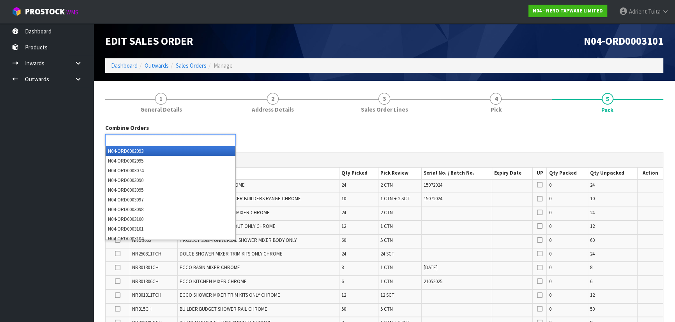
drag, startPoint x: 224, startPoint y: 140, endPoint x: 130, endPoint y: 69, distance: 117.4
click at [130, 69] on li "Dashboard" at bounding box center [124, 66] width 26 height 8
type input "Select Some Options"
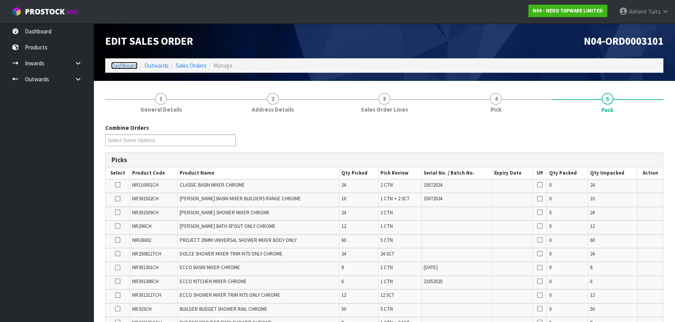
click at [130, 68] on link "Dashboard" at bounding box center [124, 65] width 26 height 7
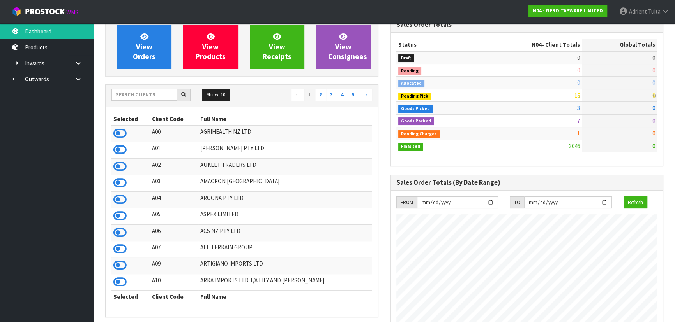
scroll to position [70, 0]
click at [123, 238] on icon at bounding box center [119, 233] width 13 height 12
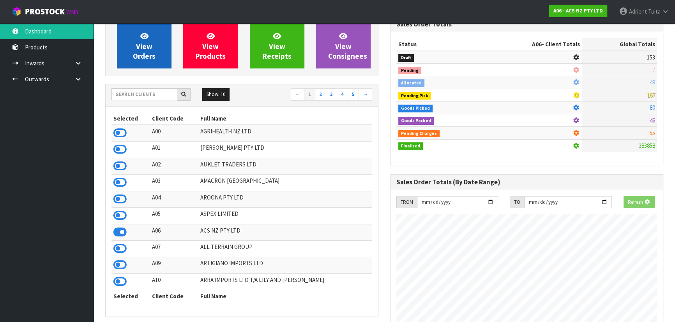
scroll to position [589, 284]
click at [137, 44] on span "View Orders" at bounding box center [144, 46] width 23 height 29
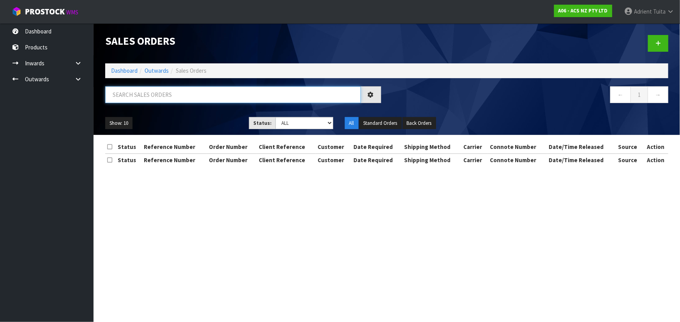
click at [145, 94] on input "text" at bounding box center [232, 94] width 255 height 17
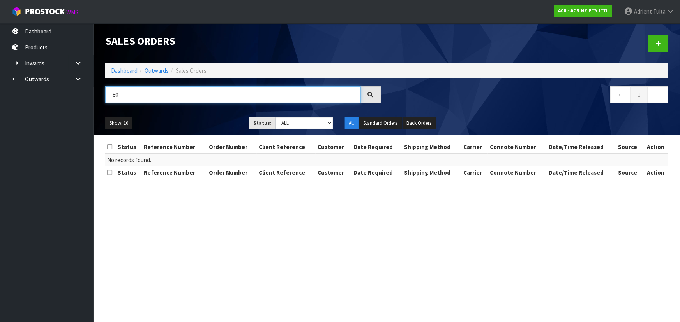
type input "8"
type input "8026"
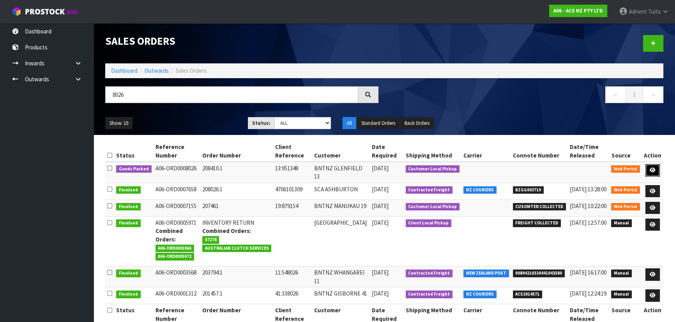
click at [651, 169] on icon at bounding box center [652, 170] width 6 height 5
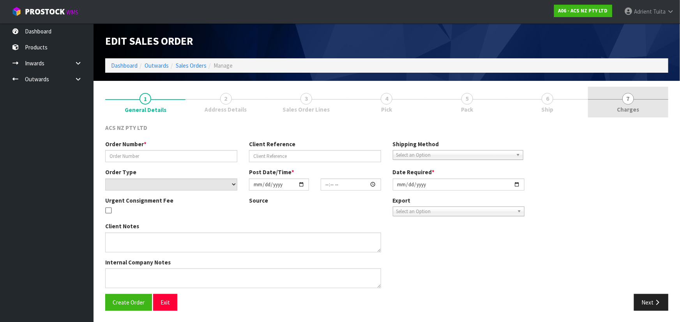
type input "208410.1"
type input "13:951348"
select select "number:0"
type input "[DATE]"
type input "16:37:00.000"
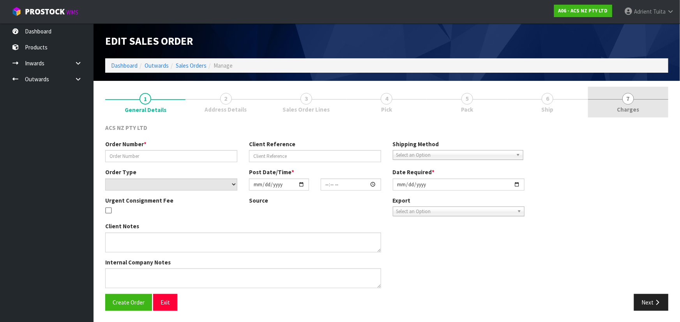
type input "[DATE]"
type textarea "DEADLINE WILL COLLECT"
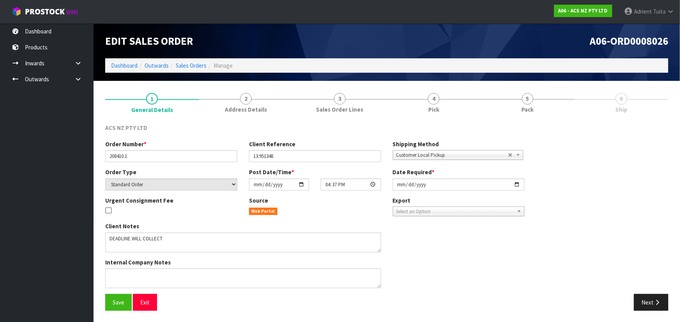
click at [615, 105] on link "6 Ship" at bounding box center [621, 102] width 94 height 31
click at [558, 107] on link "5 Pack" at bounding box center [527, 102] width 94 height 31
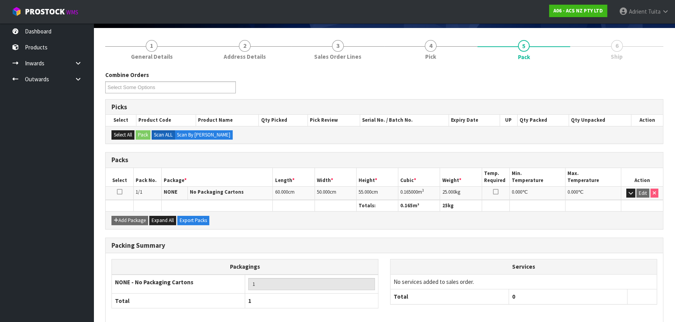
scroll to position [89, 0]
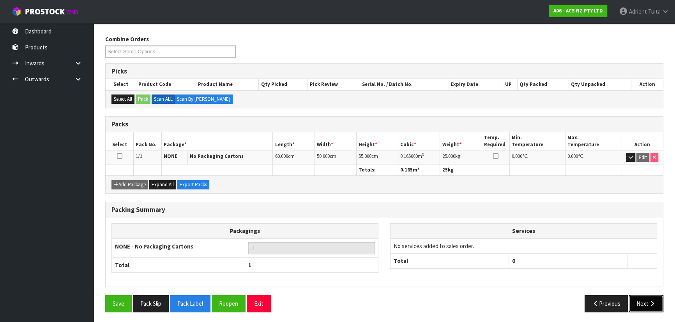
drag, startPoint x: 655, startPoint y: 299, endPoint x: 525, endPoint y: 264, distance: 134.7
click at [655, 299] on button "Next" at bounding box center [646, 304] width 34 height 17
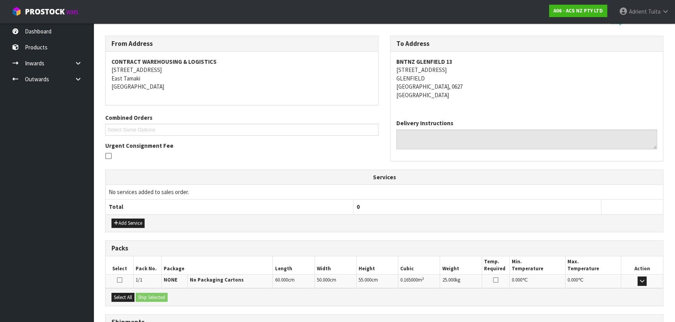
scroll to position [154, 0]
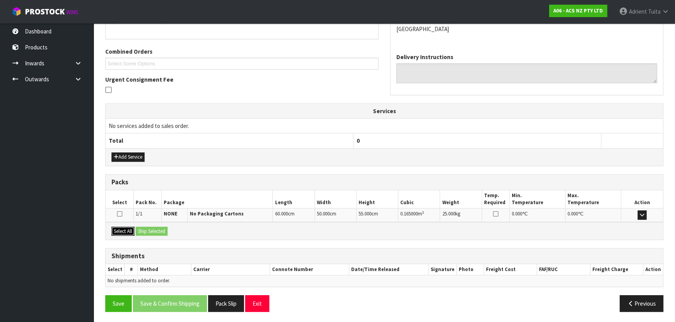
click at [126, 227] on button "Select All" at bounding box center [122, 231] width 23 height 9
click at [138, 227] on button "Ship Selected" at bounding box center [152, 231] width 32 height 9
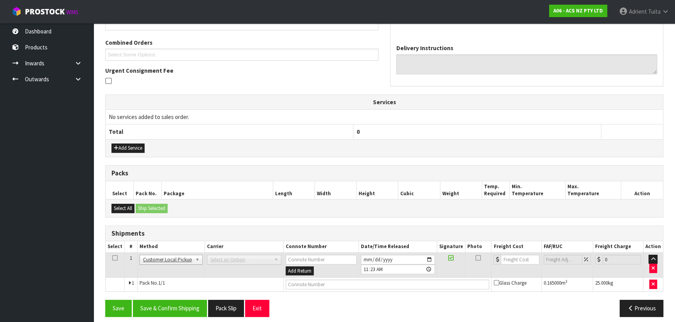
scroll to position [168, 0]
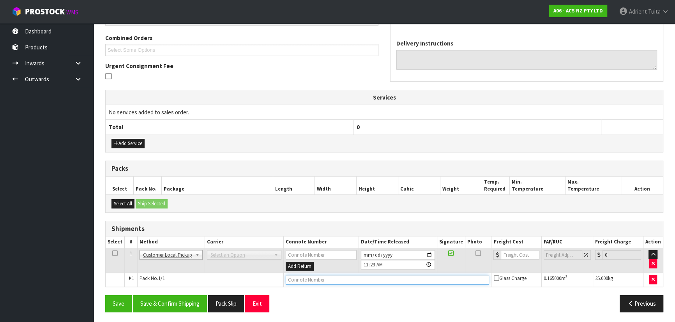
click at [291, 282] on input "text" at bounding box center [387, 280] width 204 height 10
type input "COLLECTED"
click at [166, 305] on button "Save & Confirm Shipping" at bounding box center [170, 304] width 74 height 17
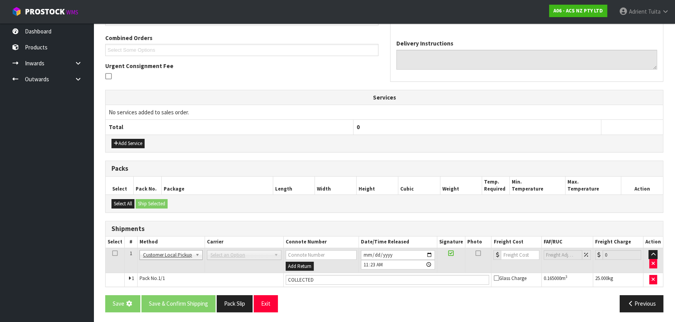
scroll to position [0, 0]
